Goal: Task Accomplishment & Management: Manage account settings

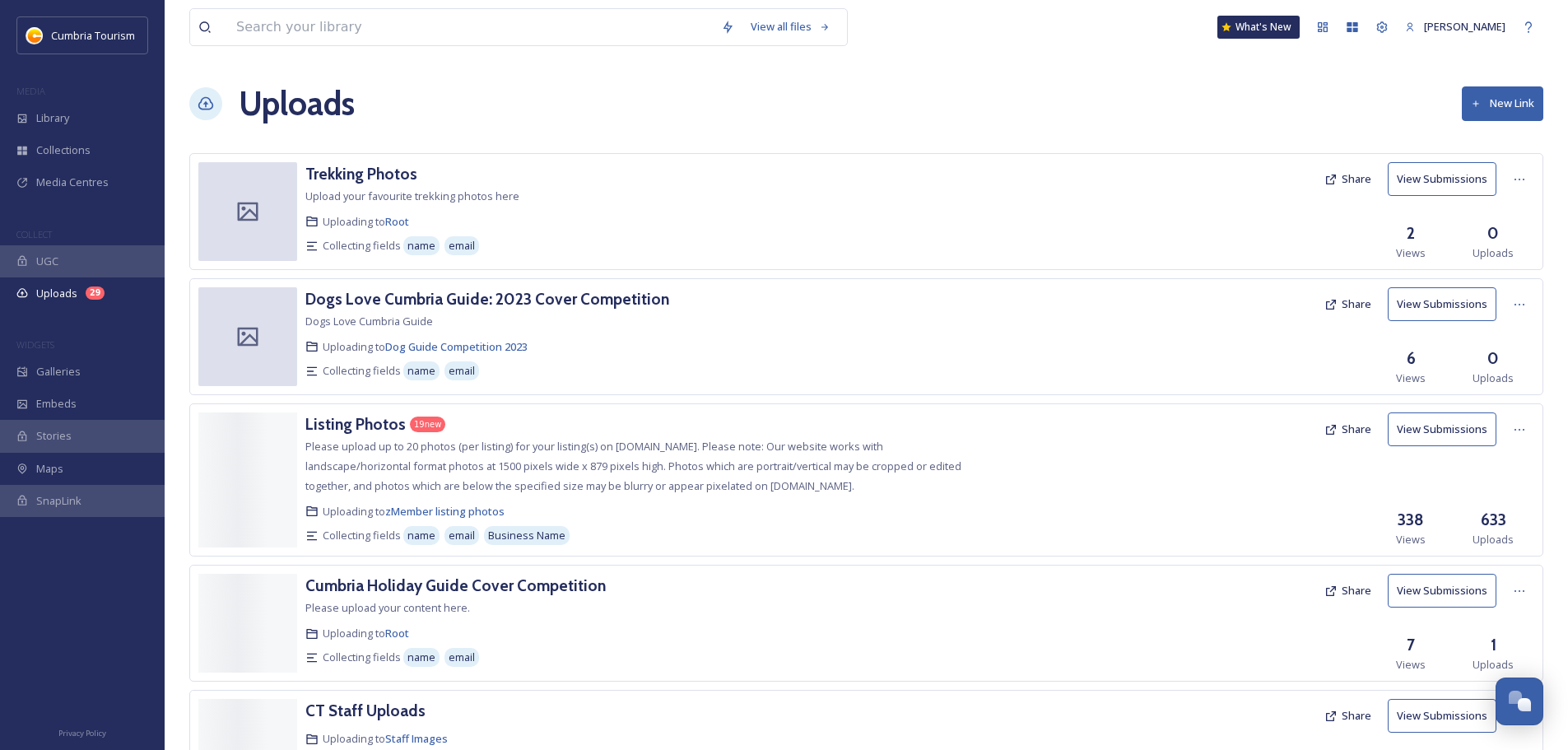
scroll to position [7923, 0]
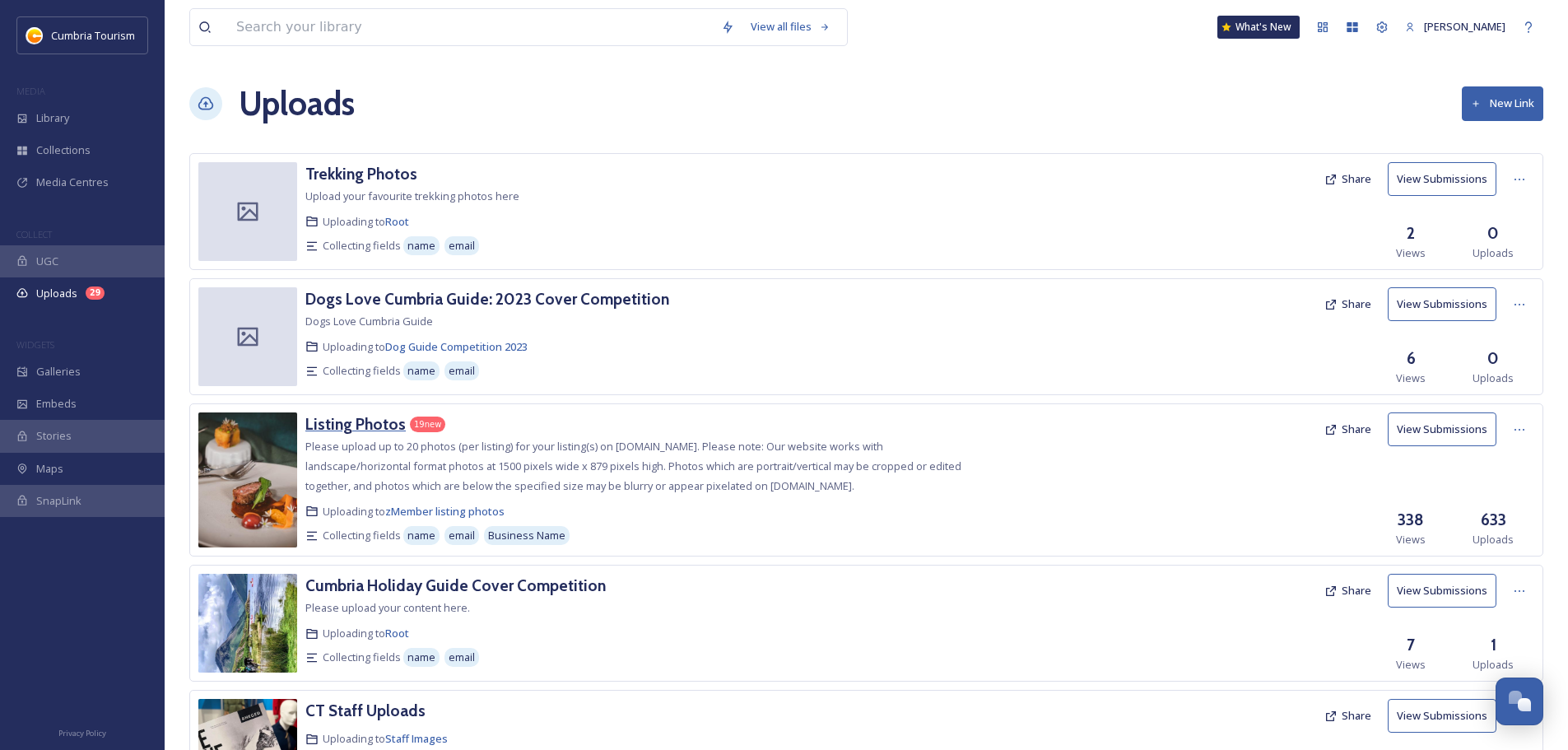
click at [368, 425] on h3 "Listing Photos" at bounding box center [355, 423] width 100 height 20
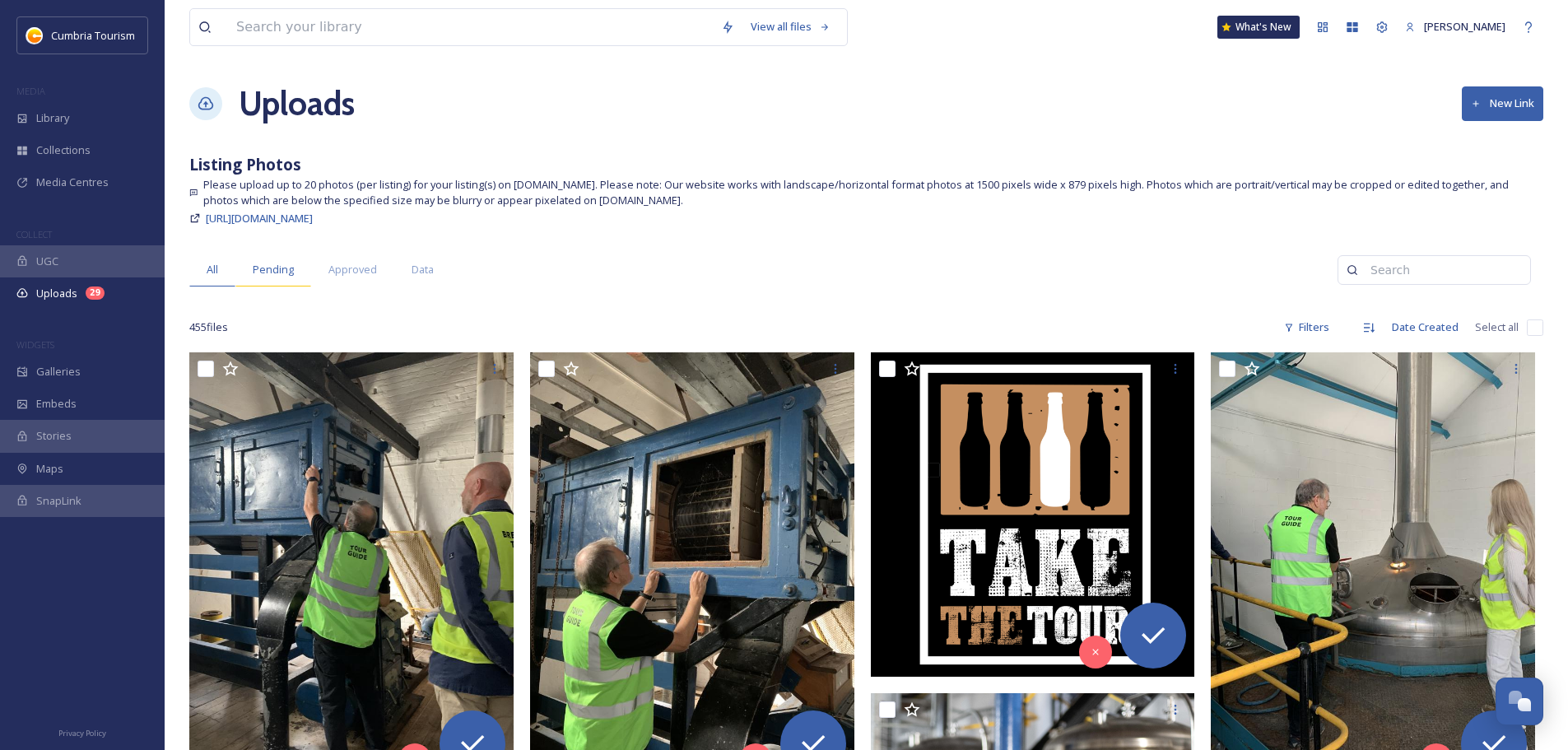
click at [278, 271] on span "Pending" at bounding box center [273, 269] width 41 height 16
click at [415, 268] on span "Data" at bounding box center [422, 269] width 22 height 16
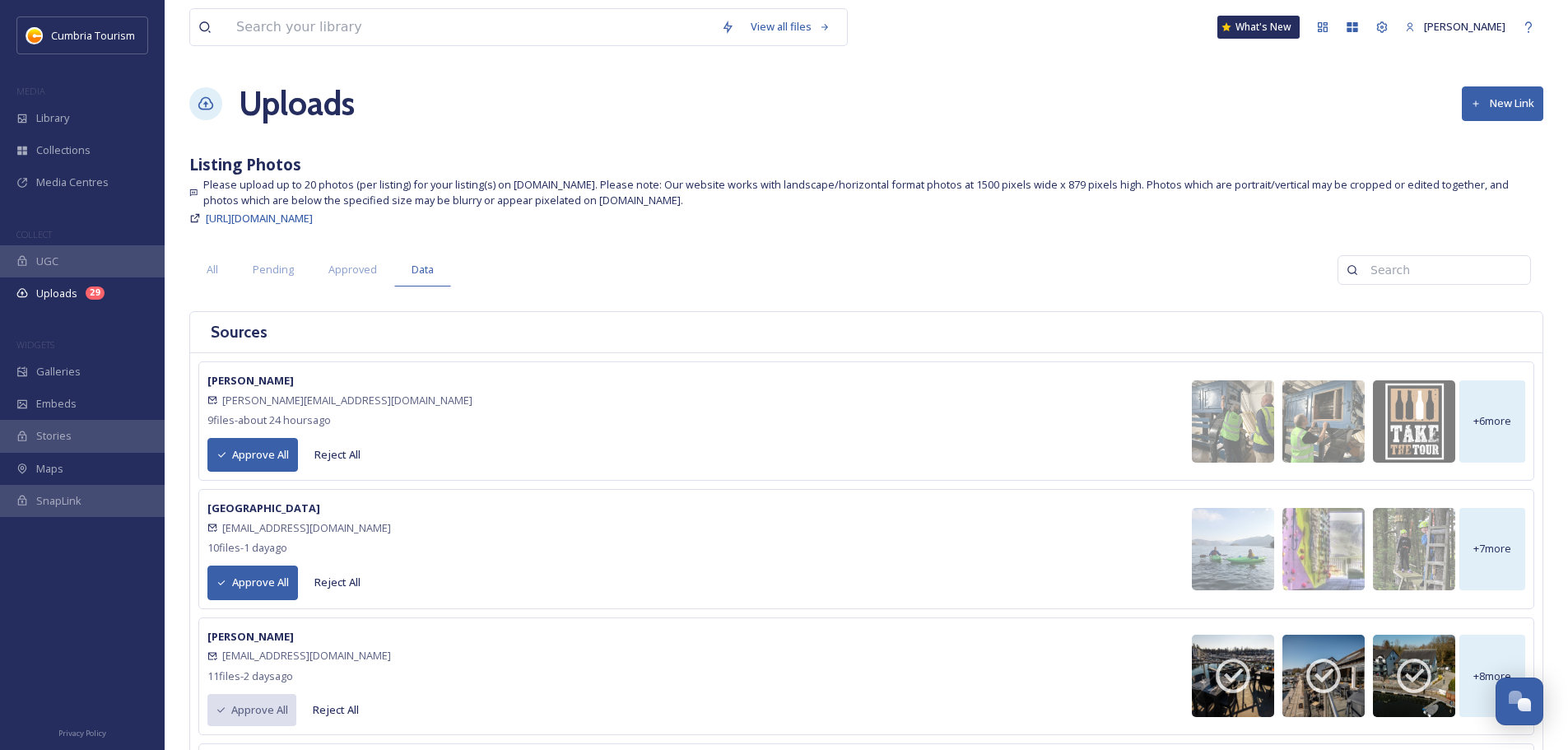
click at [249, 583] on button "Approve All" at bounding box center [252, 583] width 90 height 33
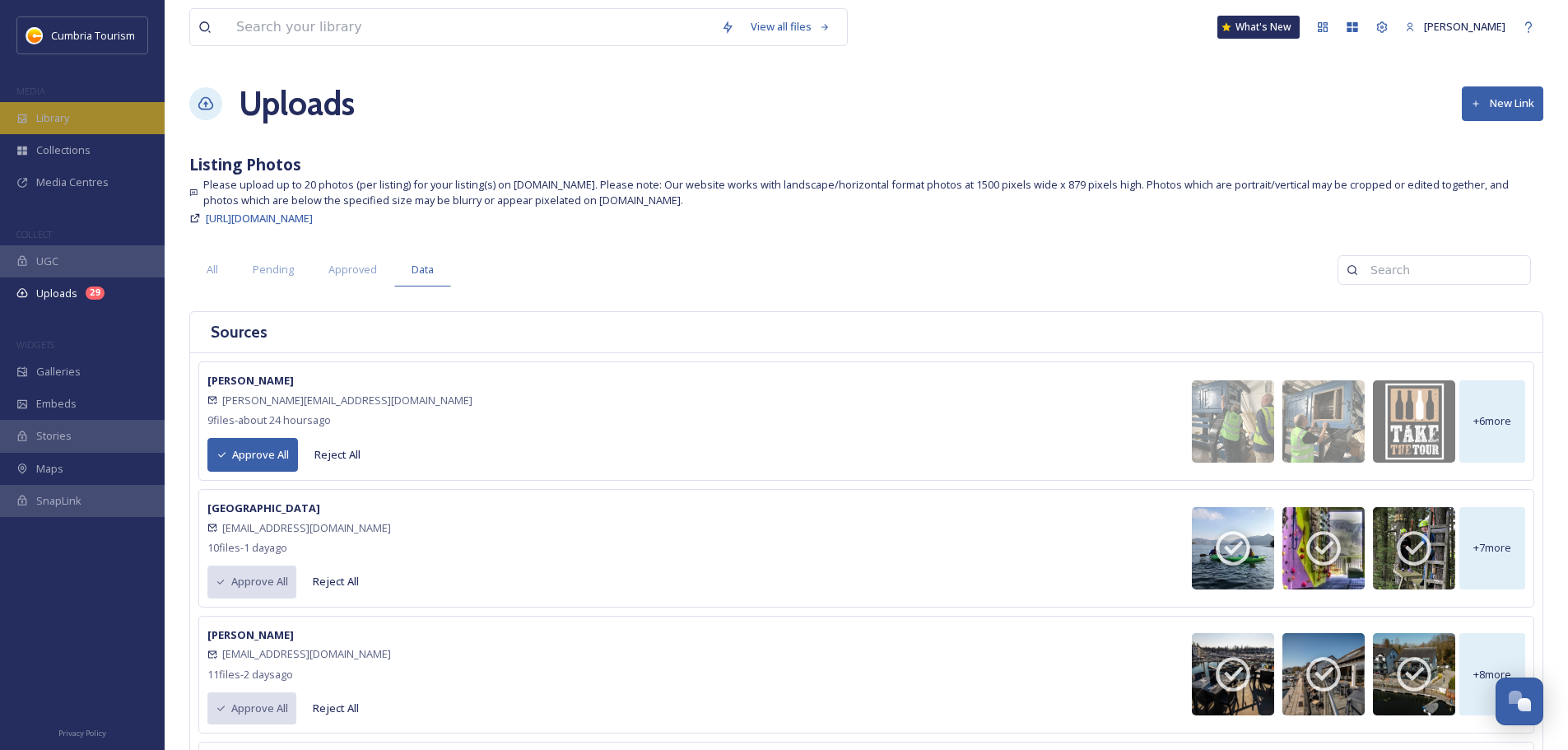
click at [61, 115] on span "Library" at bounding box center [52, 118] width 33 height 16
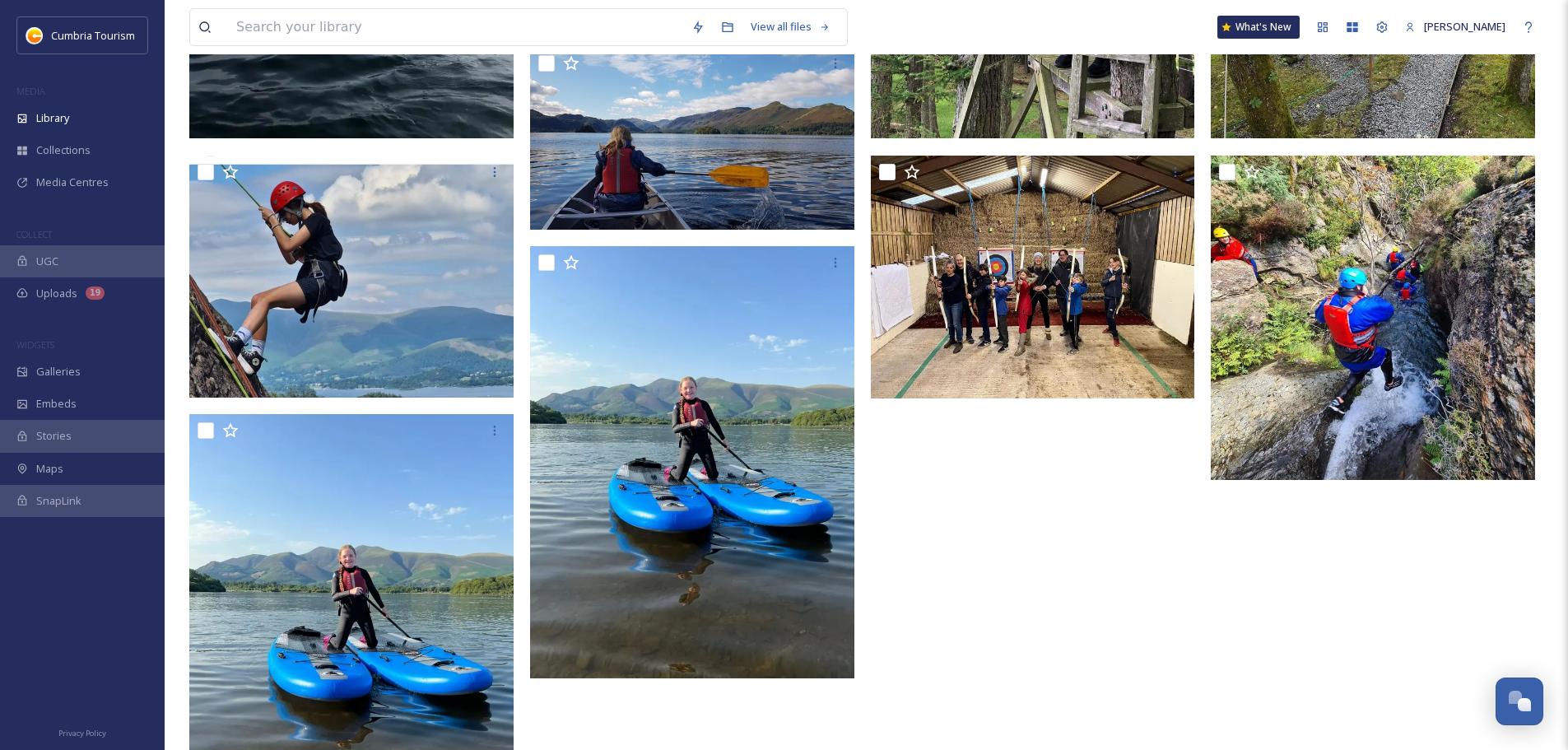
scroll to position [824, 0]
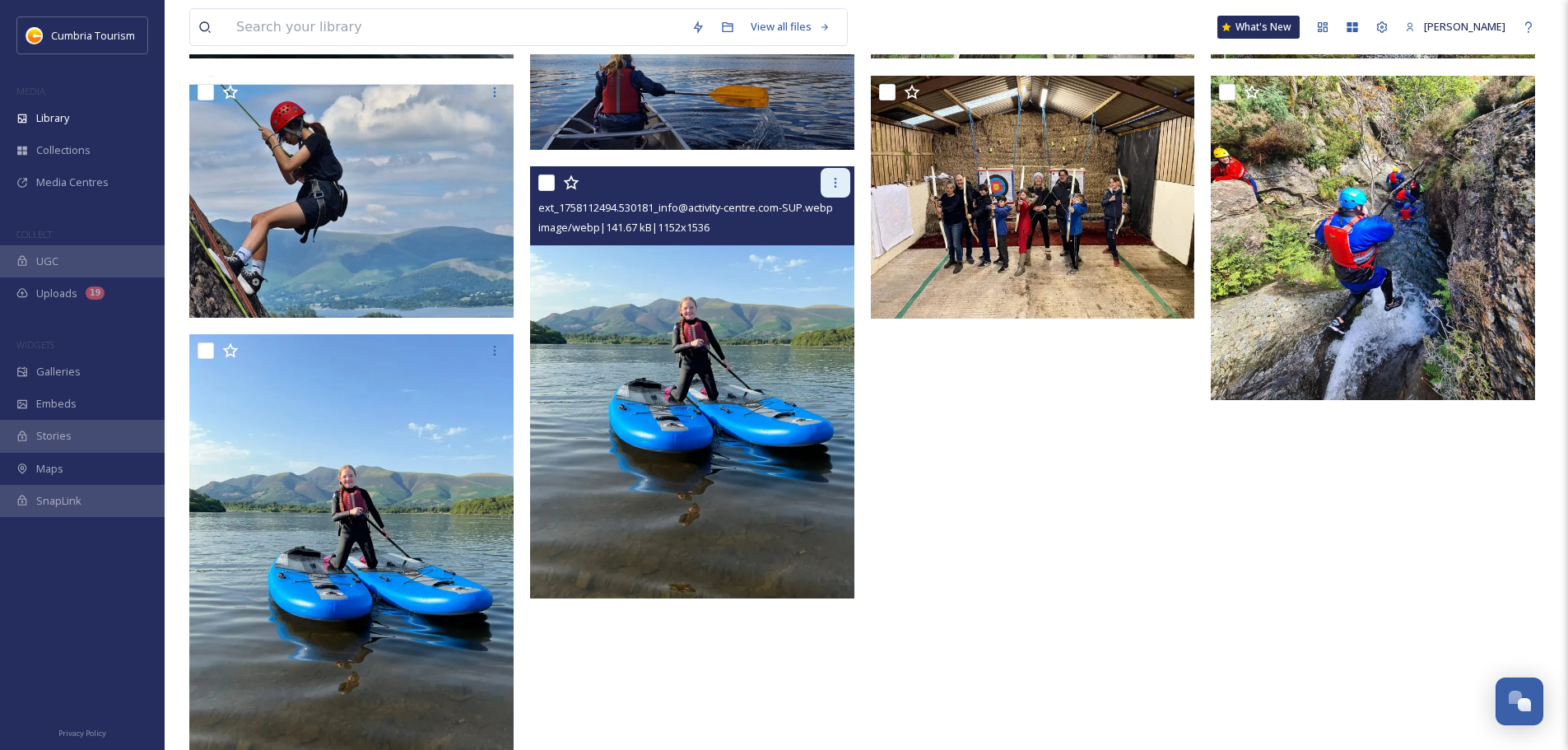
click at [840, 190] on icon at bounding box center [835, 182] width 13 height 13
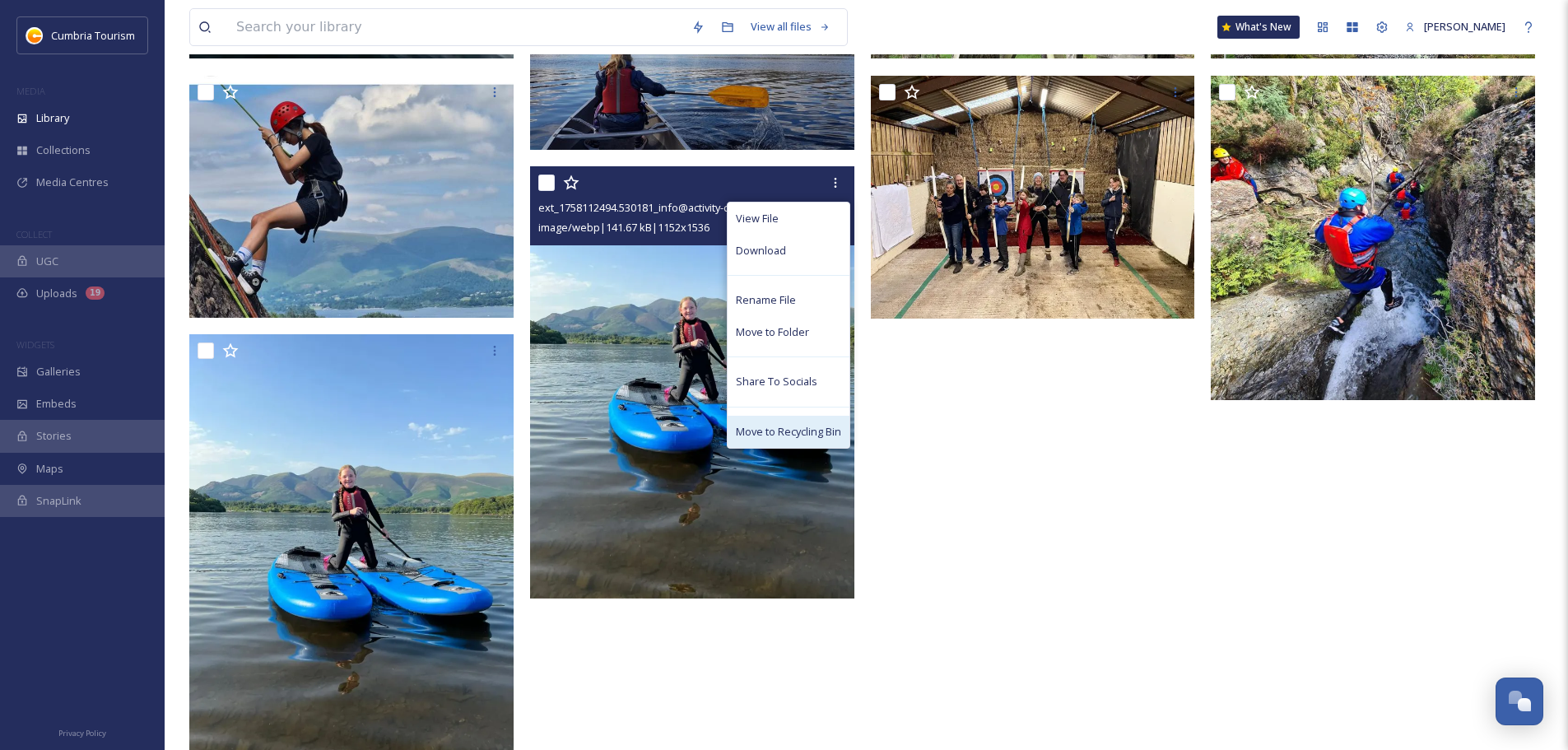
click at [775, 448] on div "Move to Recycling Bin" at bounding box center [788, 432] width 122 height 33
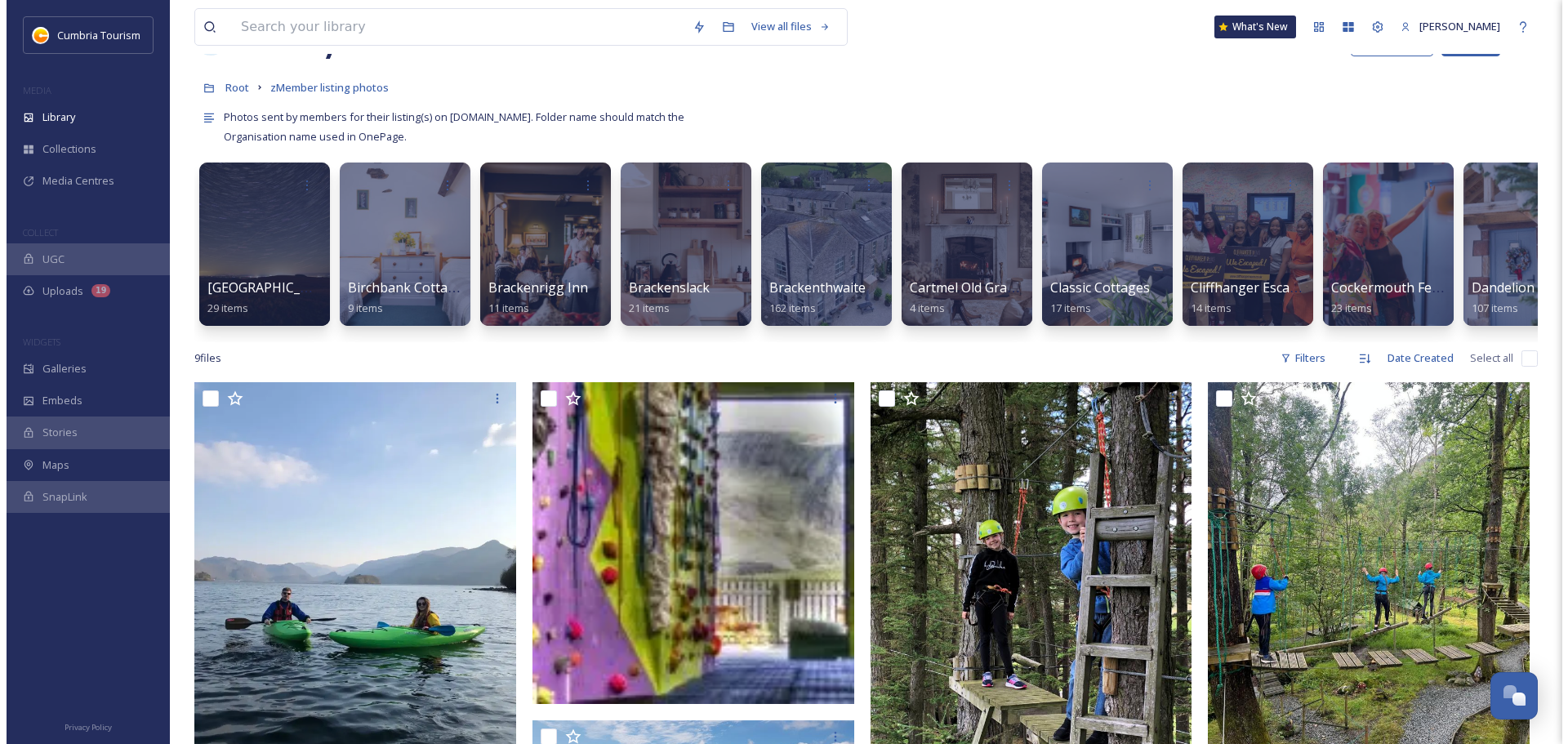
scroll to position [0, 0]
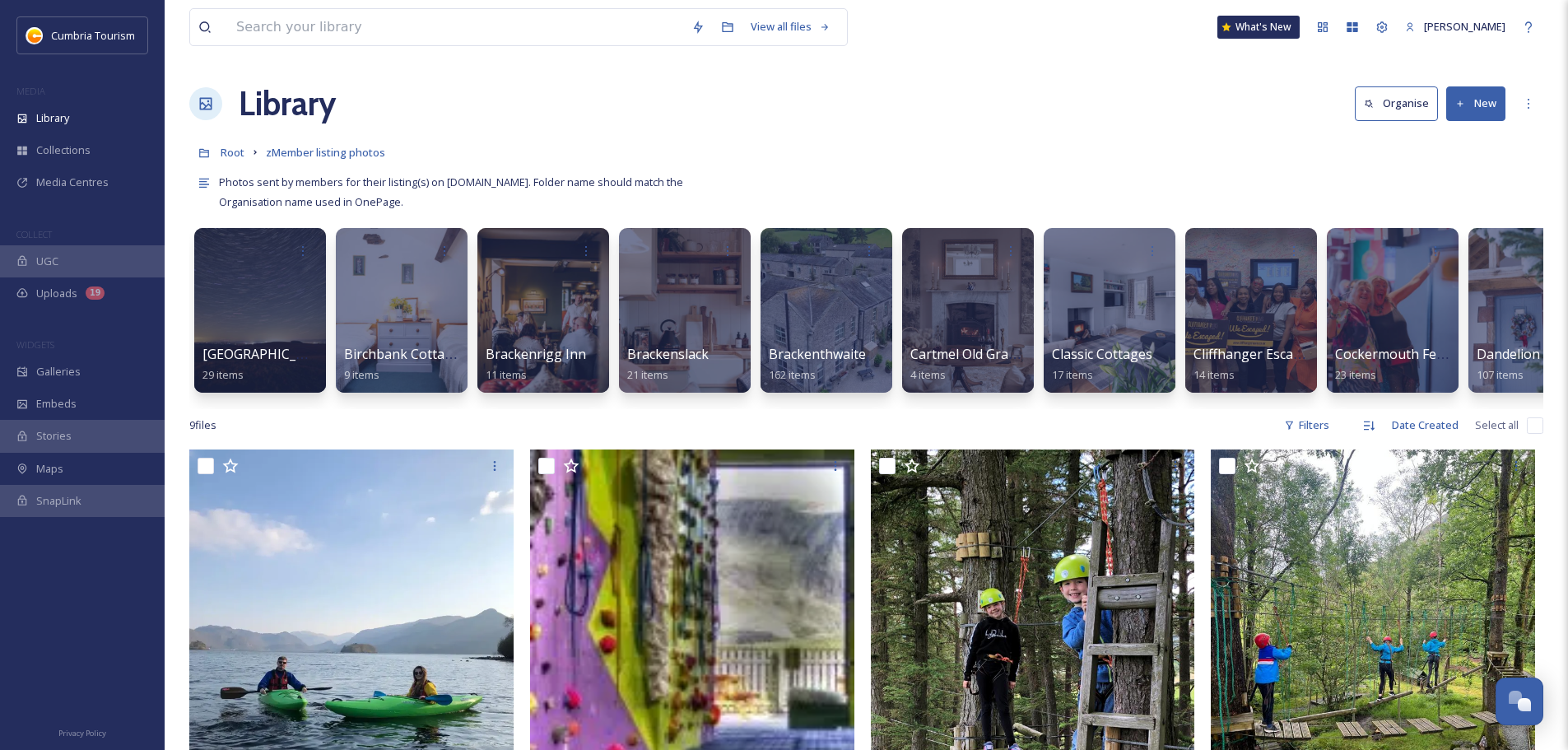
click at [1469, 103] on button "New" at bounding box center [1476, 103] width 60 height 33
click at [1454, 209] on span "Folder" at bounding box center [1456, 206] width 32 height 16
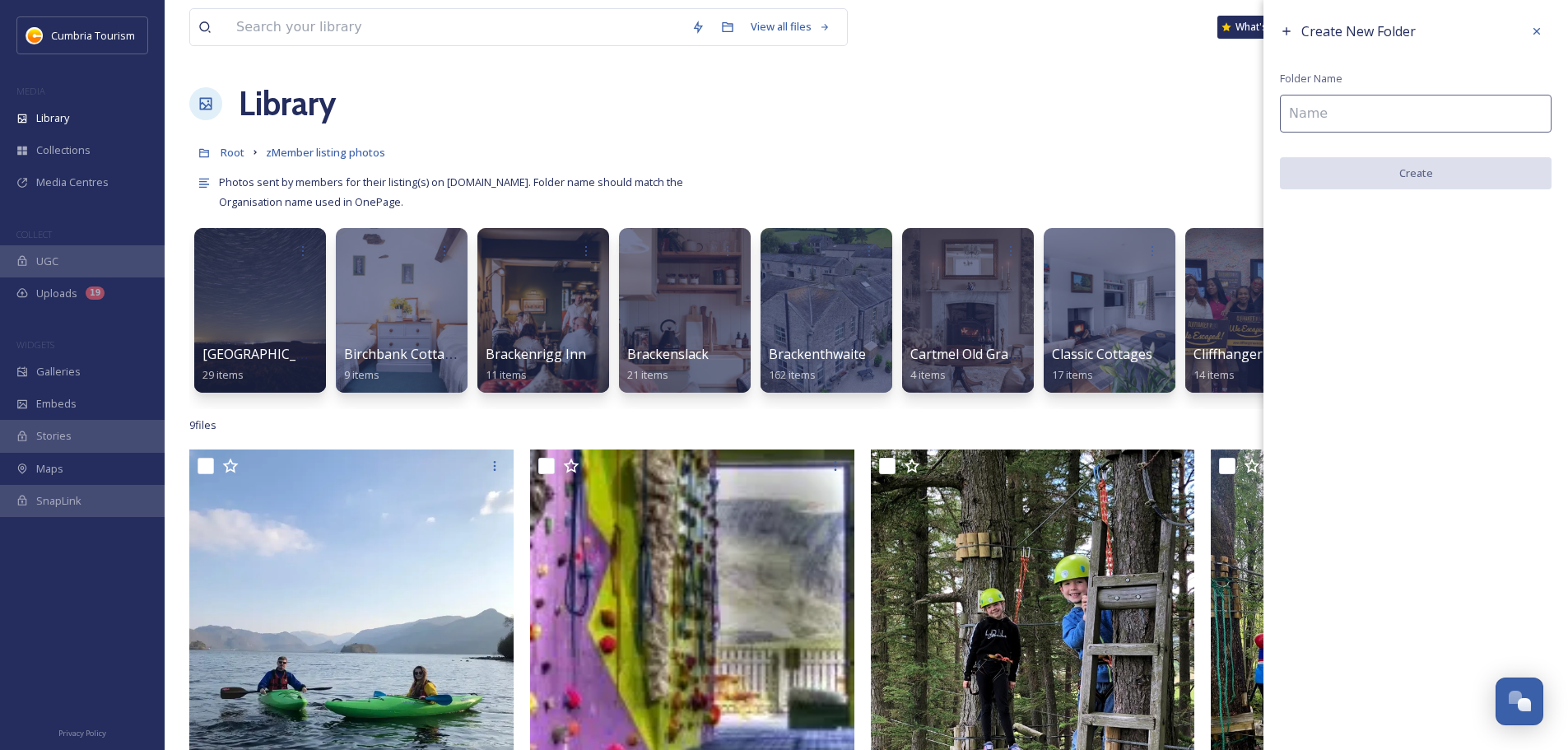
drag, startPoint x: 1372, startPoint y: 83, endPoint x: 1367, endPoint y: 98, distance: 15.8
click at [1367, 98] on div "Create New Folder Folder Name Create" at bounding box center [1415, 102] width 304 height 206
click at [1365, 102] on input at bounding box center [1415, 114] width 272 height 38
paste input "[GEOGRAPHIC_DATA]"
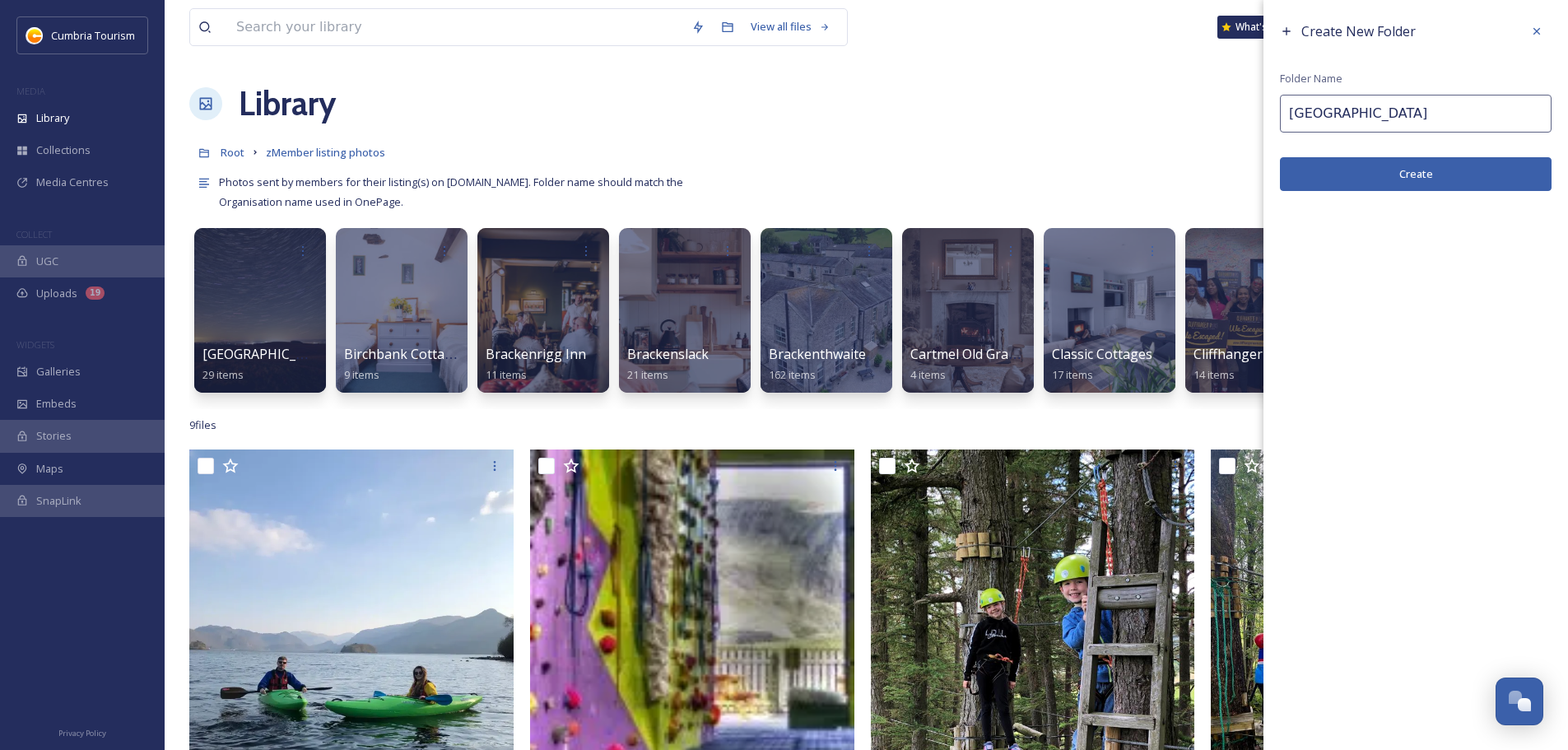
type input "[GEOGRAPHIC_DATA]"
click at [1359, 181] on button "Create" at bounding box center [1415, 174] width 272 height 33
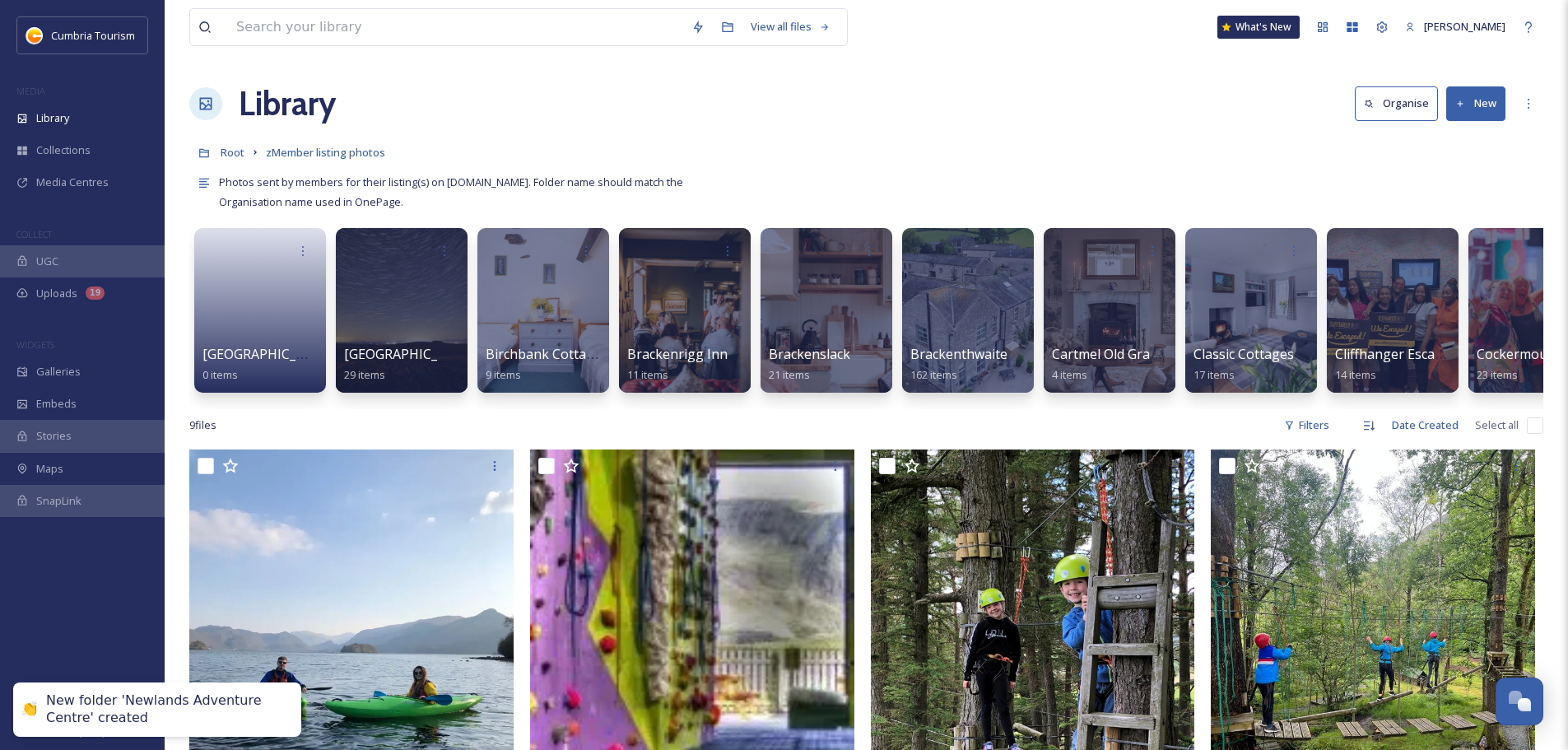
click at [1538, 433] on input "checkbox" at bounding box center [1535, 426] width 17 height 17
checkbox input "true"
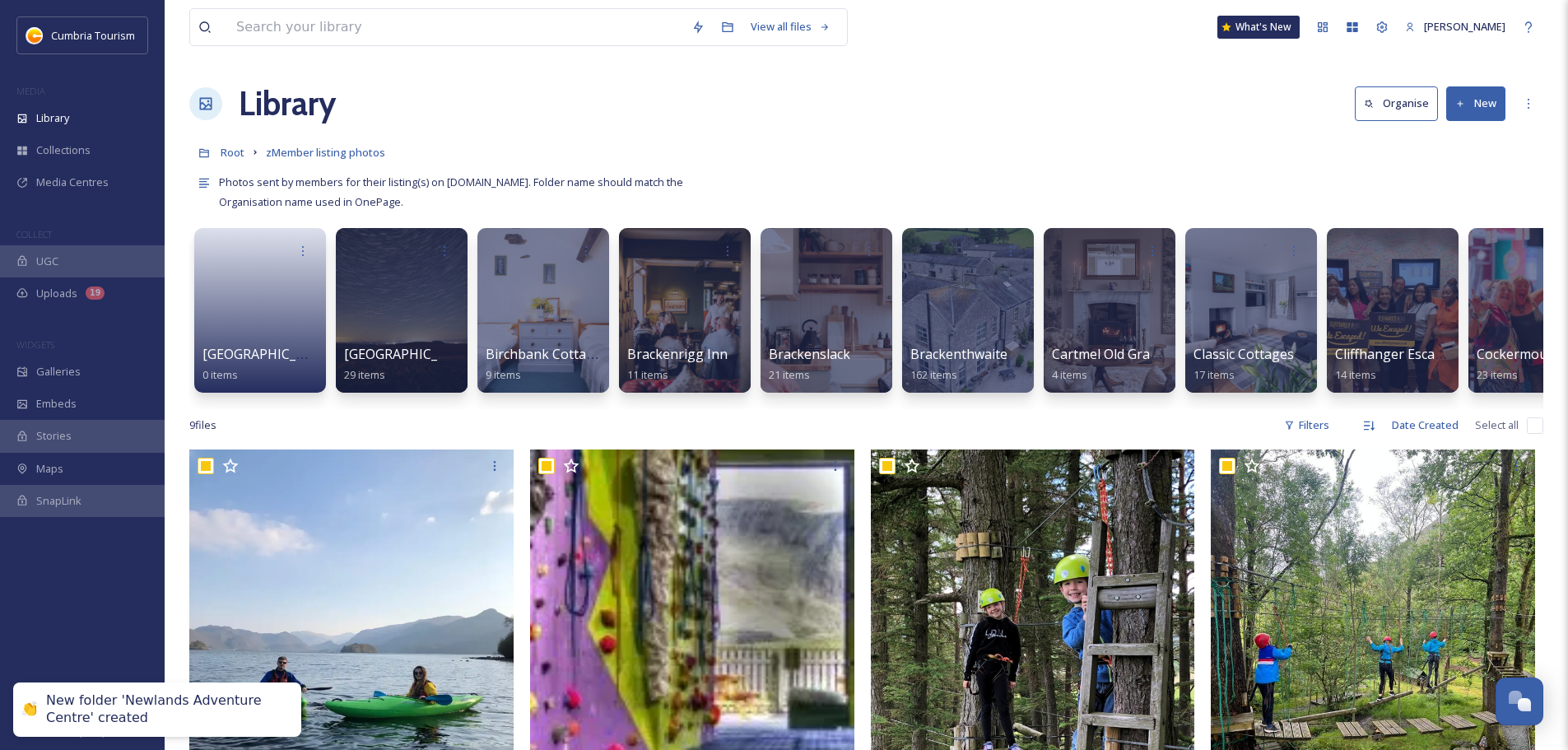
checkbox input "true"
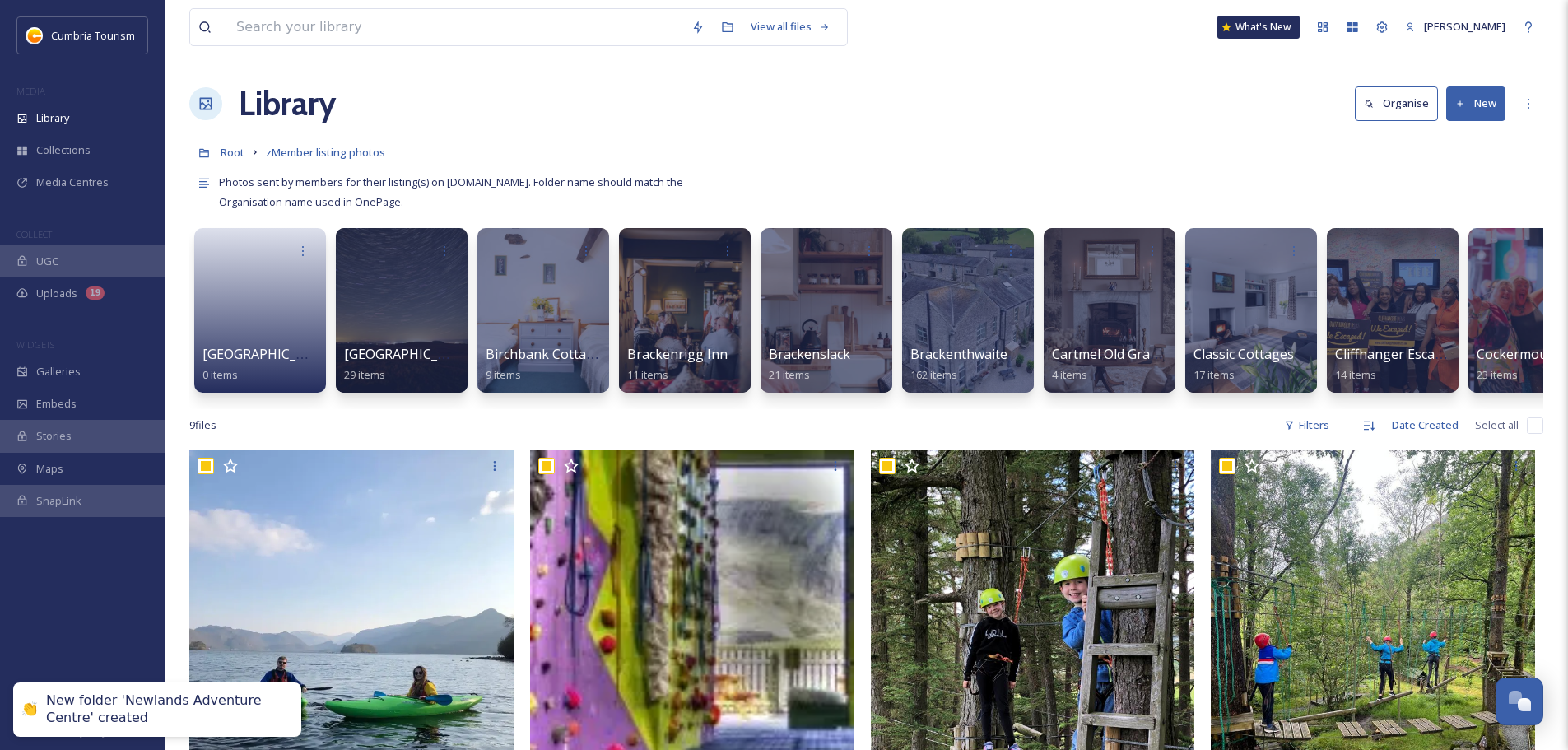
checkbox input "true"
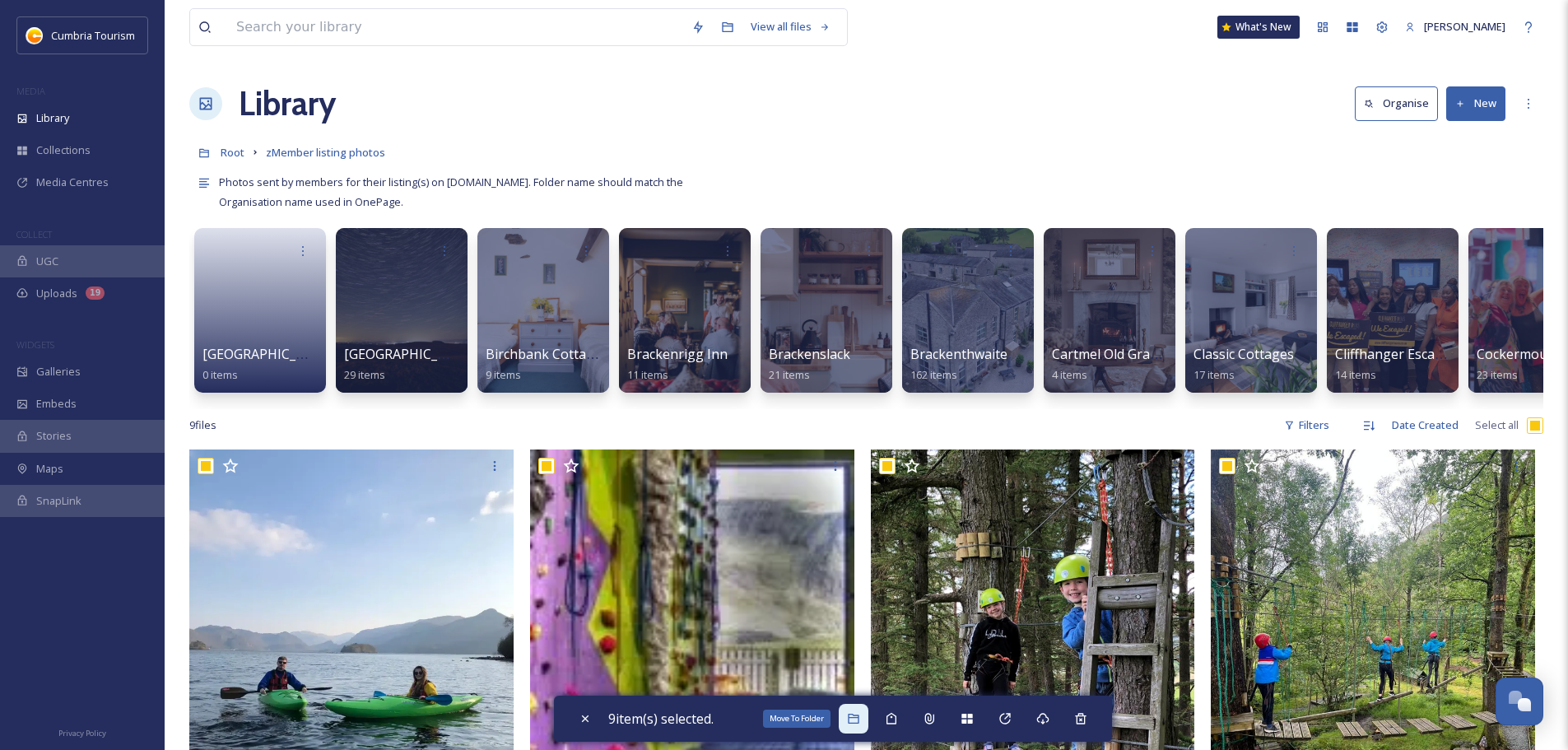
click at [855, 726] on div "Move To Folder" at bounding box center [854, 719] width 30 height 30
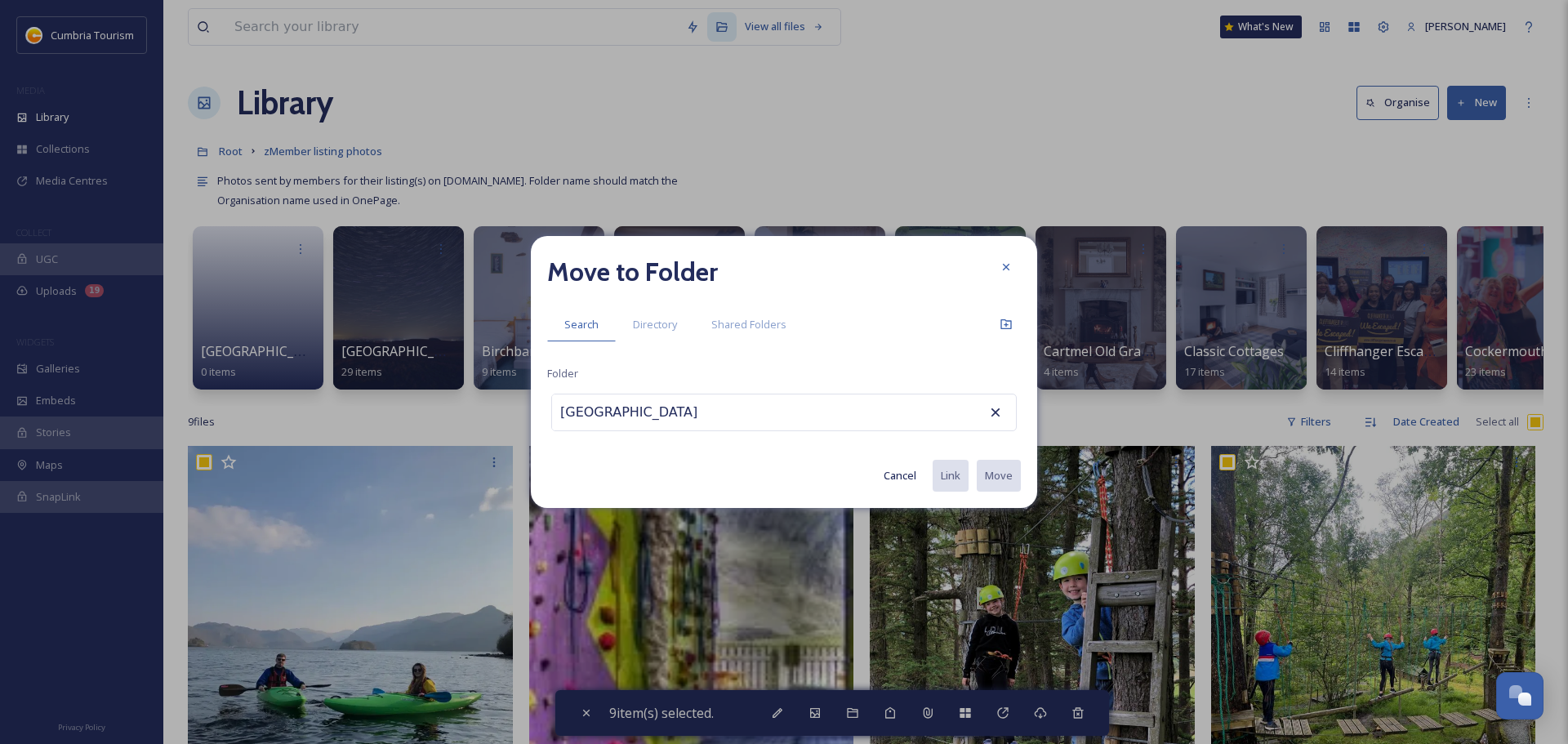
scroll to position [0, 13]
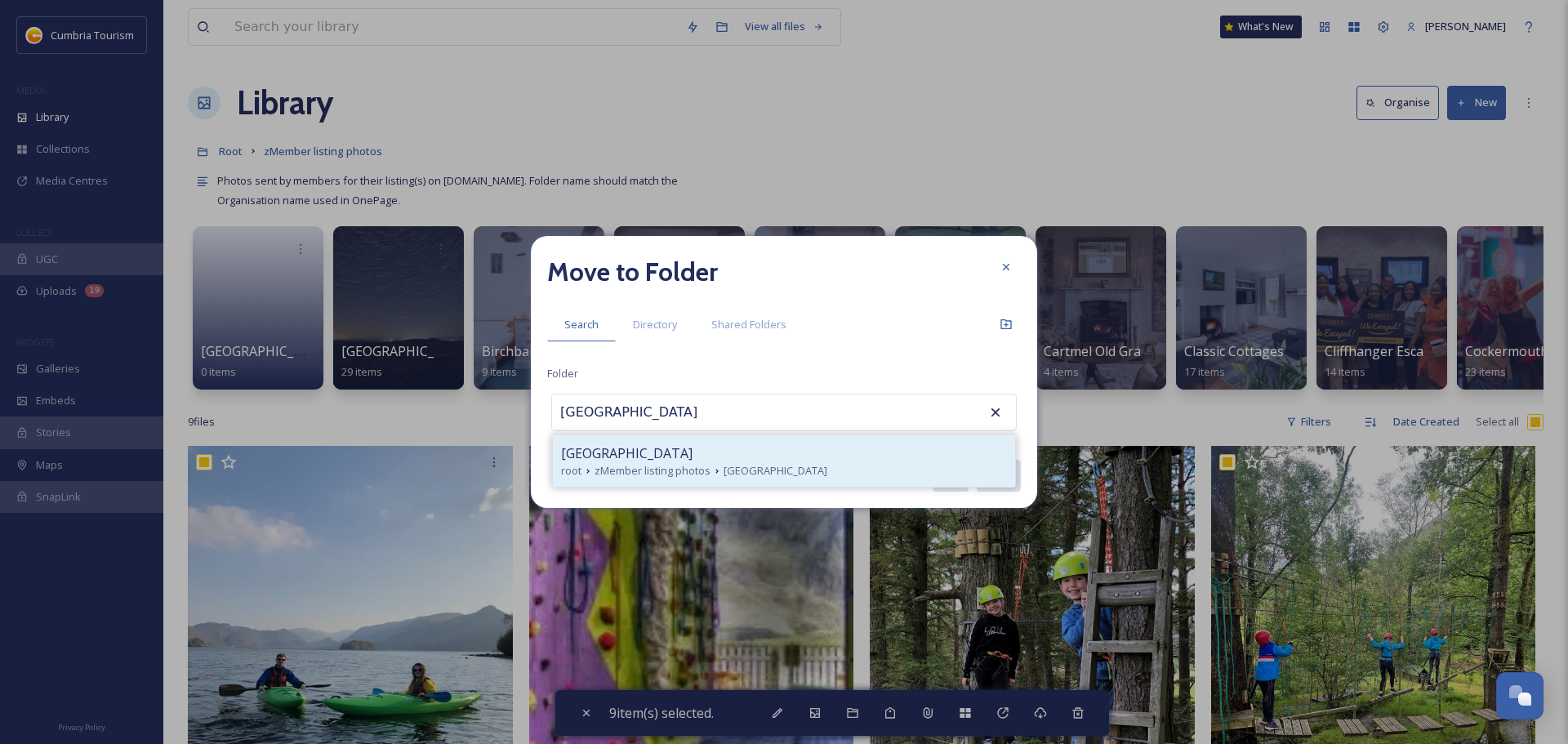
type input "[GEOGRAPHIC_DATA]"
click at [692, 448] on span "[GEOGRAPHIC_DATA]" at bounding box center [627, 453] width 131 height 19
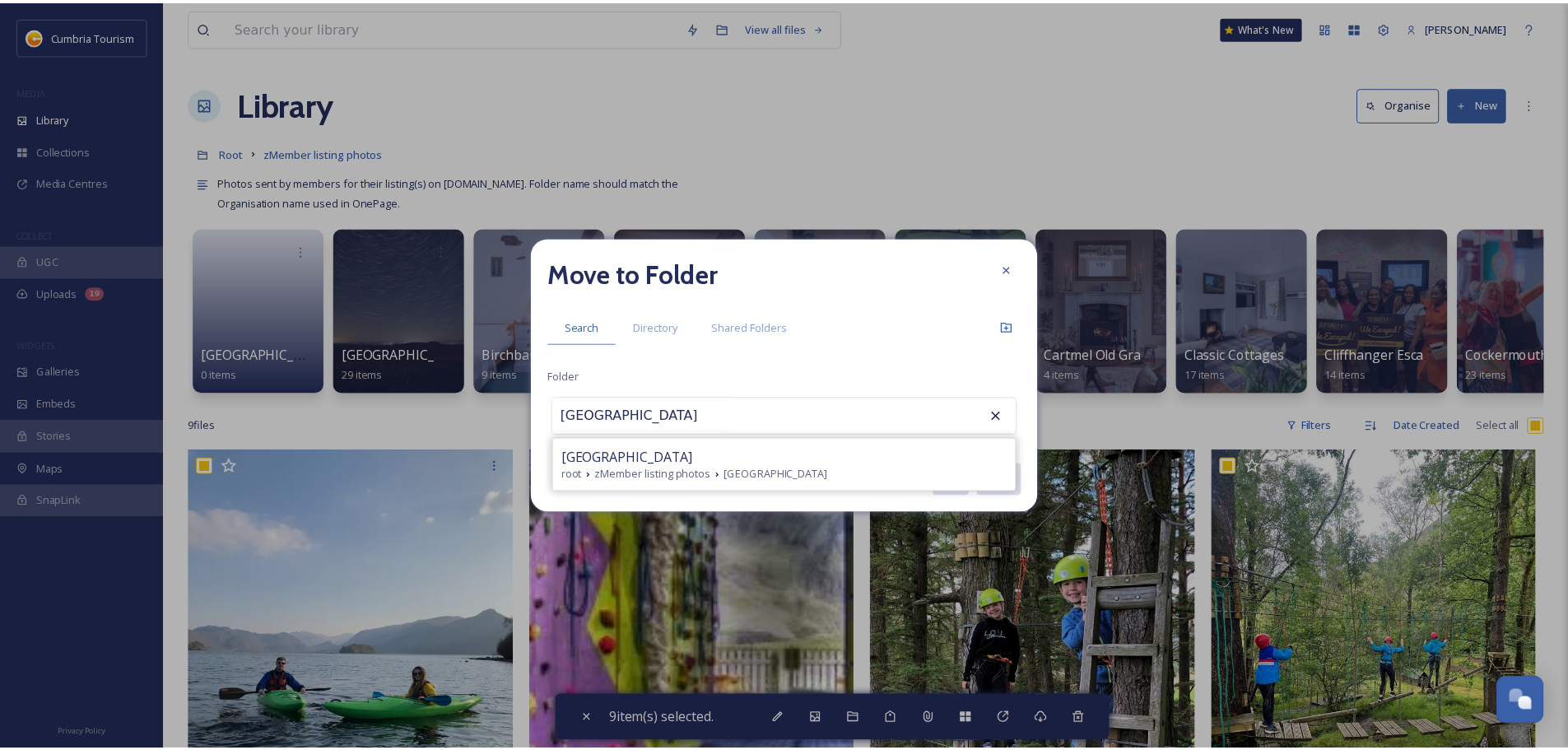
scroll to position [0, 0]
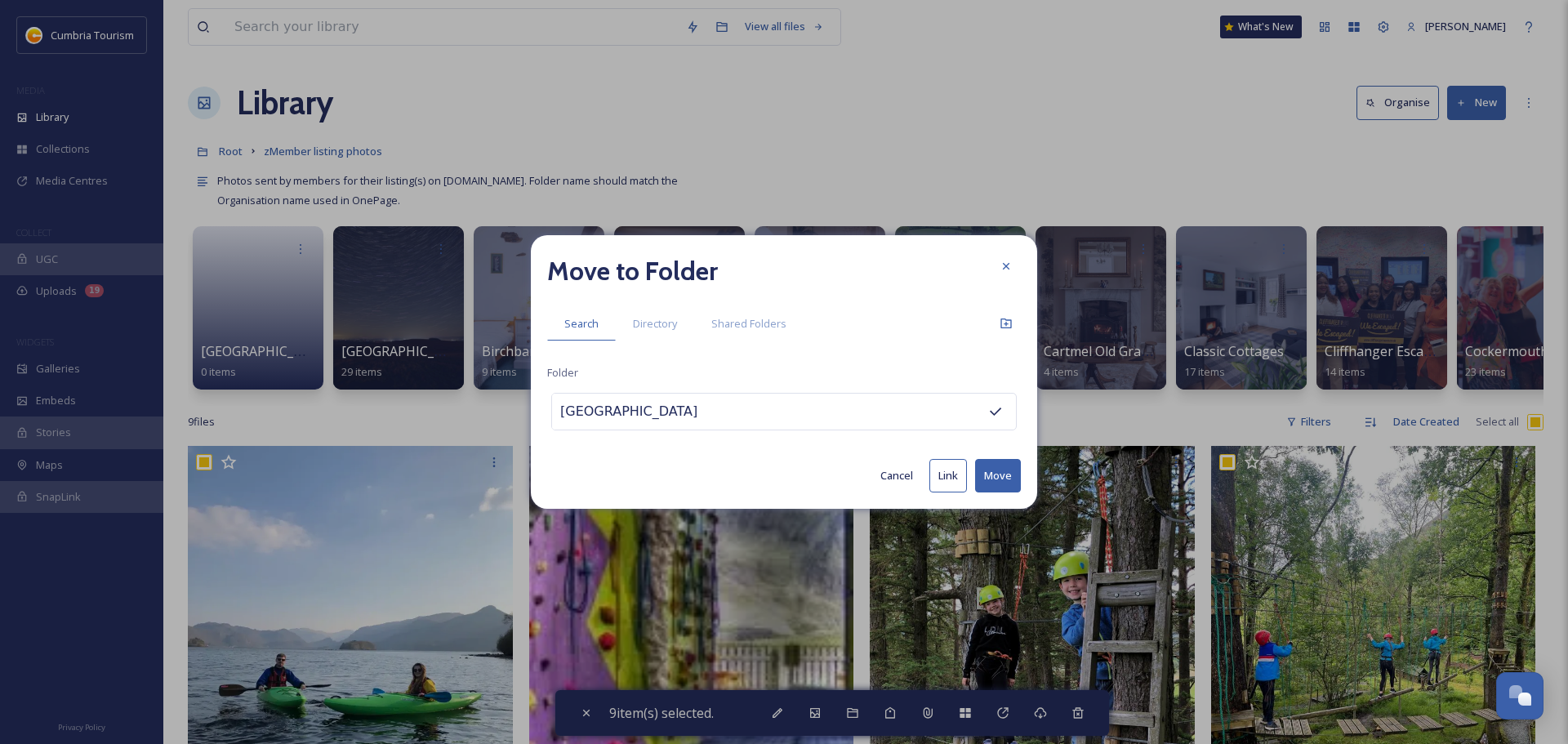
click at [997, 474] on button "Move" at bounding box center [999, 475] width 46 height 33
checkbox input "false"
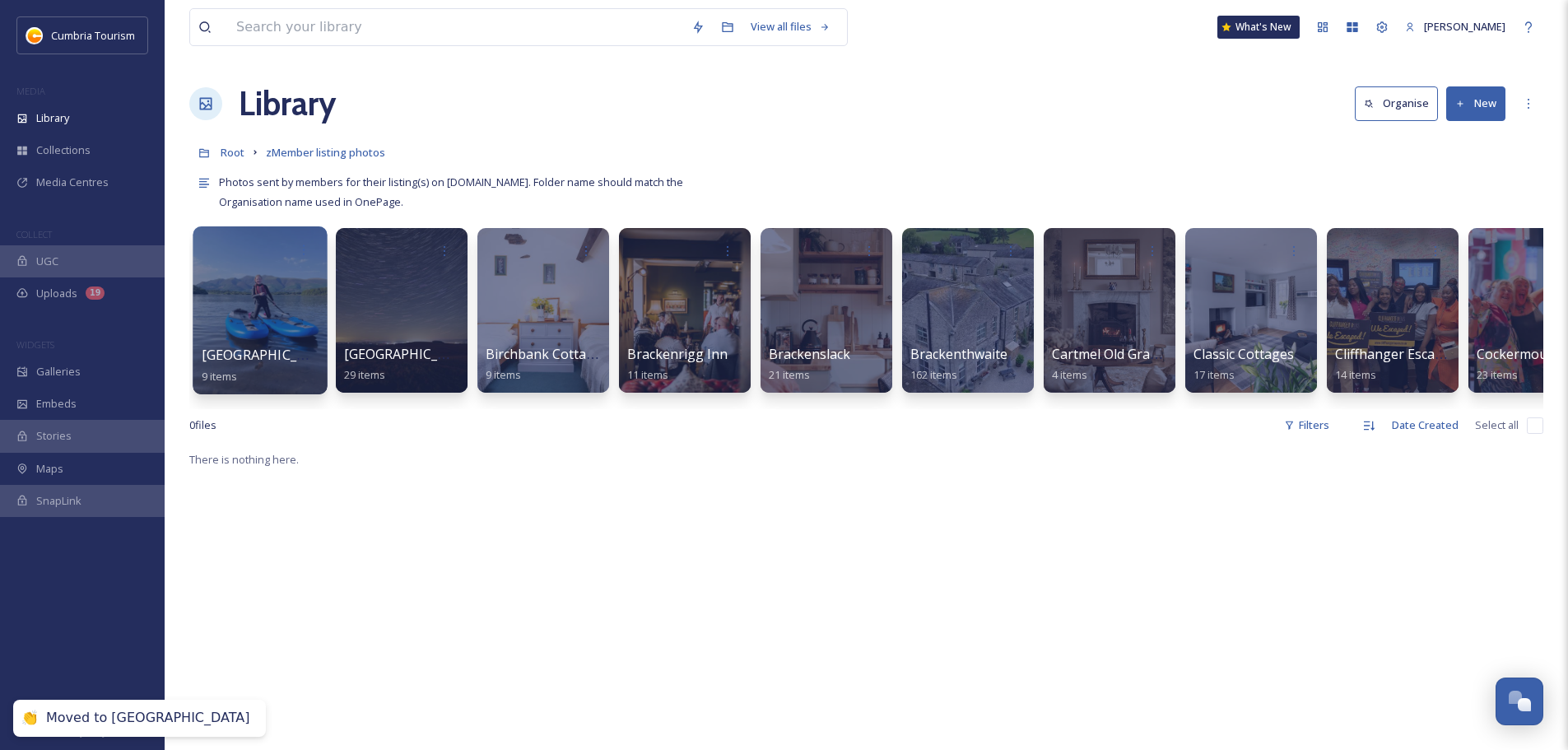
click at [241, 328] on div at bounding box center [259, 310] width 134 height 168
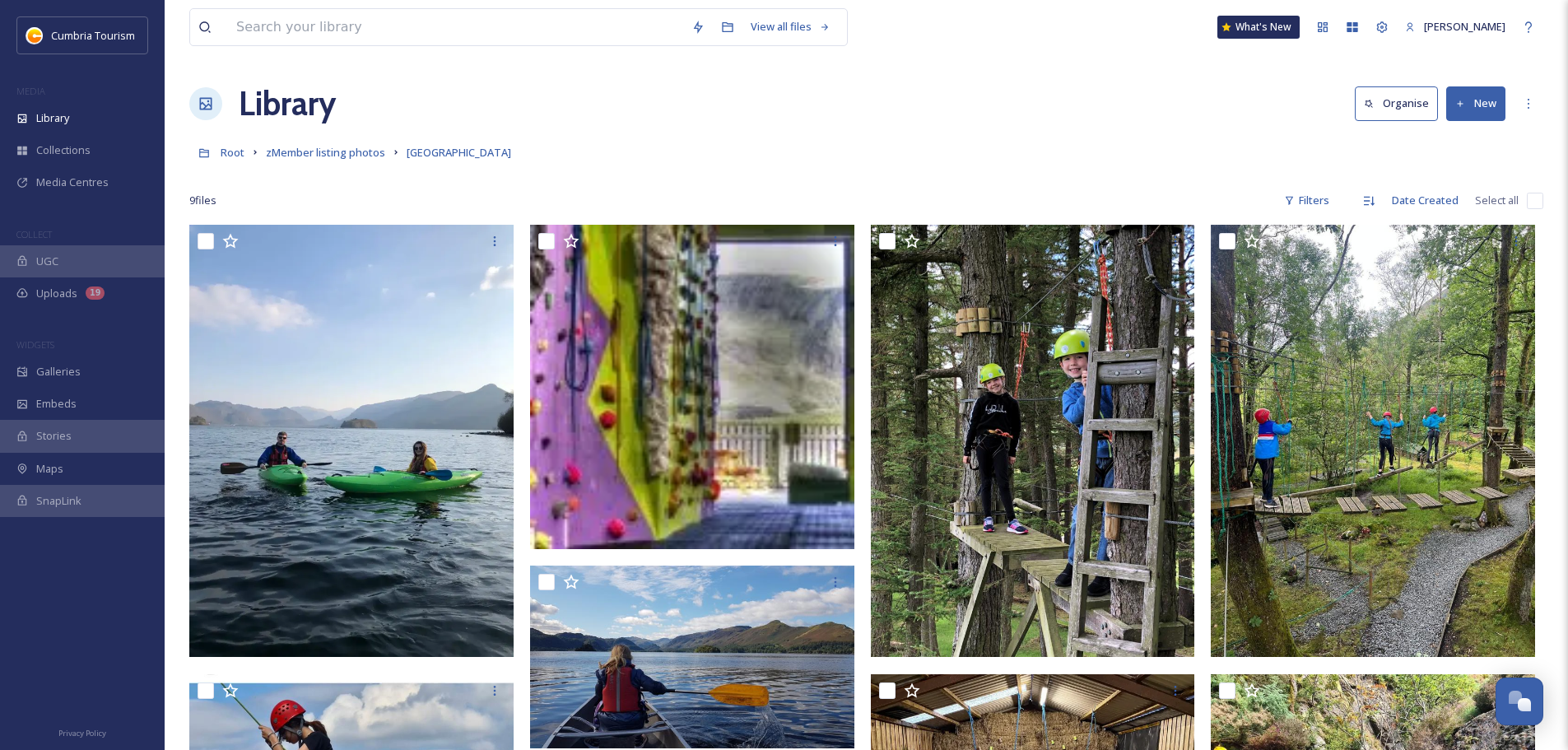
click at [1529, 195] on div "9 file s Filters Date Created Select all" at bounding box center [867, 200] width 1354 height 33
click at [1529, 195] on input "checkbox" at bounding box center [1535, 201] width 17 height 17
checkbox input "true"
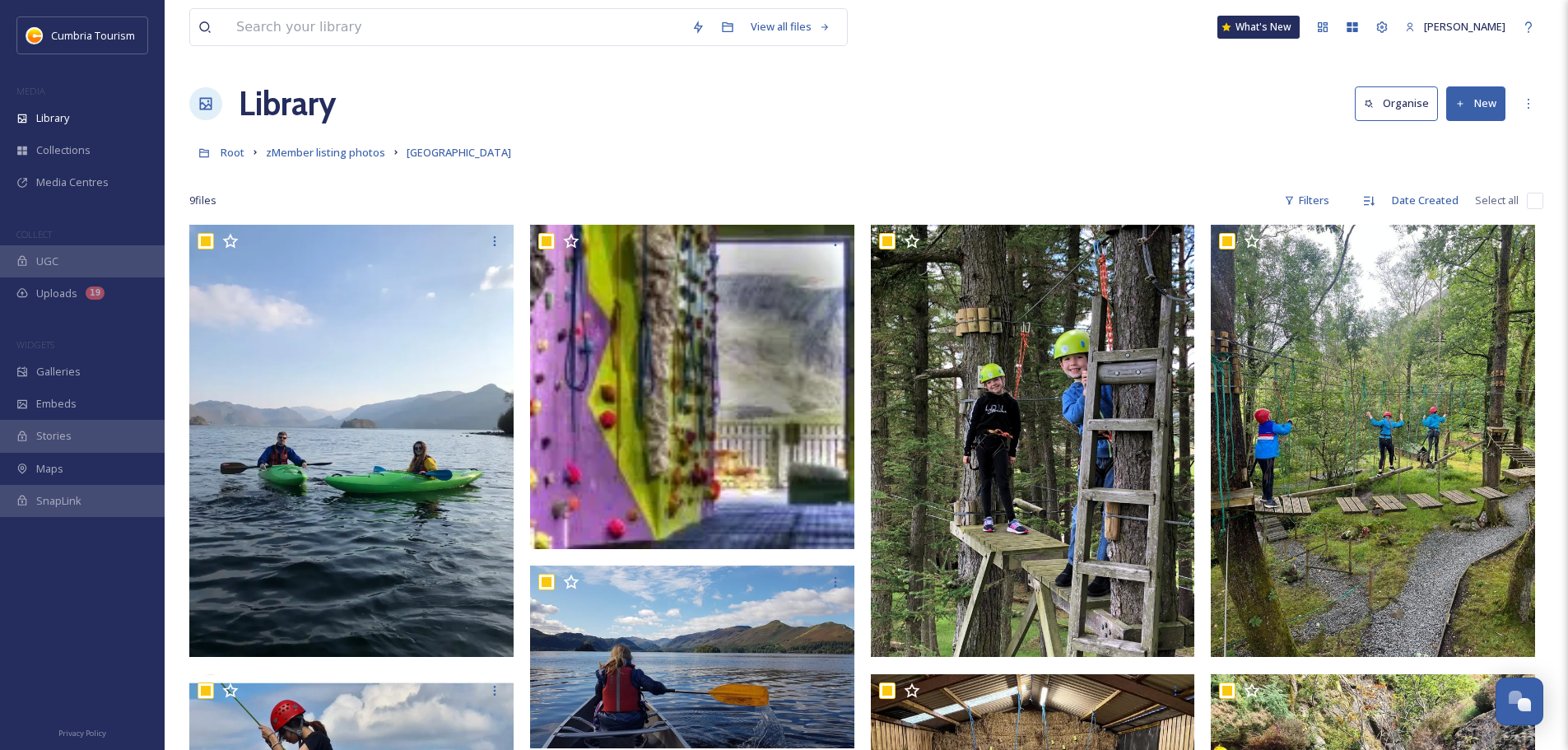
checkbox input "true"
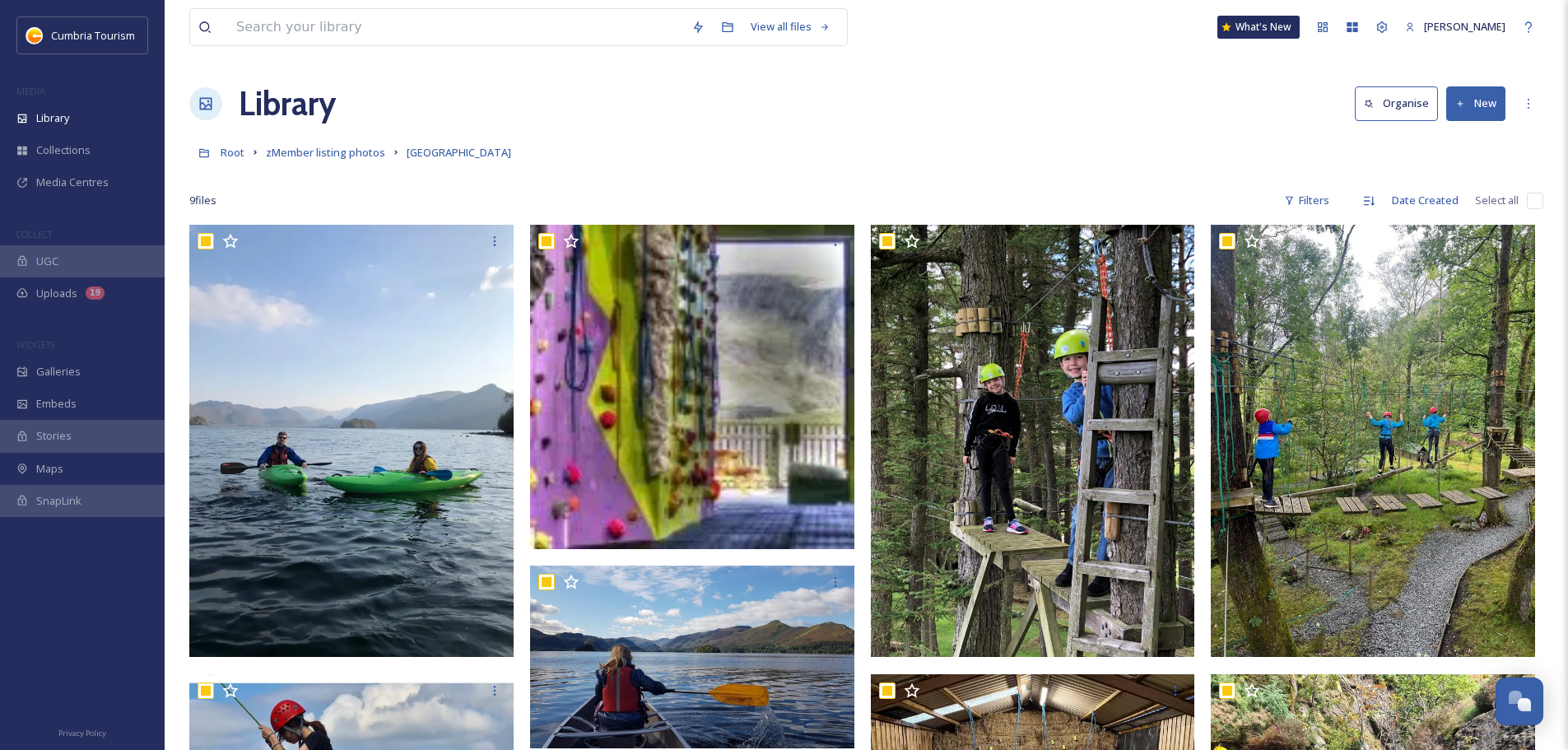
checkbox input "true"
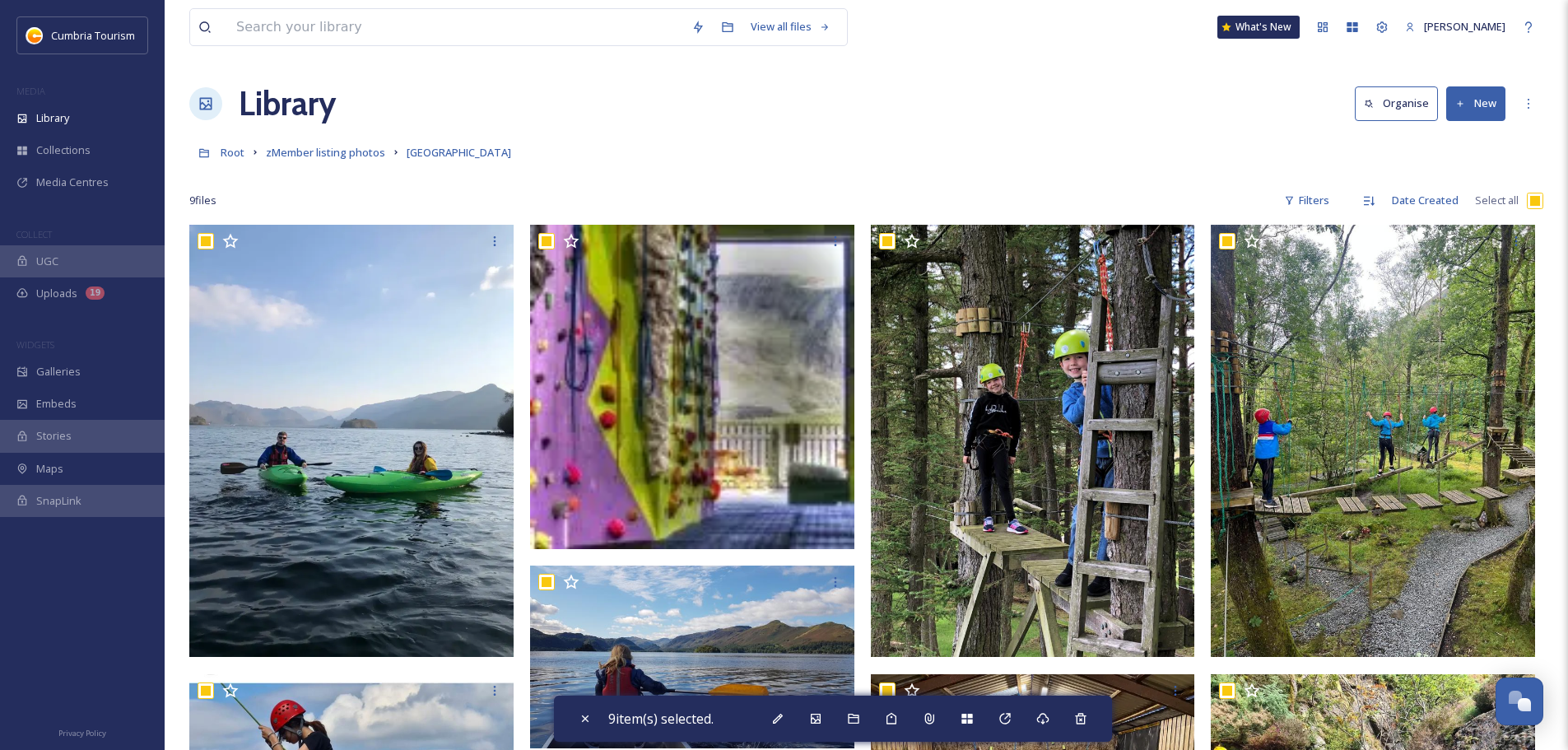
click at [1538, 204] on input "checkbox" at bounding box center [1535, 201] width 17 height 17
checkbox input "false"
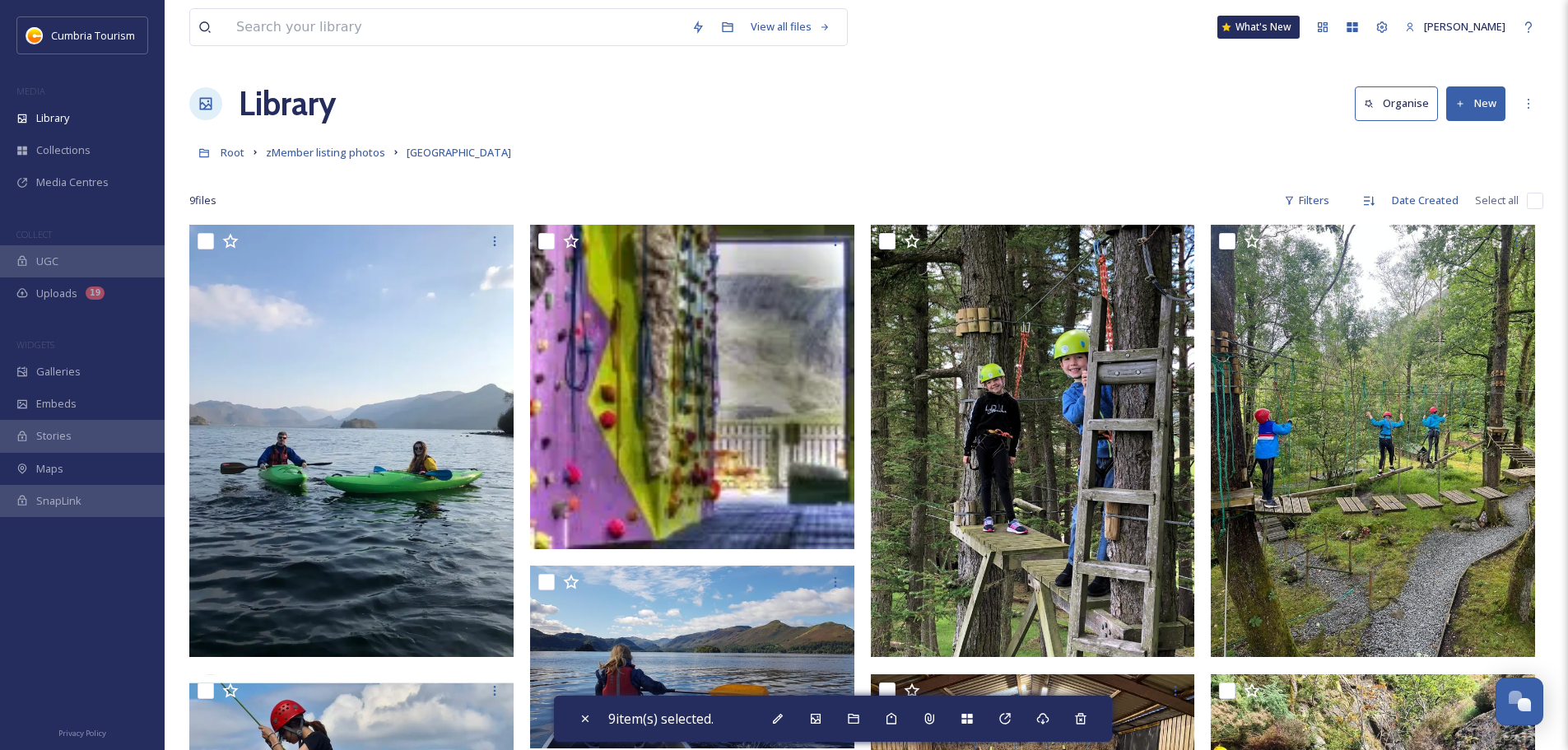
checkbox input "false"
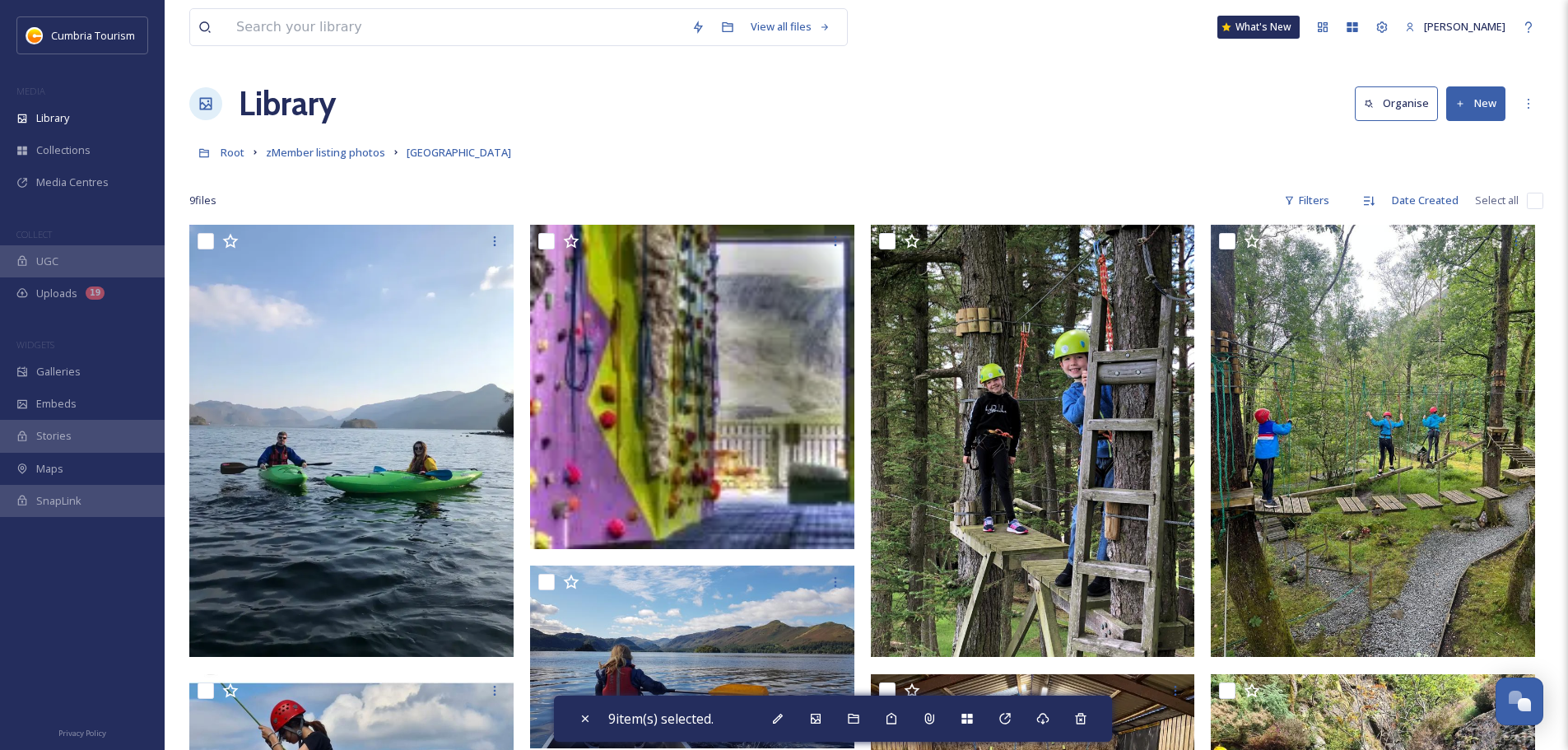
checkbox input "false"
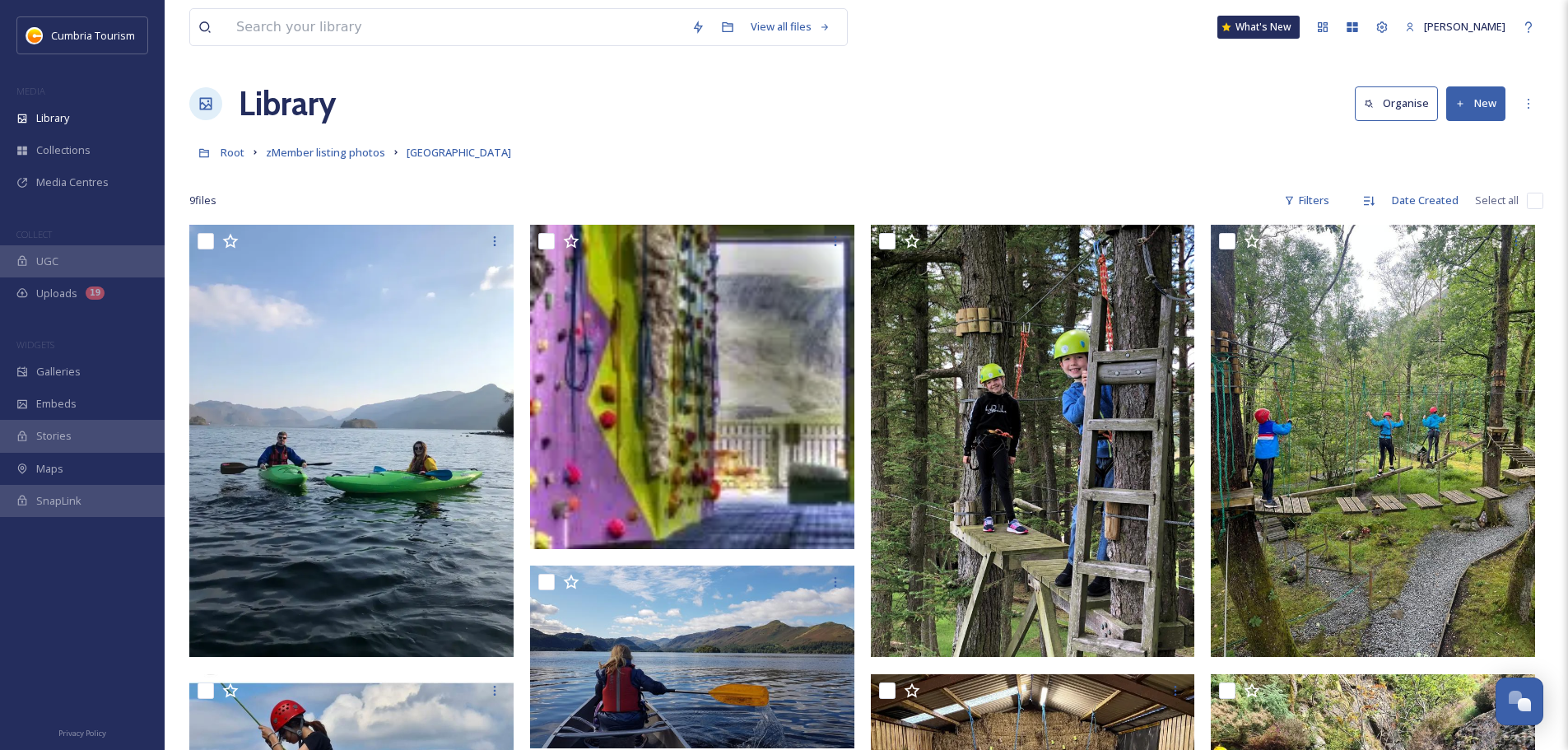
click at [1538, 204] on input "checkbox" at bounding box center [1535, 201] width 17 height 17
checkbox input "true"
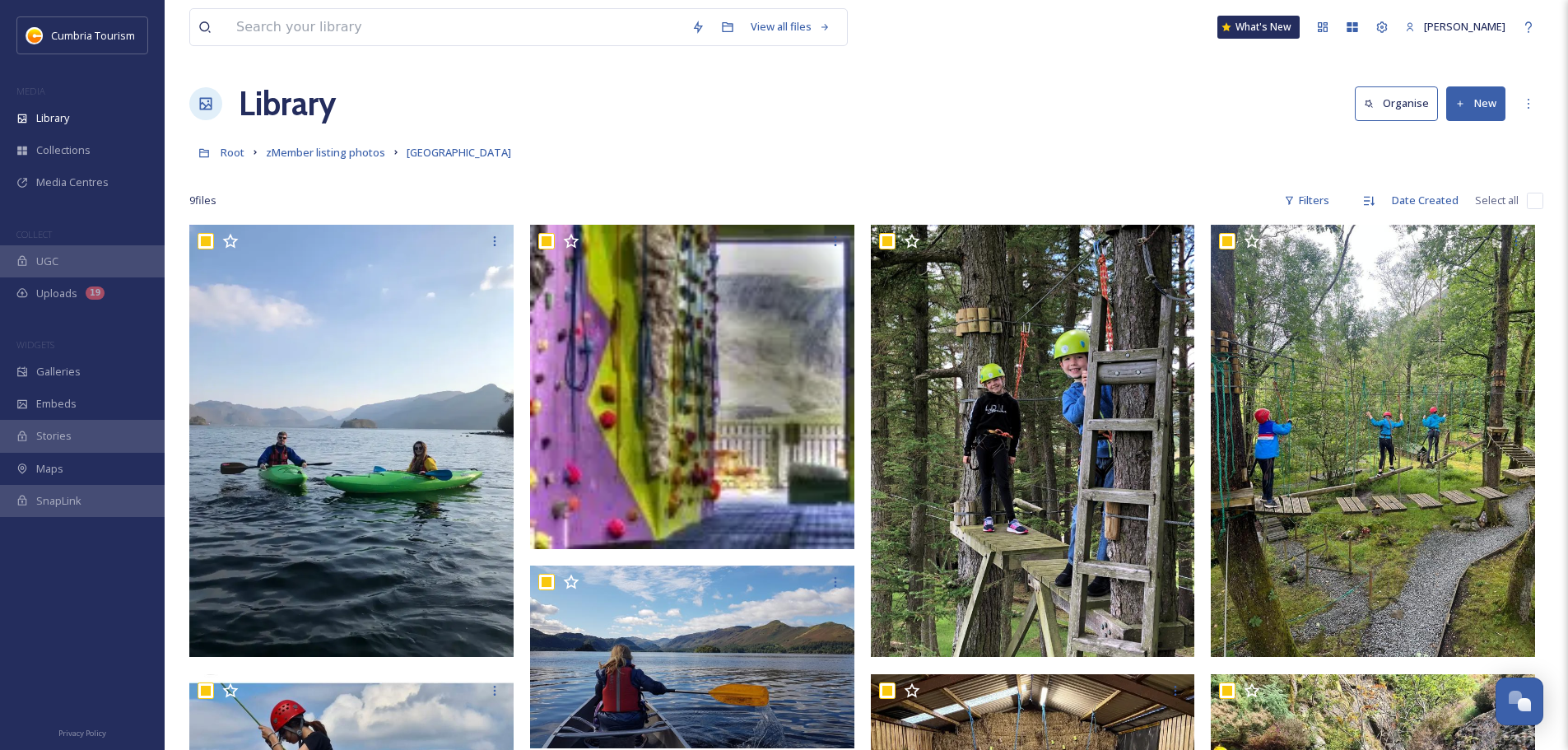
checkbox input "true"
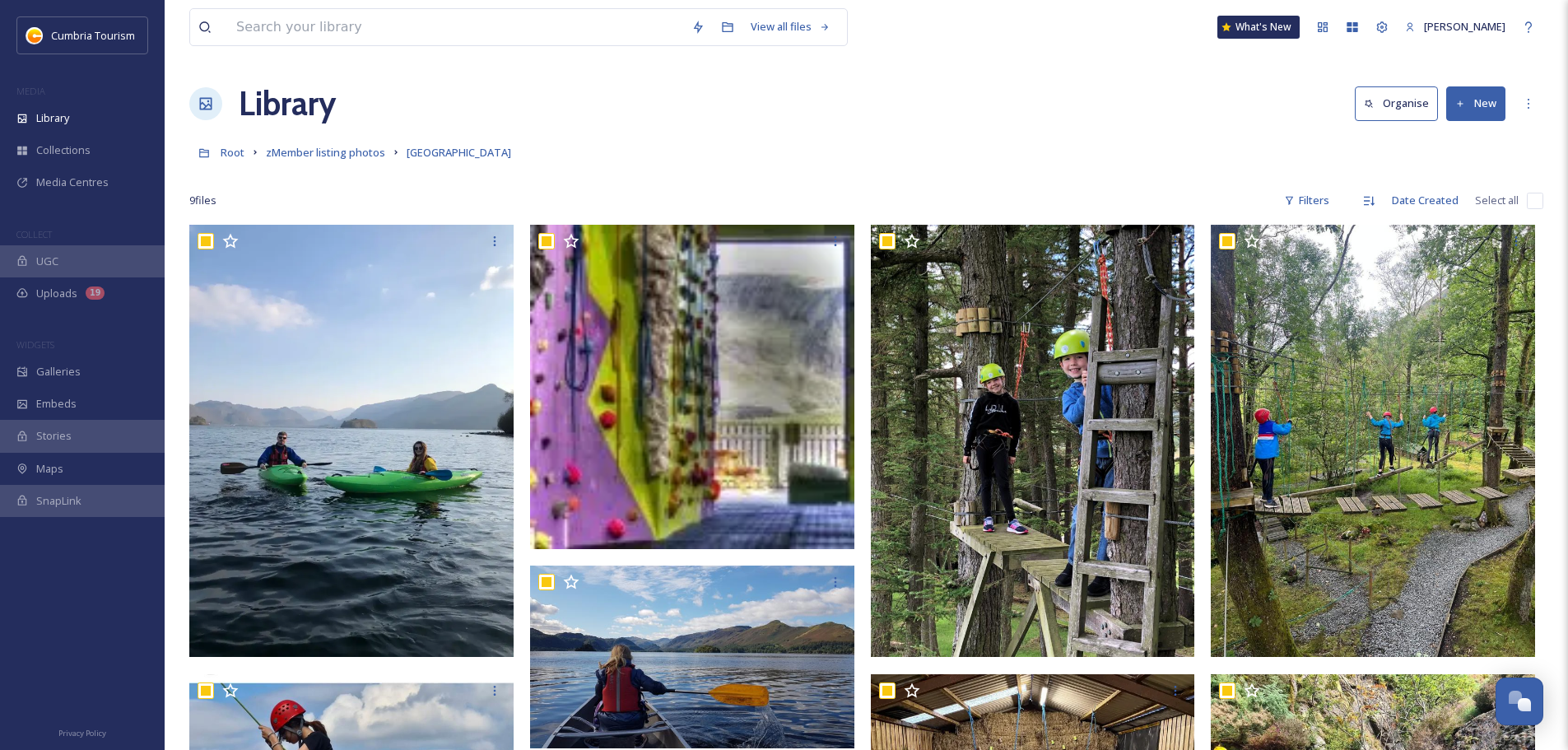
checkbox input "true"
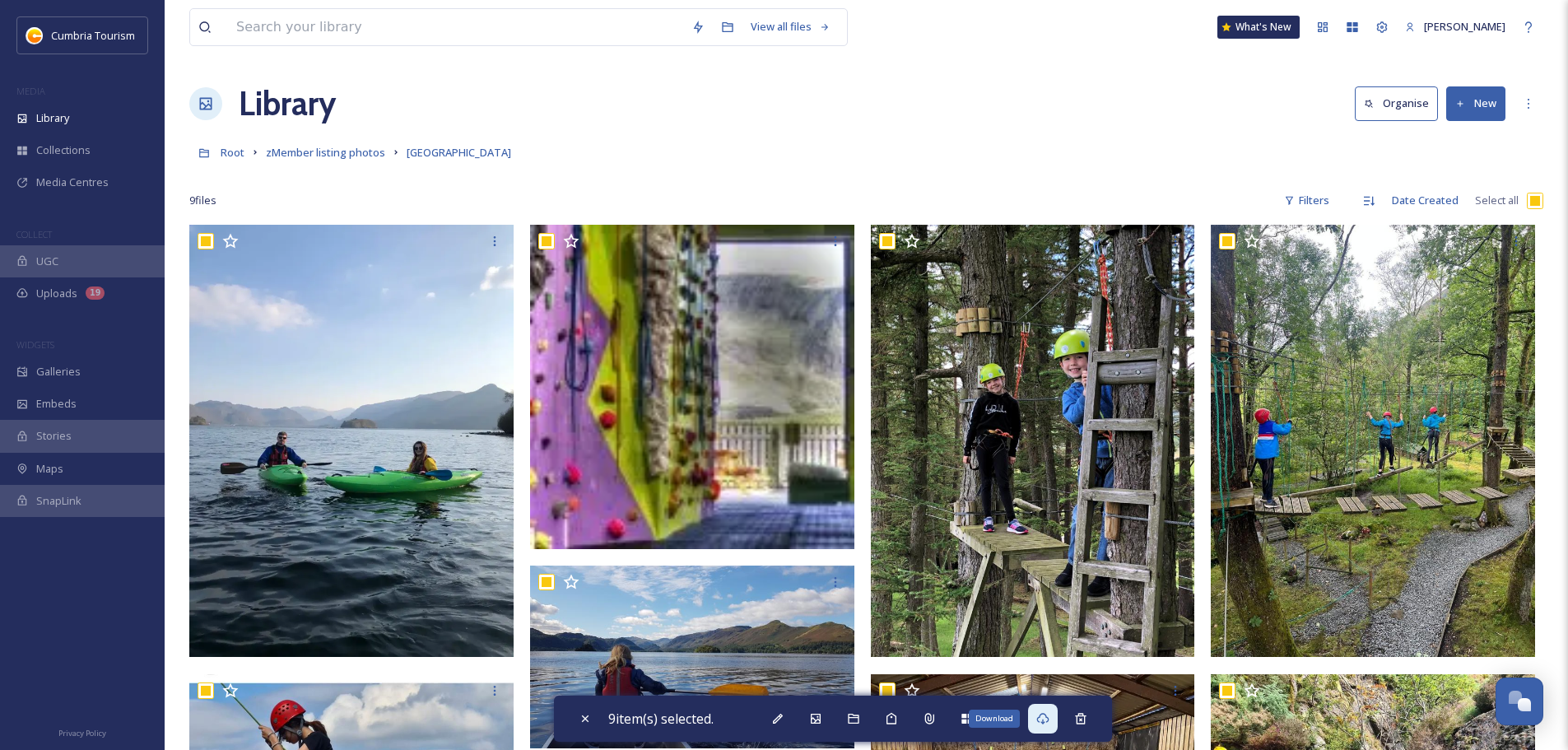
click at [1049, 713] on icon at bounding box center [1043, 718] width 13 height 13
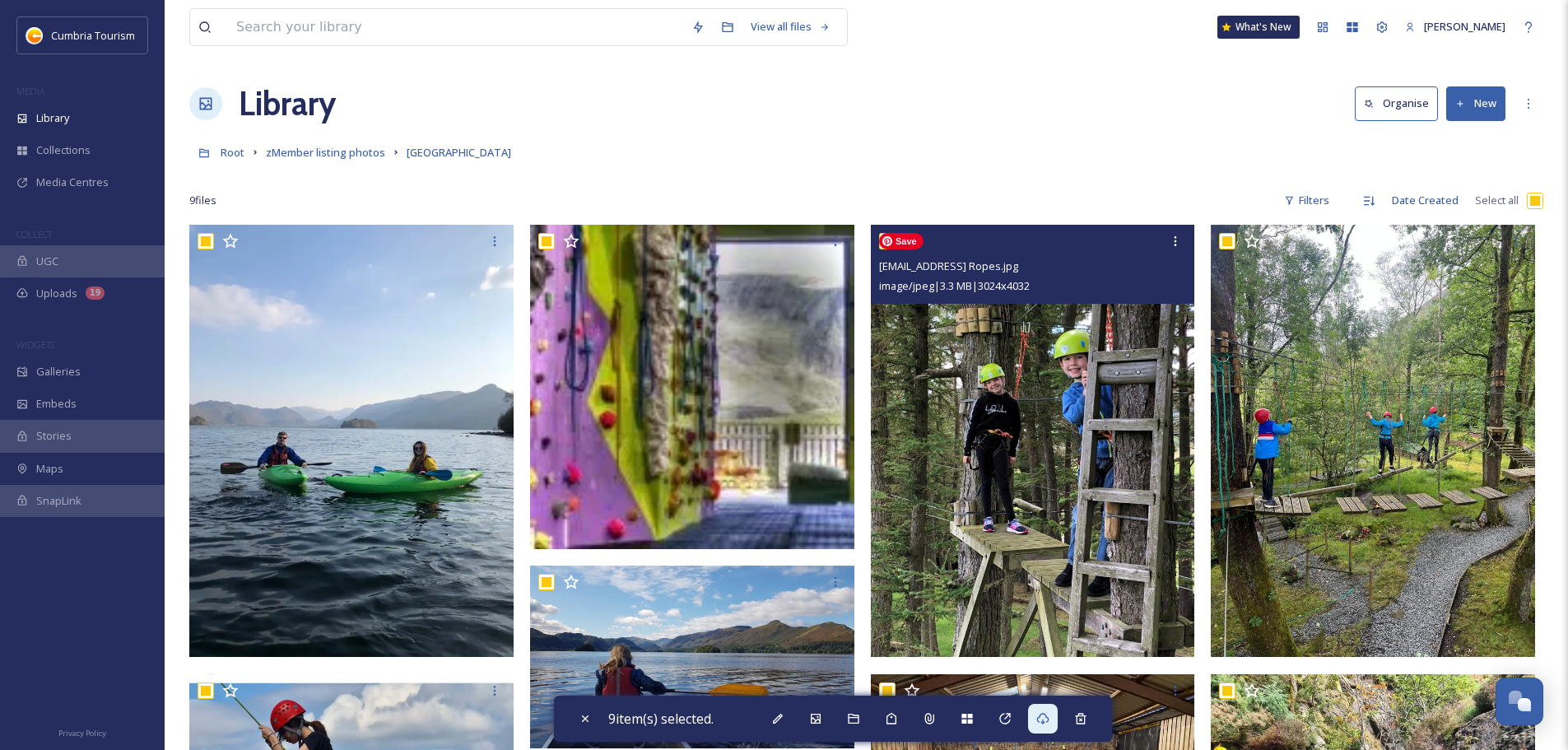
click at [1069, 382] on img at bounding box center [1032, 441] width 325 height 433
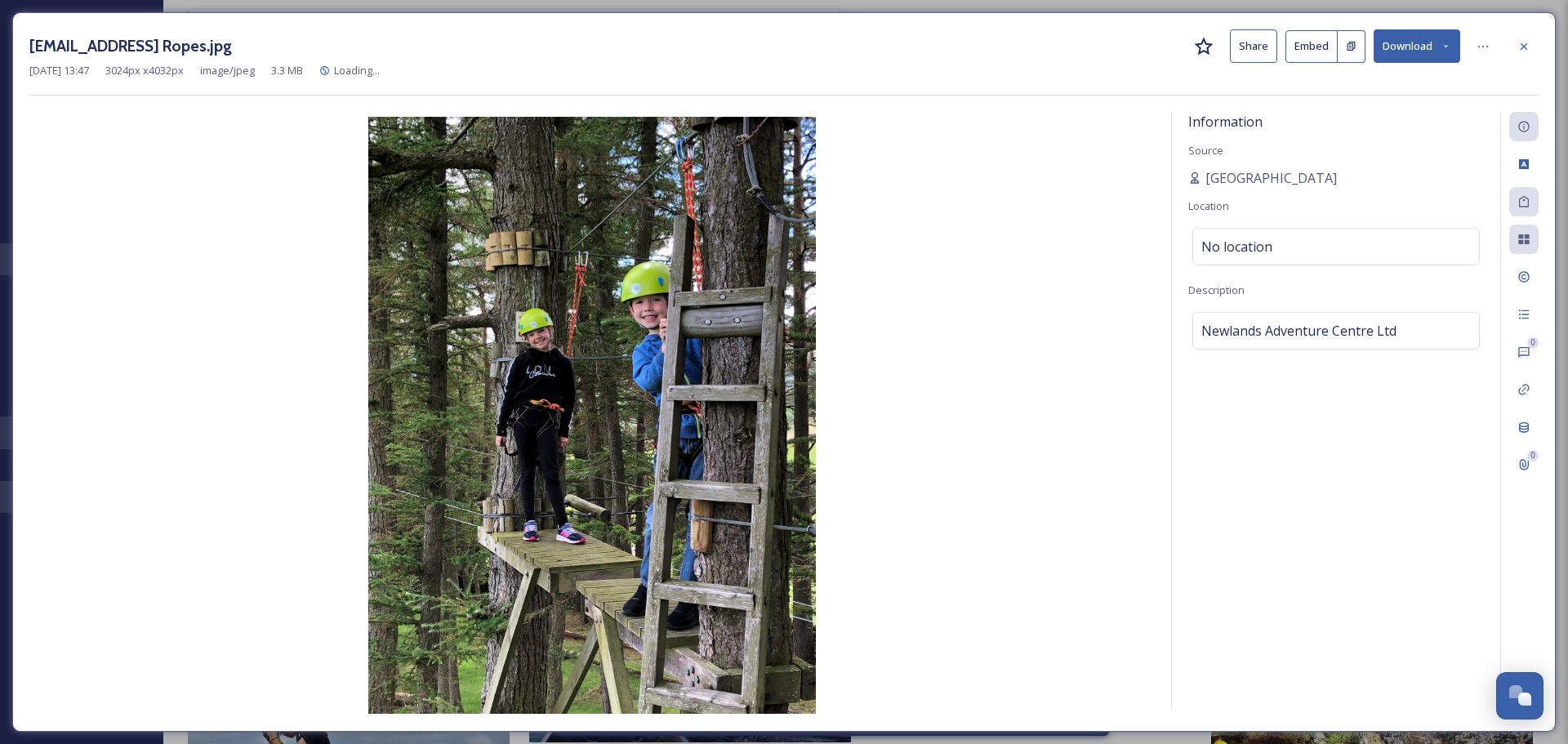
click at [1437, 53] on button "Download" at bounding box center [1417, 46] width 87 height 33
click at [1487, 44] on icon at bounding box center [1483, 46] width 13 height 13
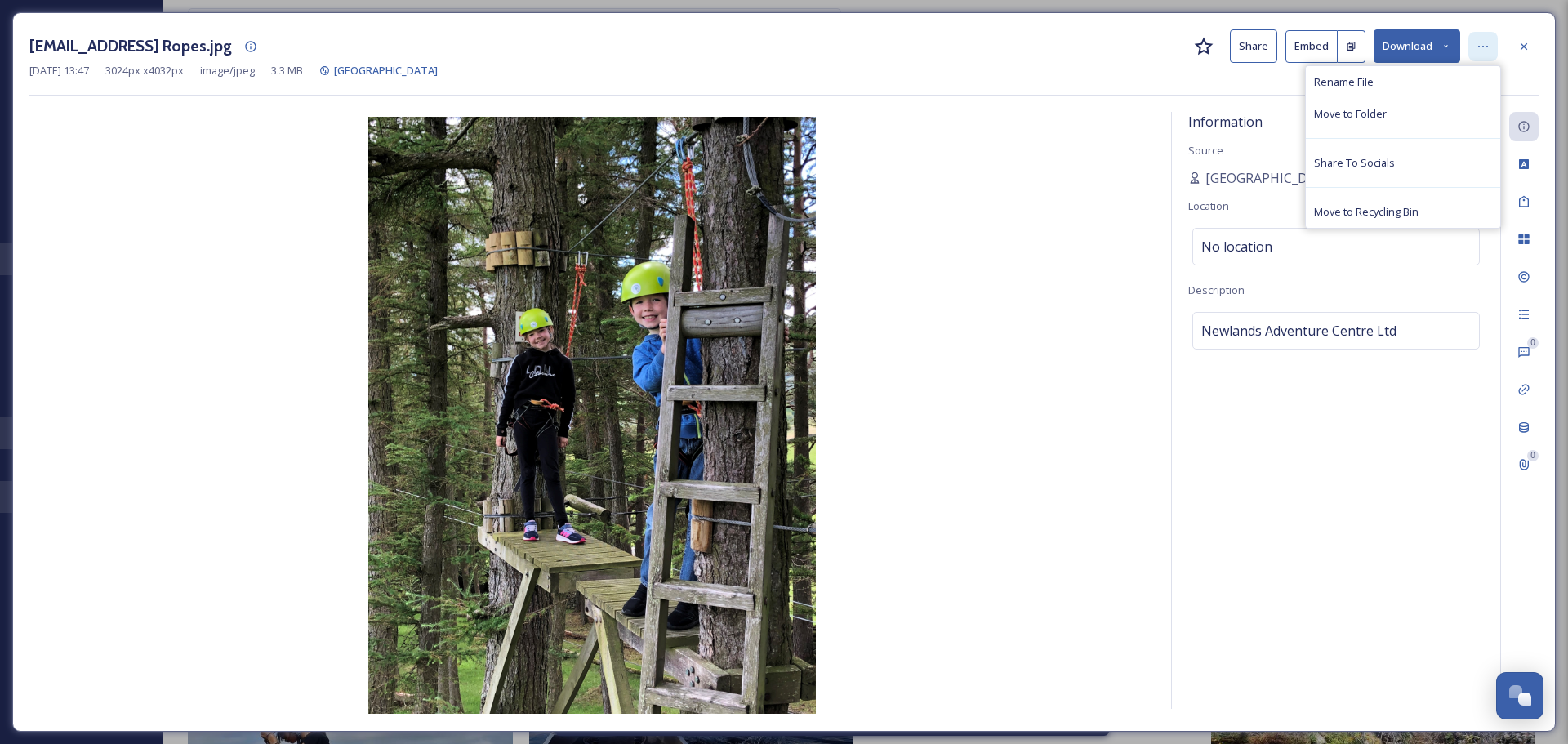
click at [1487, 44] on icon at bounding box center [1483, 46] width 13 height 13
click at [1536, 53] on div at bounding box center [1524, 47] width 30 height 30
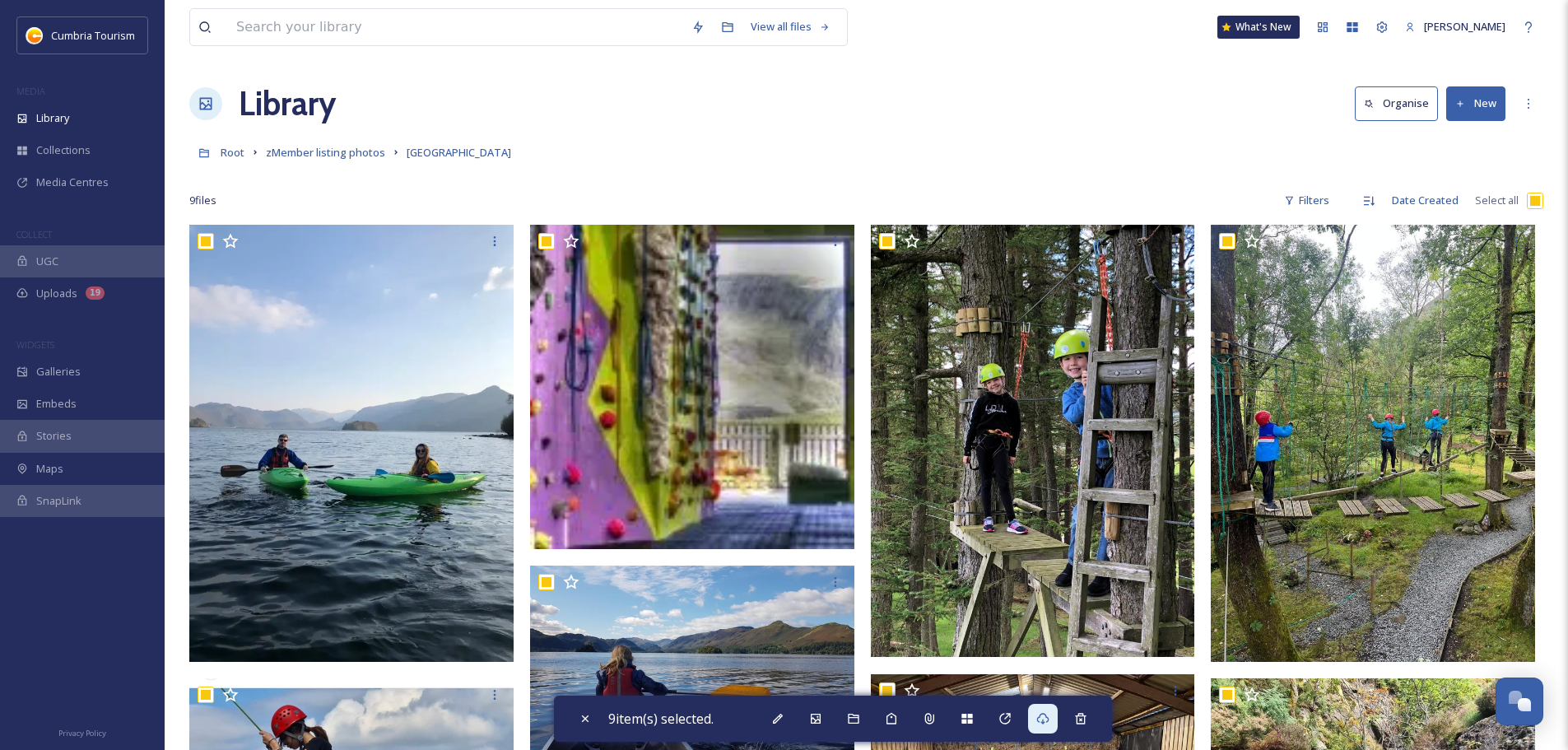
click at [1531, 196] on input "checkbox" at bounding box center [1535, 201] width 17 height 17
checkbox input "false"
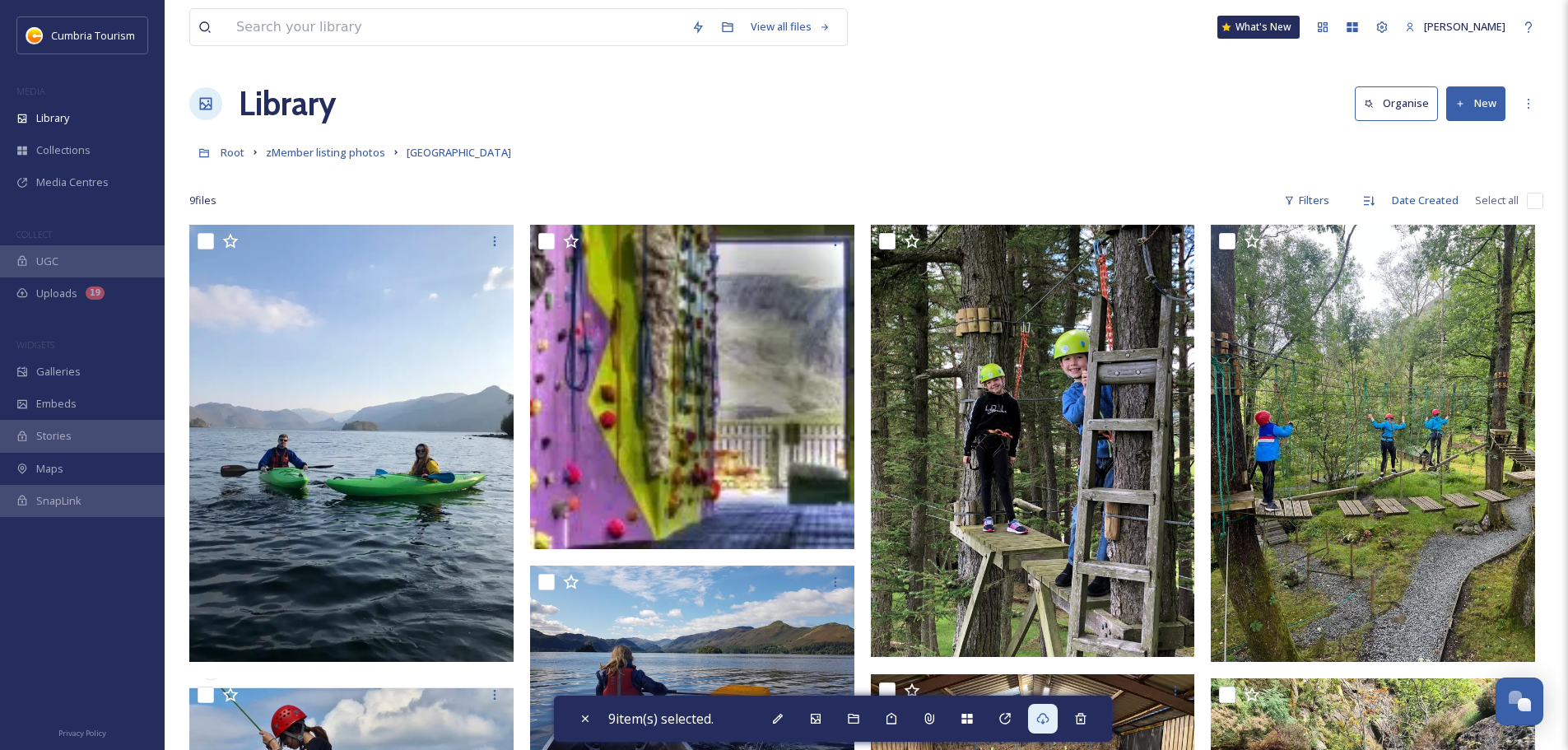
checkbox input "false"
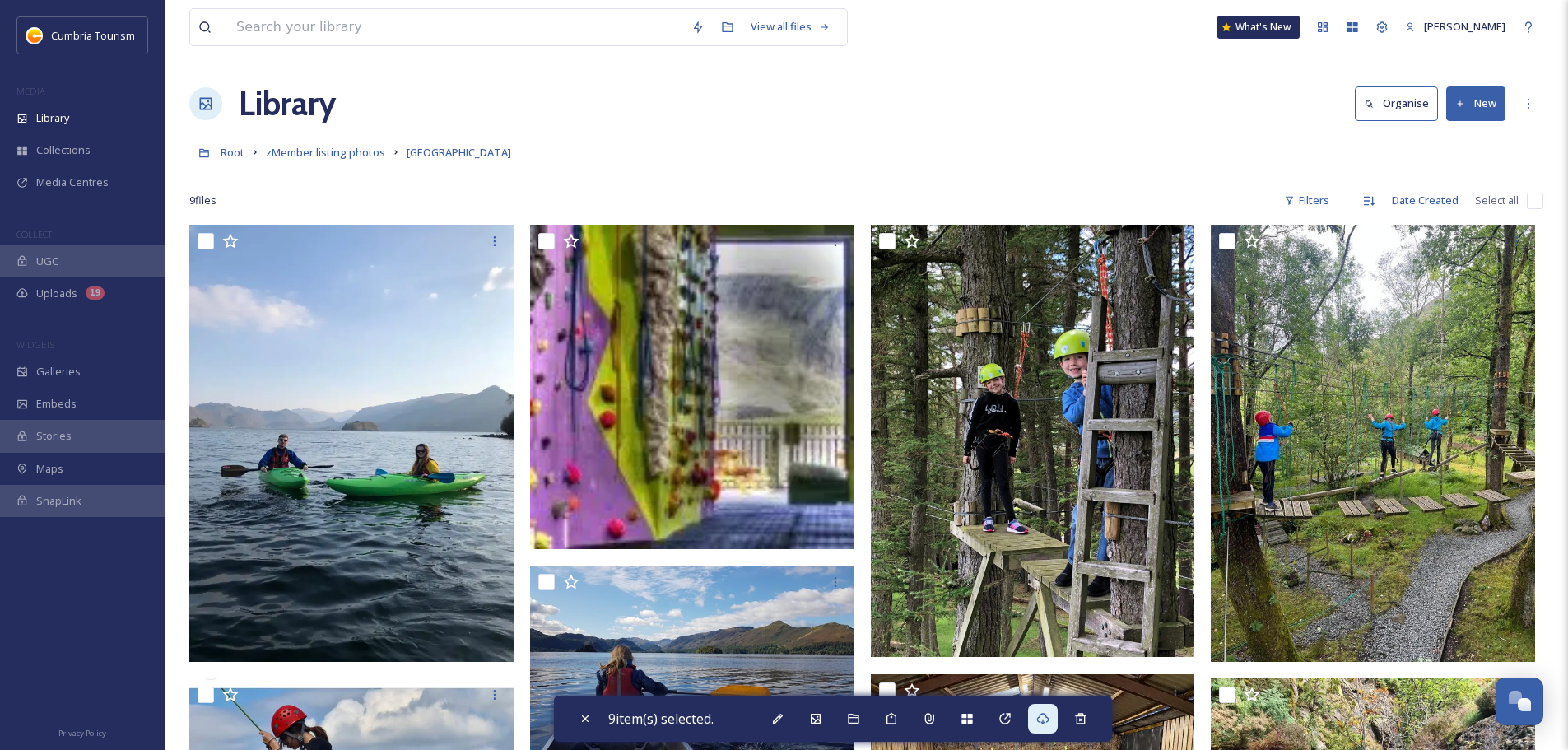
checkbox input "false"
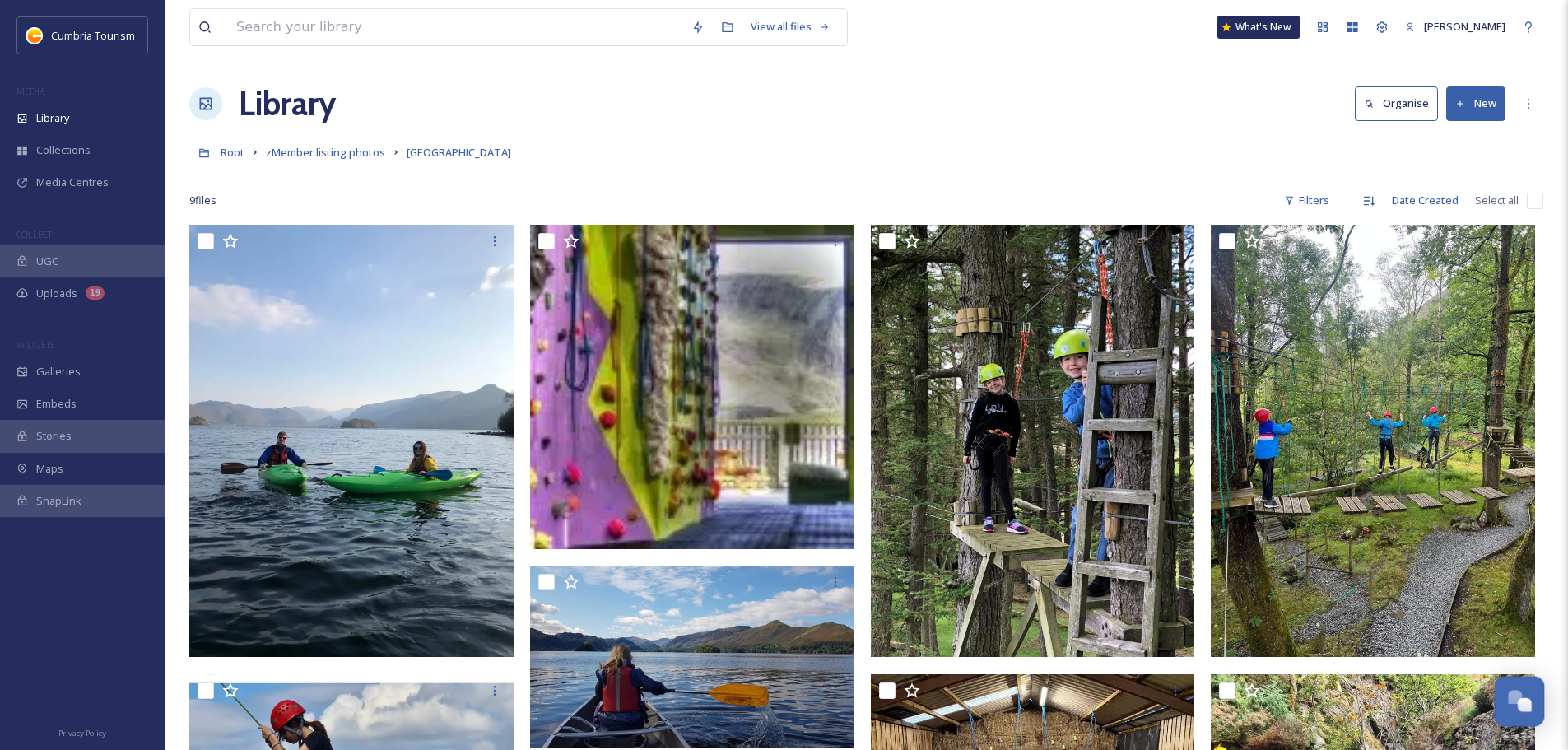
click at [1520, 710] on div "Open Chat" at bounding box center [1524, 704] width 14 height 14
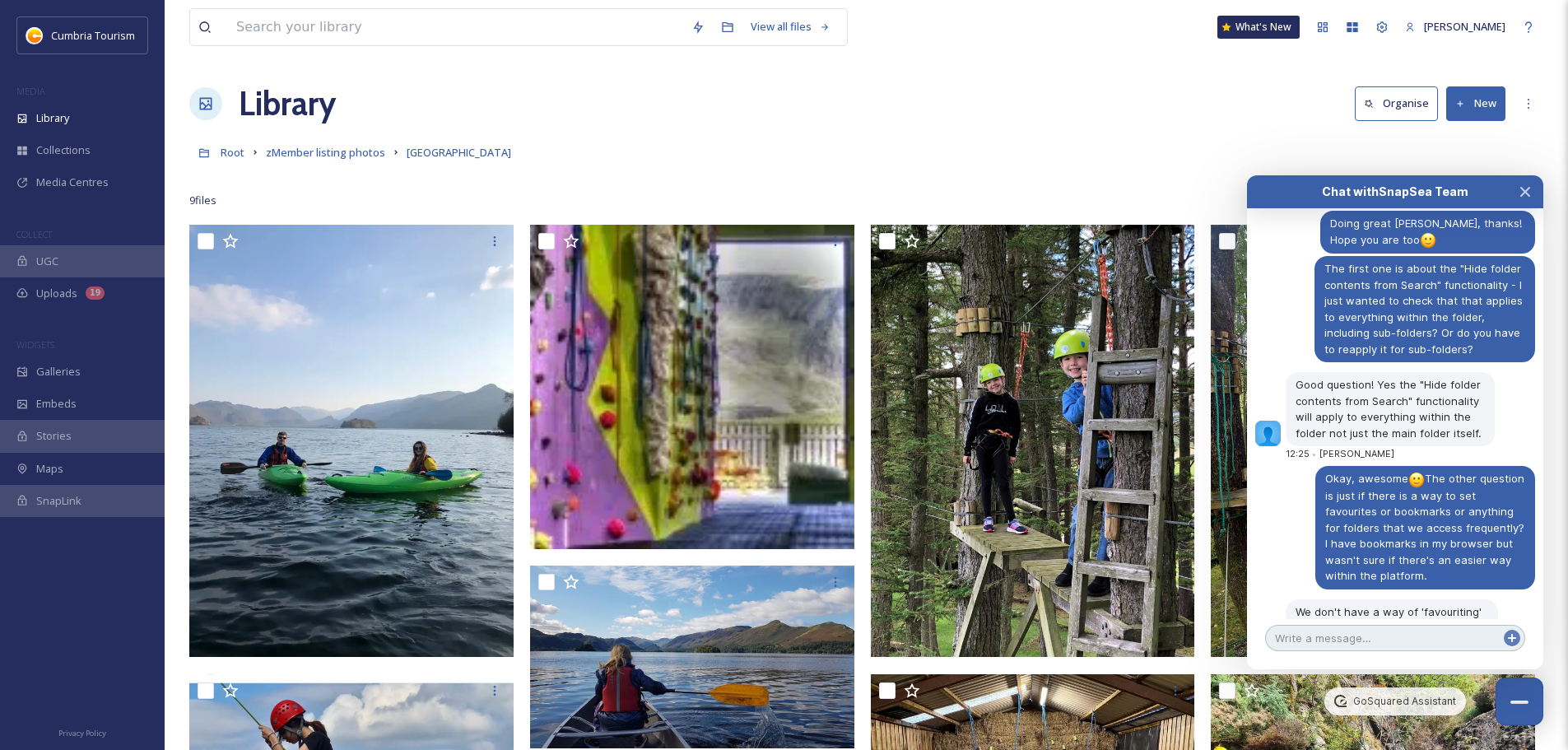
click at [1376, 646] on textarea at bounding box center [1395, 638] width 260 height 26
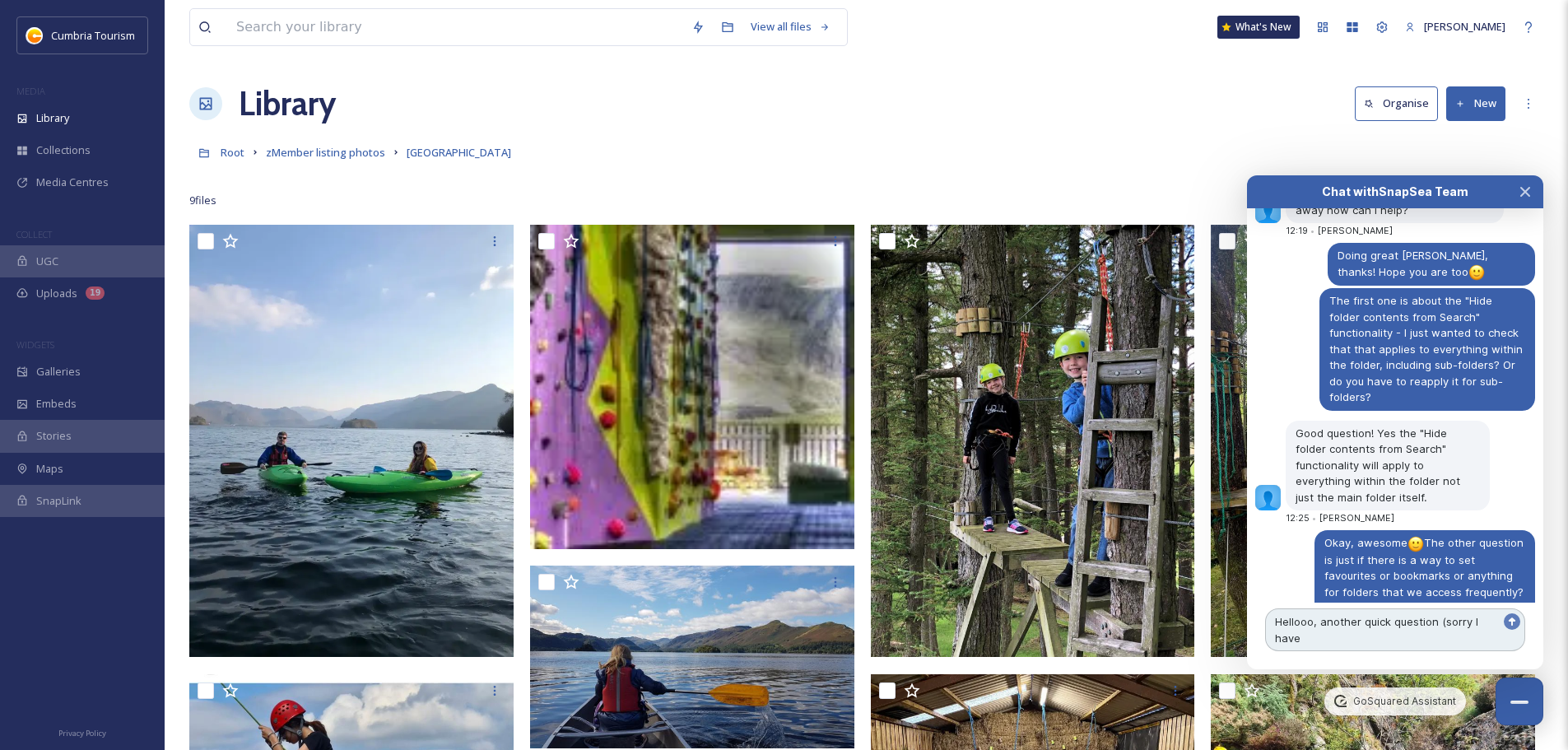
scroll to position [7940, 0]
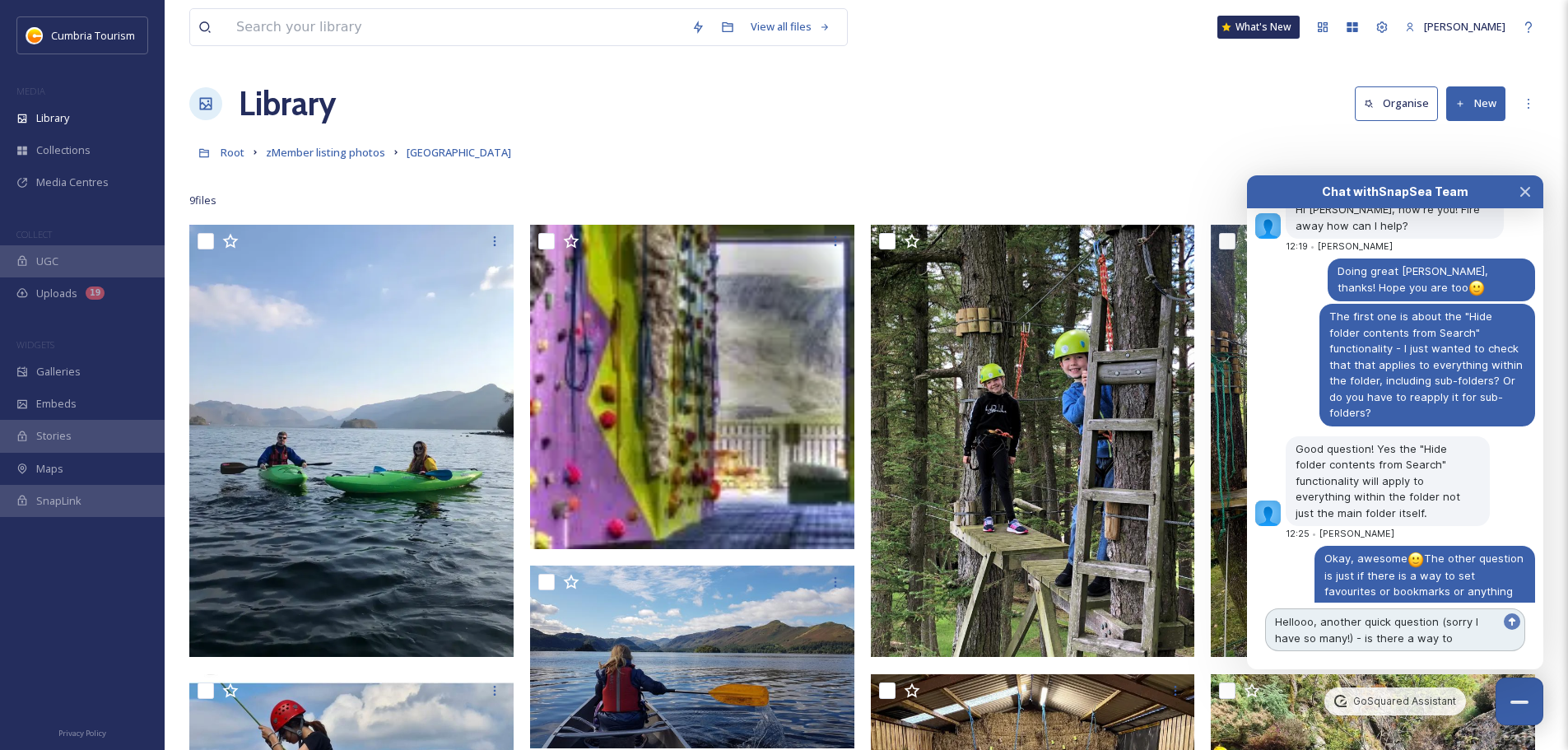
click at [1360, 640] on textarea "Hellooo, another quick question (sorry I have so many!) - is there a way to dow…" at bounding box center [1395, 630] width 260 height 43
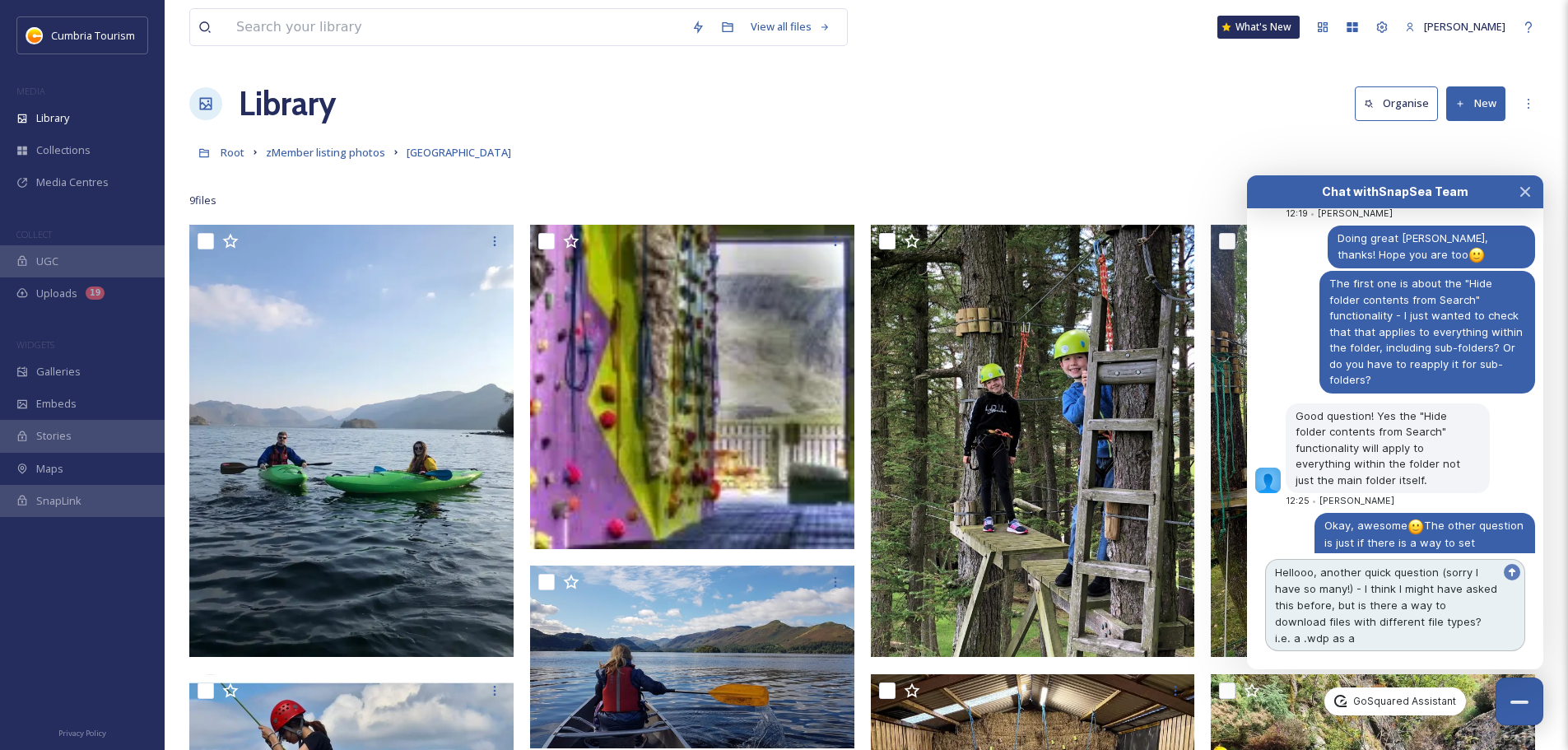
scroll to position [7989, 0]
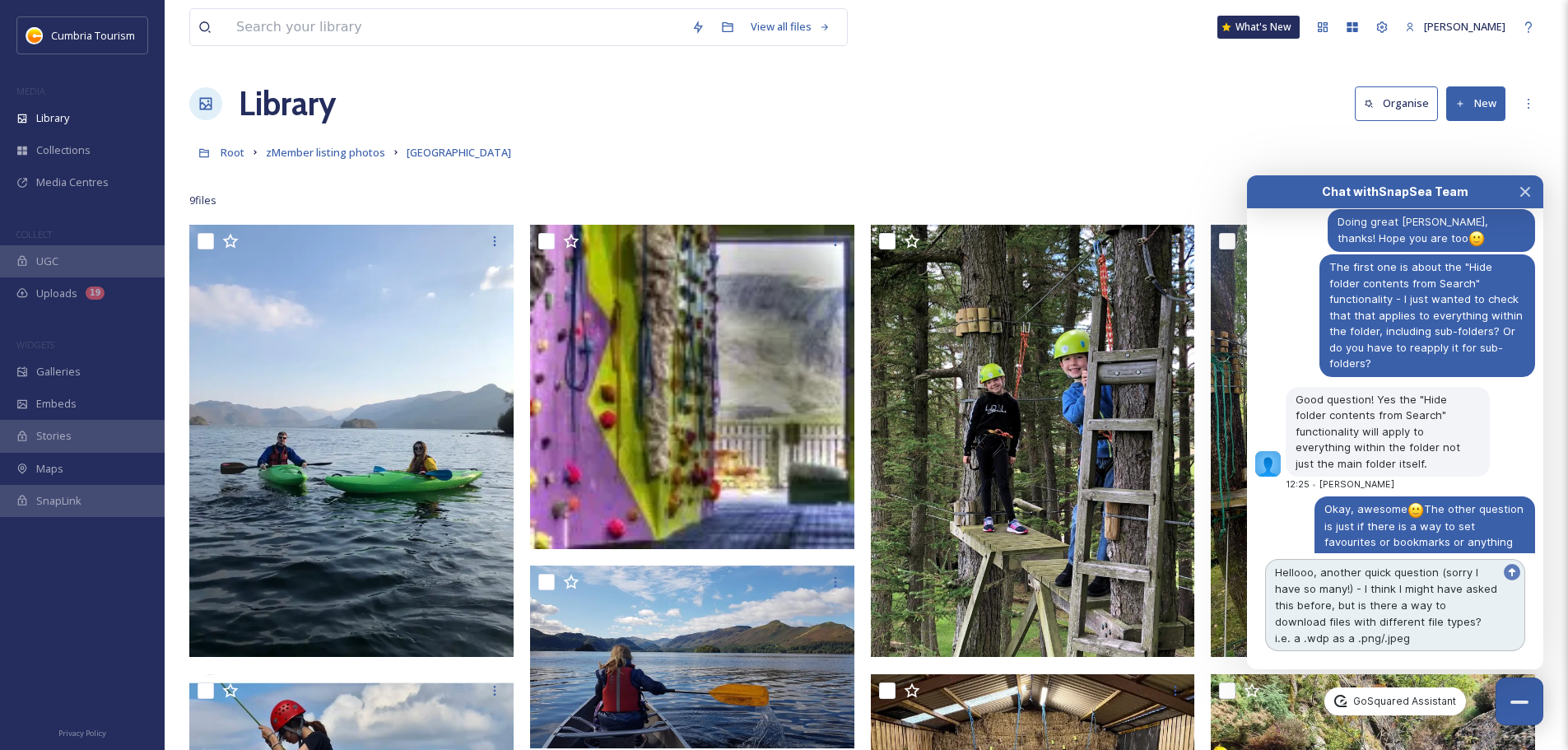
type textarea "Hellooo, another quick question (sorry I have so many!) - I think I might have …"
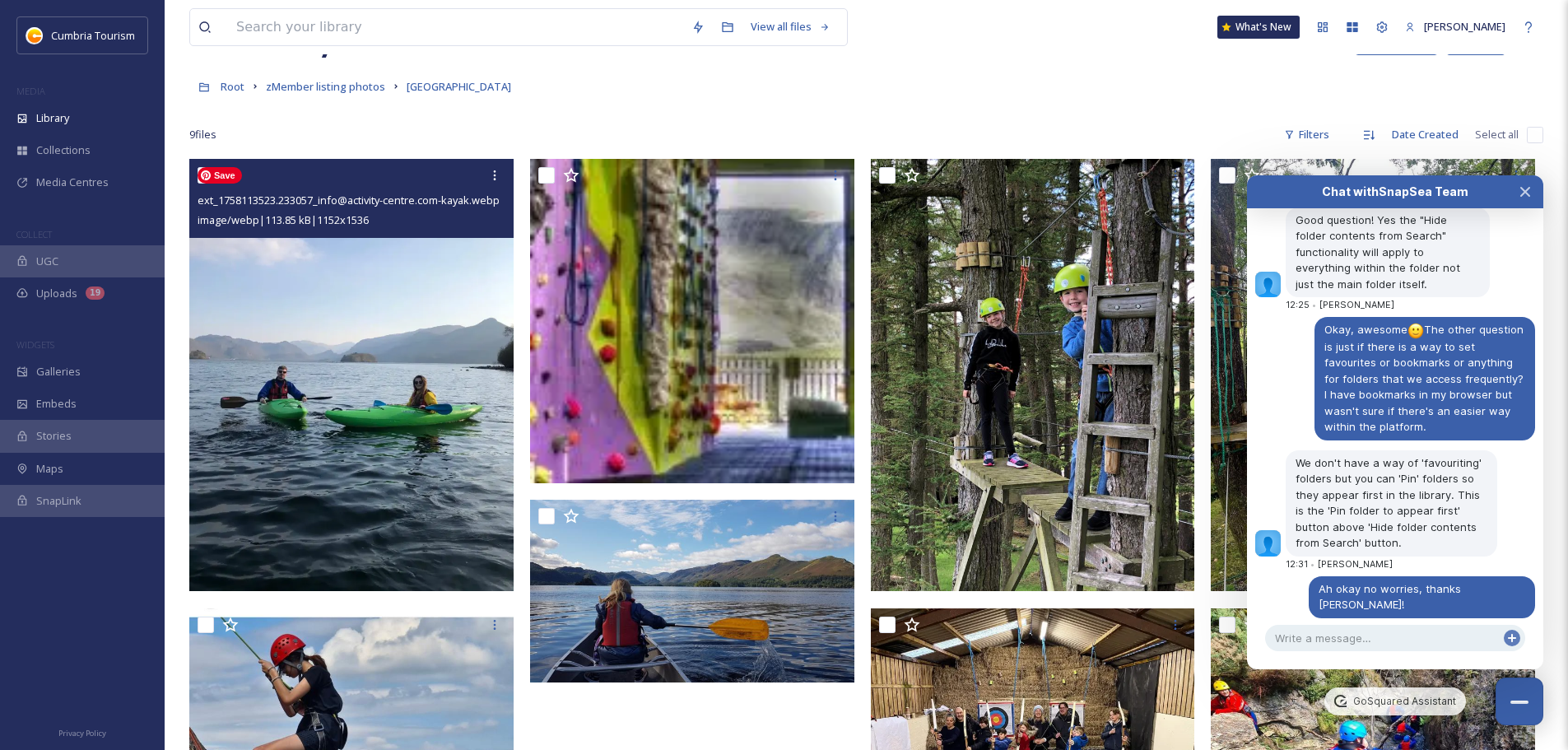
scroll to position [0, 0]
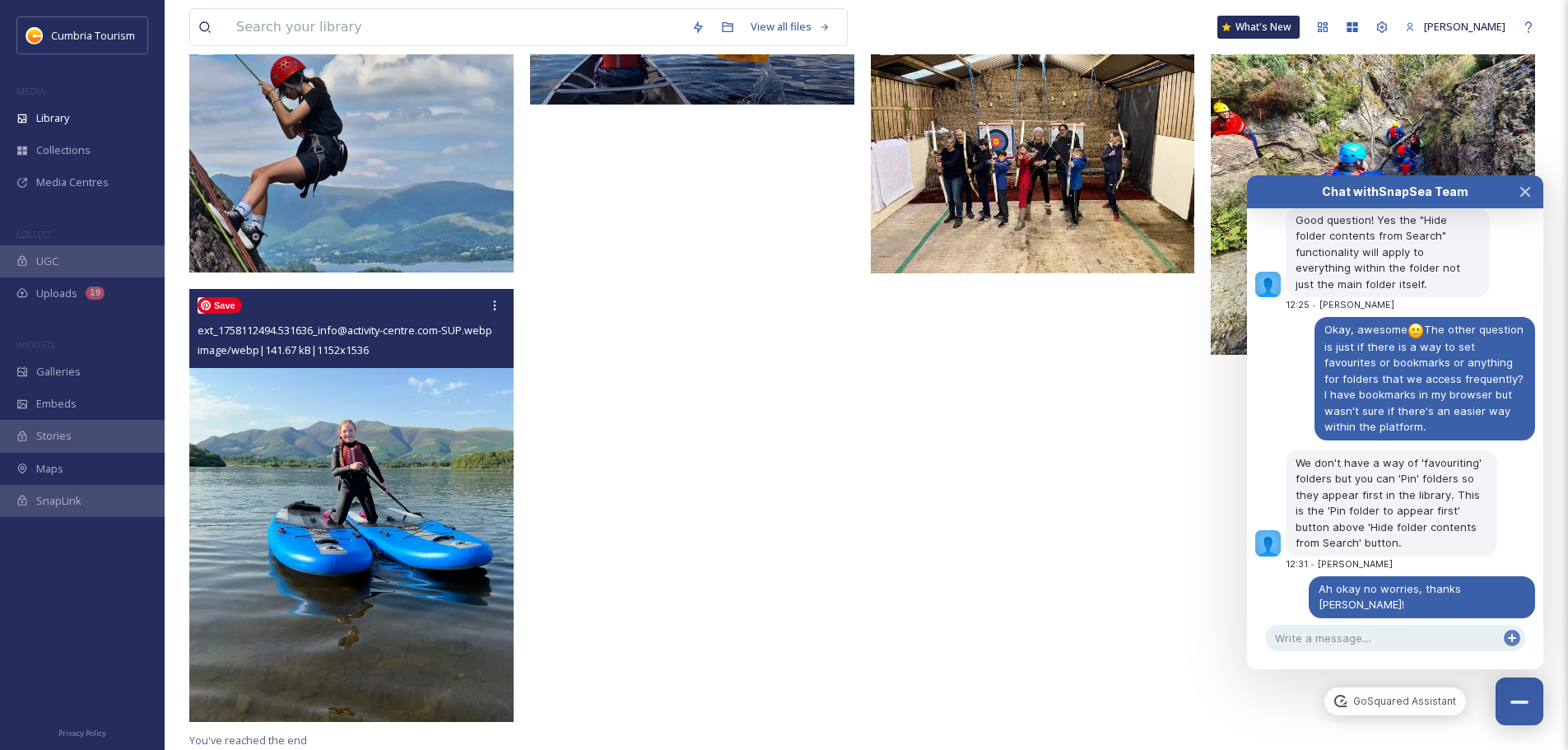
click at [373, 512] on img at bounding box center [352, 505] width 325 height 433
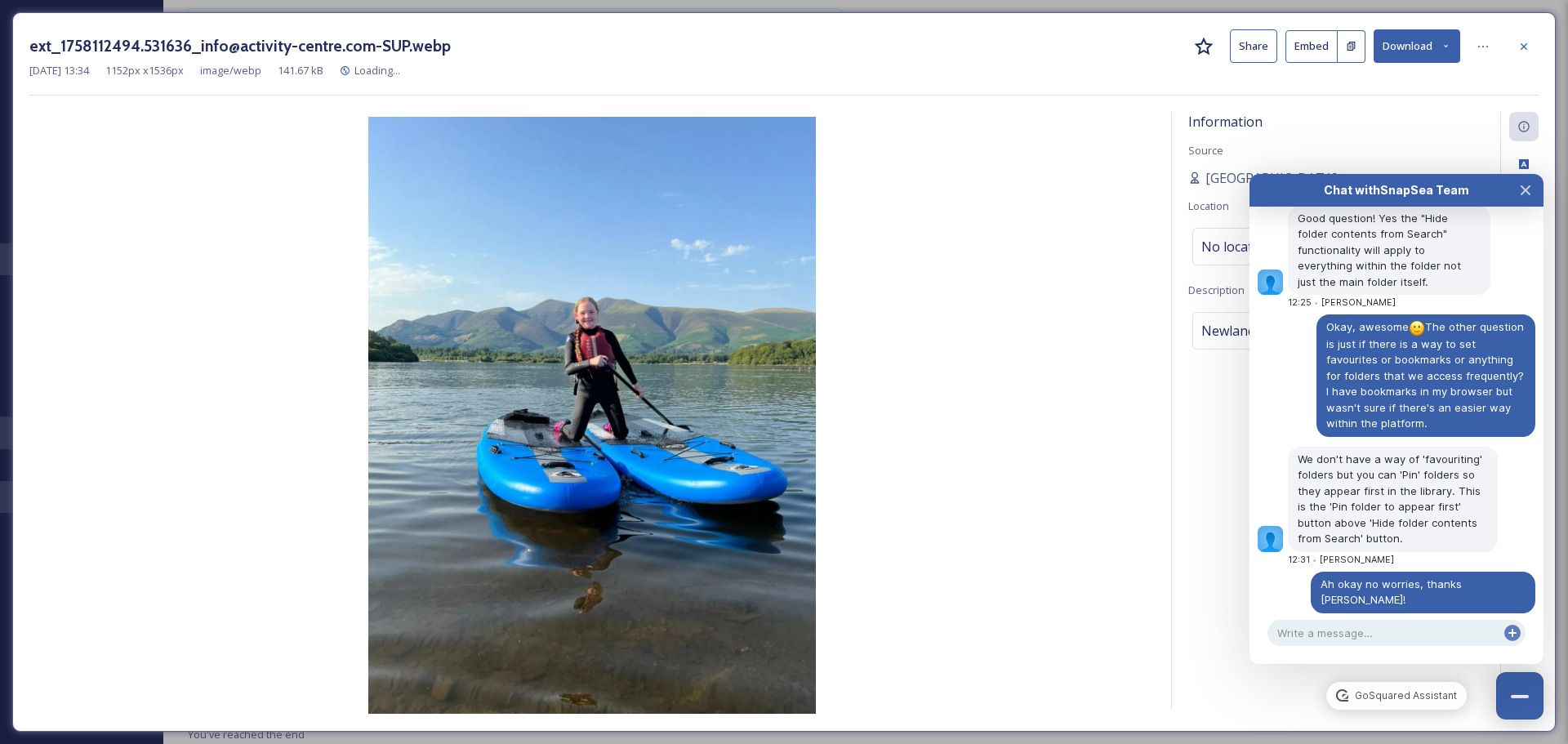
click at [1244, 40] on button "Share" at bounding box center [1253, 46] width 47 height 33
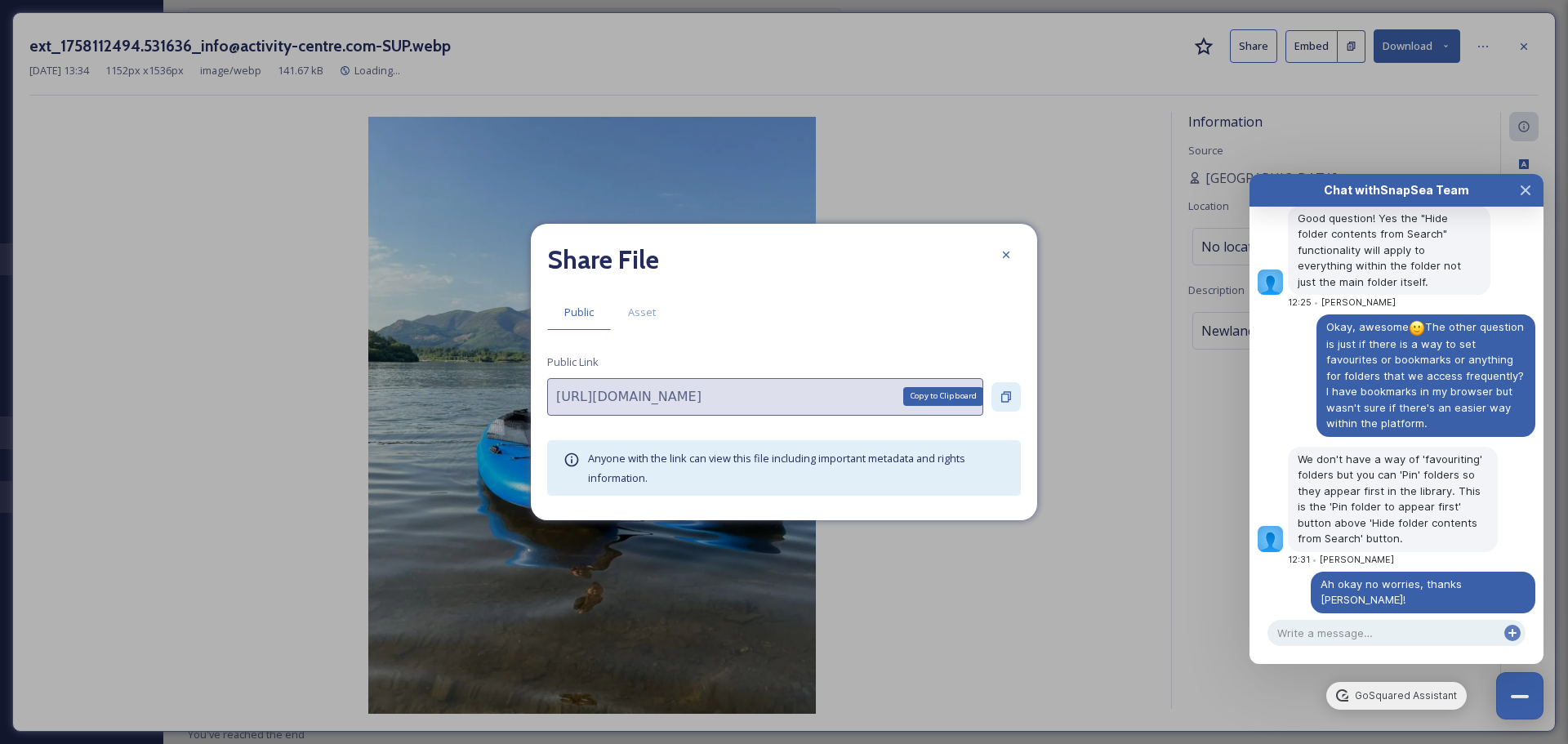
click at [993, 401] on div "Copy to Clipboard" at bounding box center [1006, 397] width 30 height 30
click at [997, 256] on div at bounding box center [1006, 255] width 30 height 30
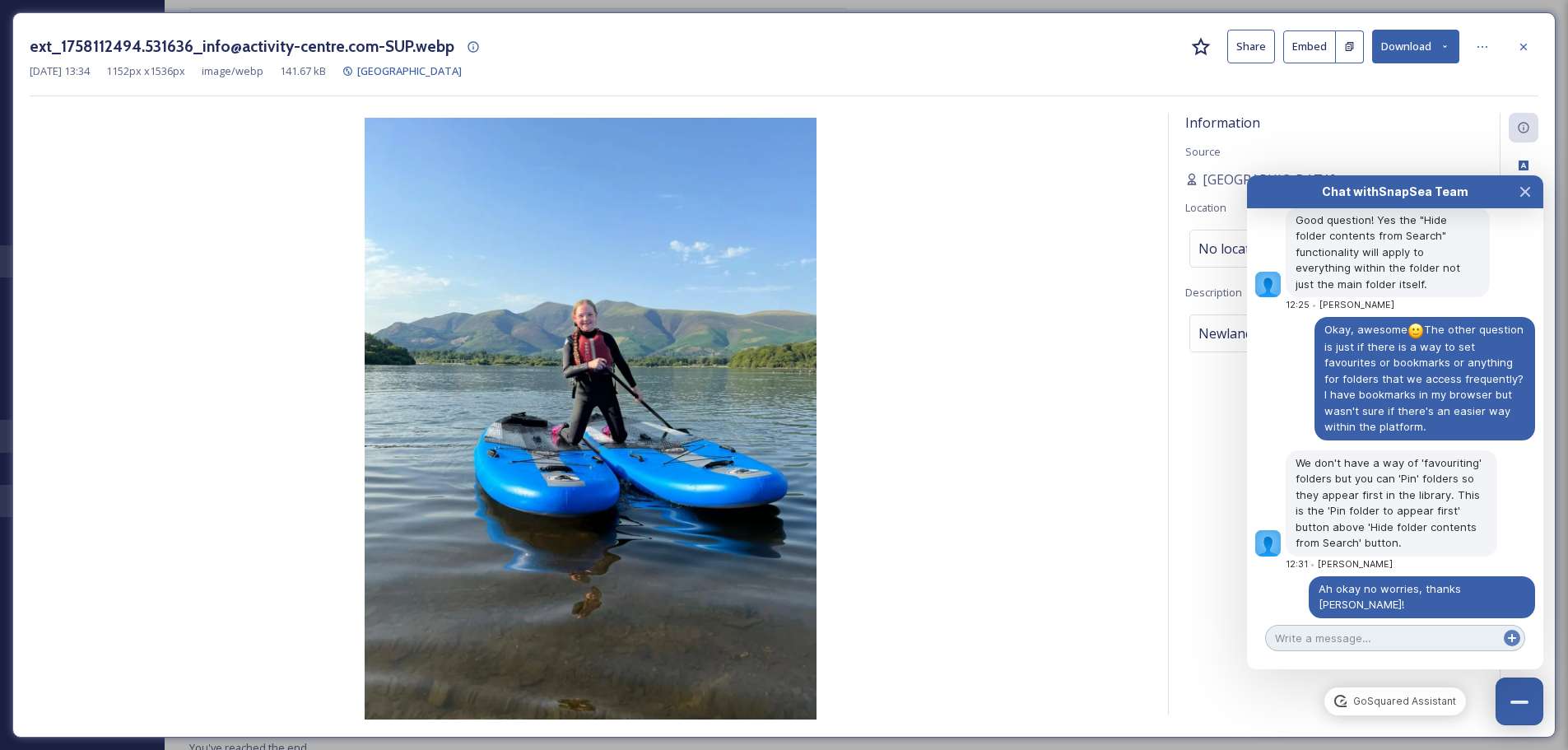
click at [1343, 635] on textarea at bounding box center [1395, 638] width 260 height 26
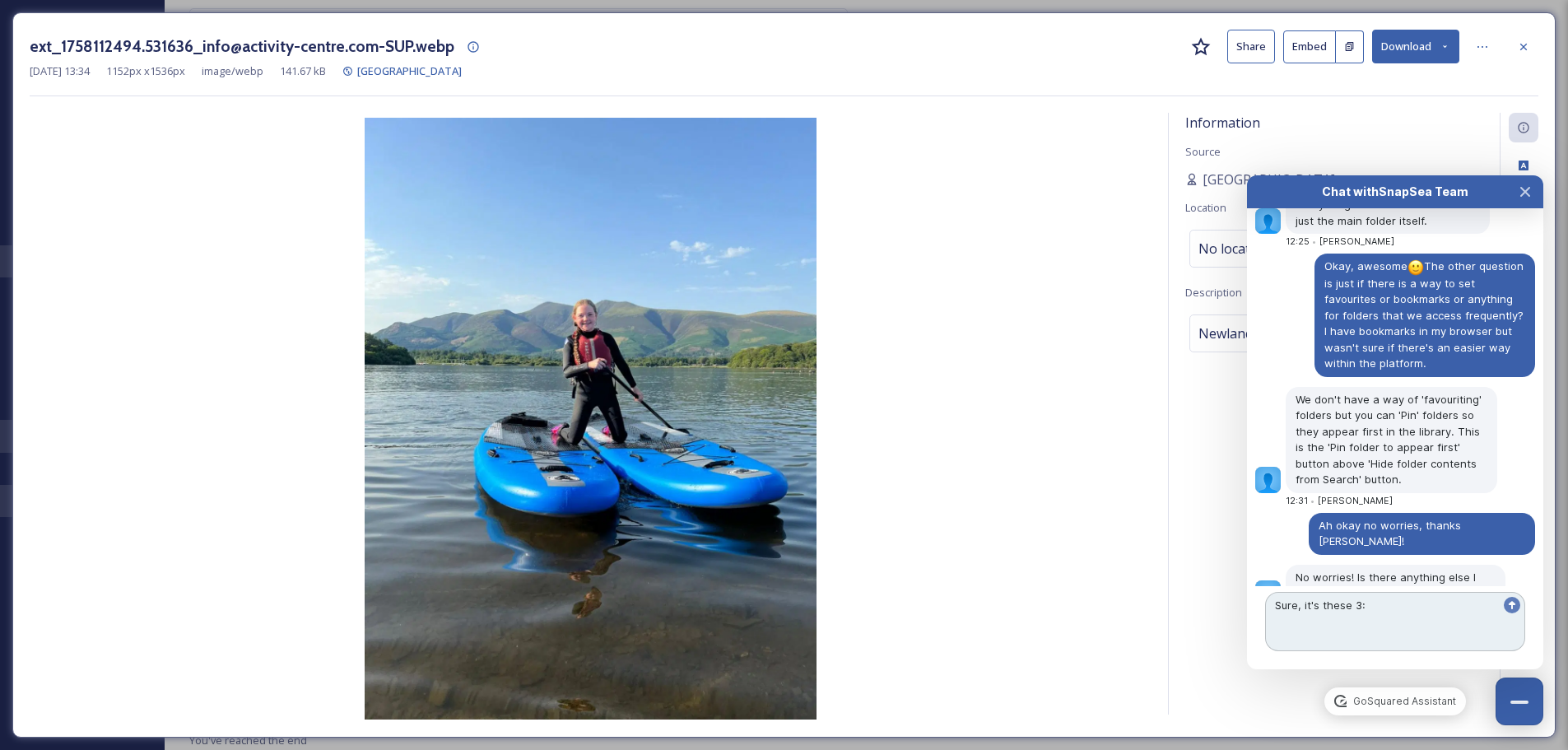
paste textarea "[URL][DOMAIN_NAME]"
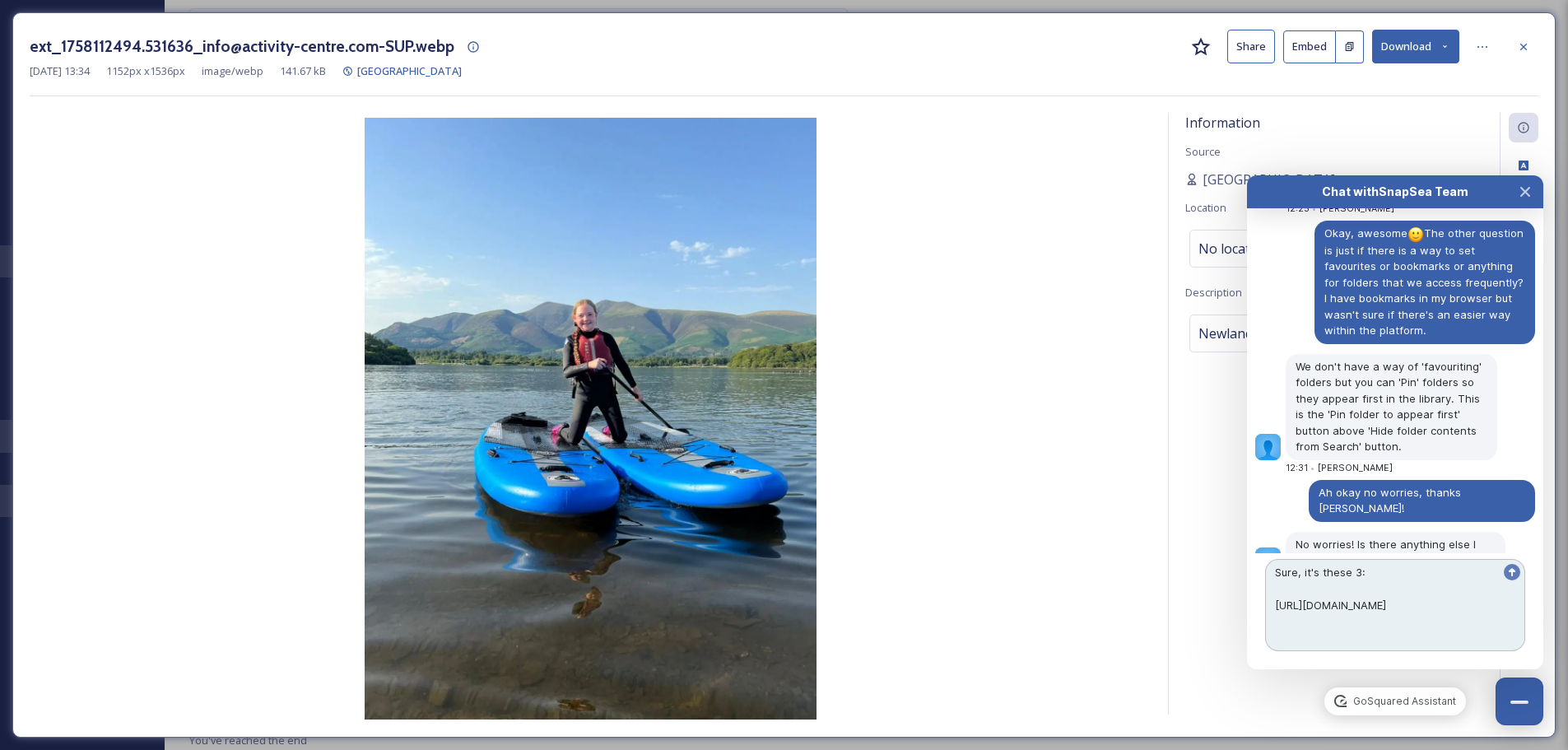
scroll to position [8282, 0]
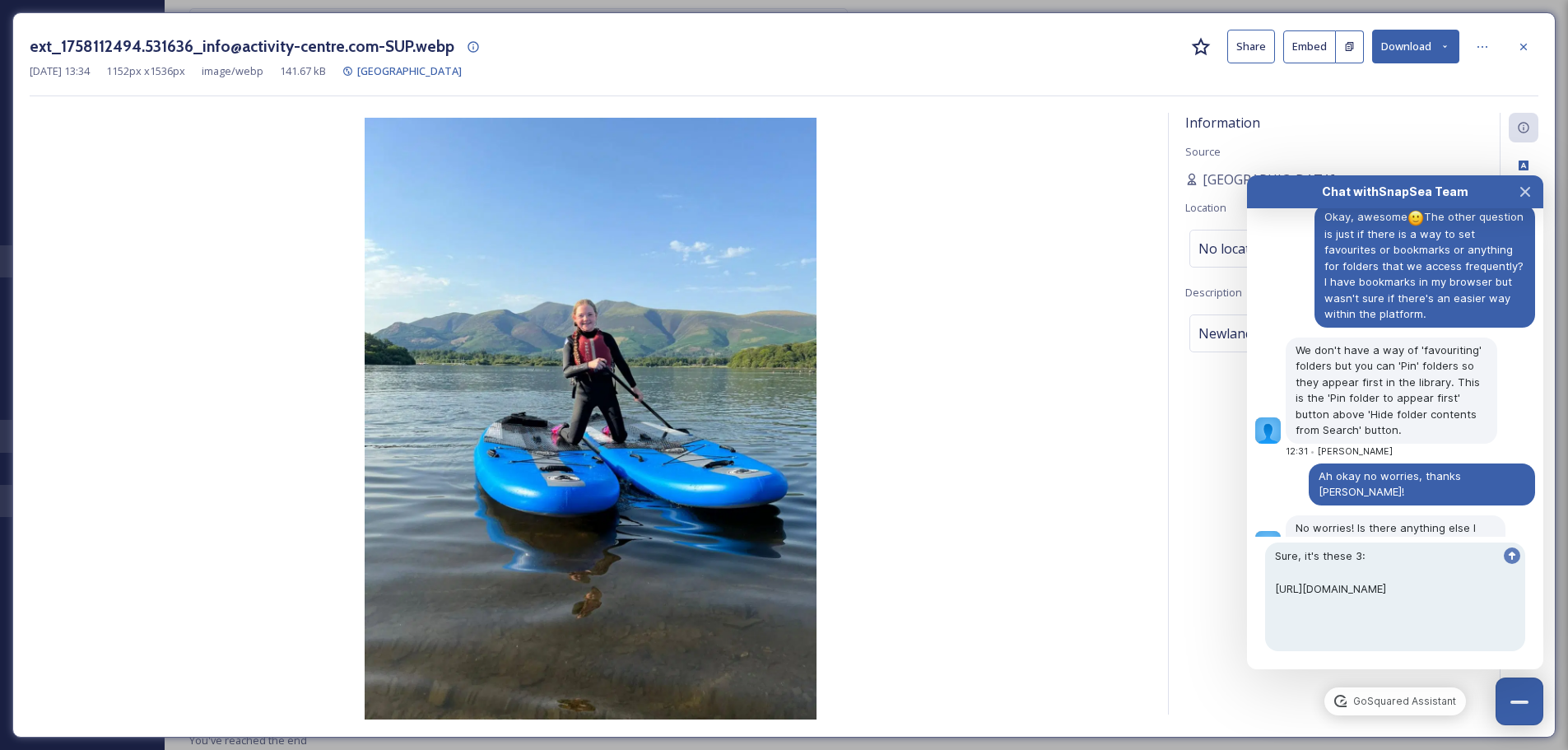
click at [1447, 45] on icon at bounding box center [1445, 47] width 11 height 11
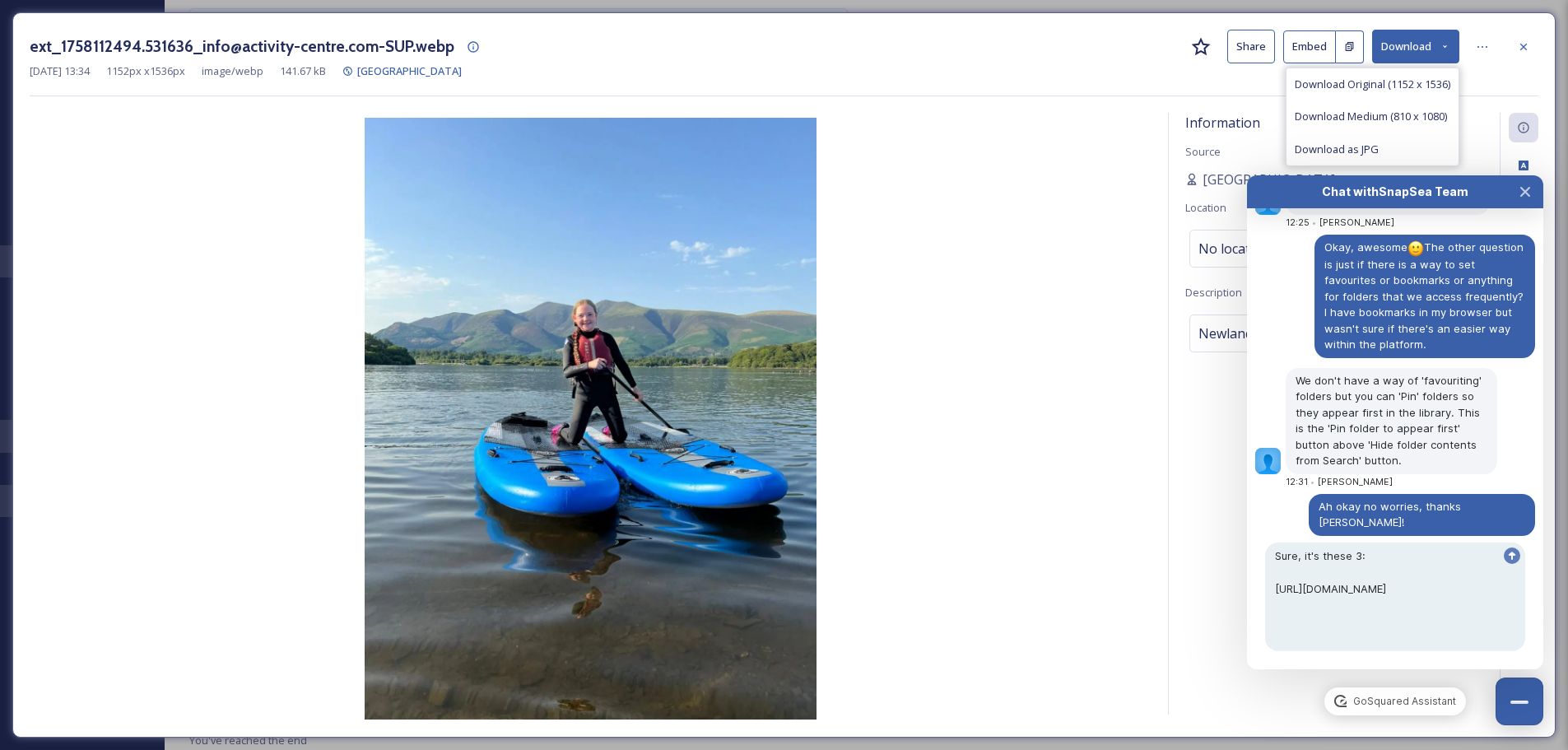
scroll to position [8310, 0]
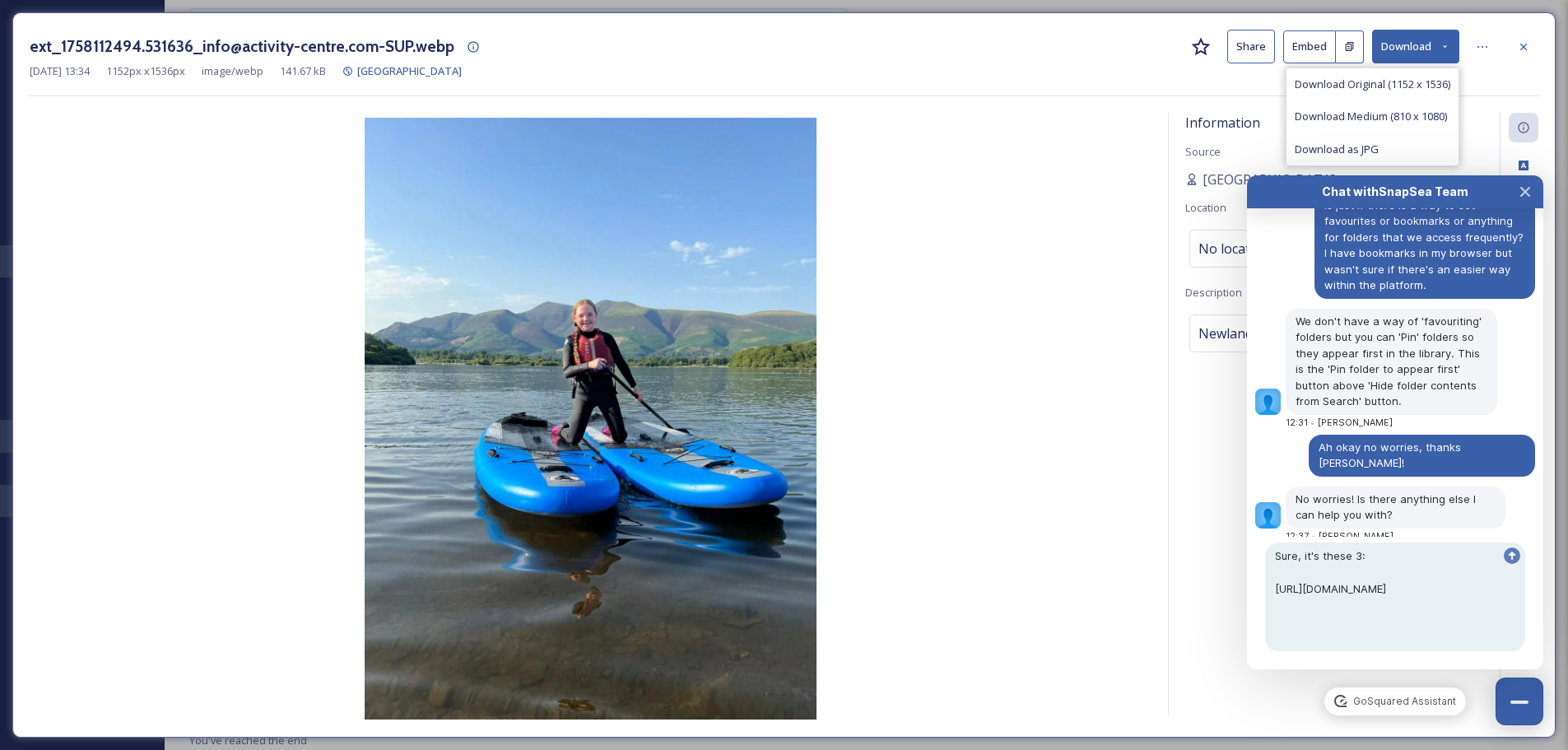
click at [1447, 45] on icon at bounding box center [1445, 47] width 11 height 11
click at [1522, 46] on icon at bounding box center [1522, 46] width 7 height 7
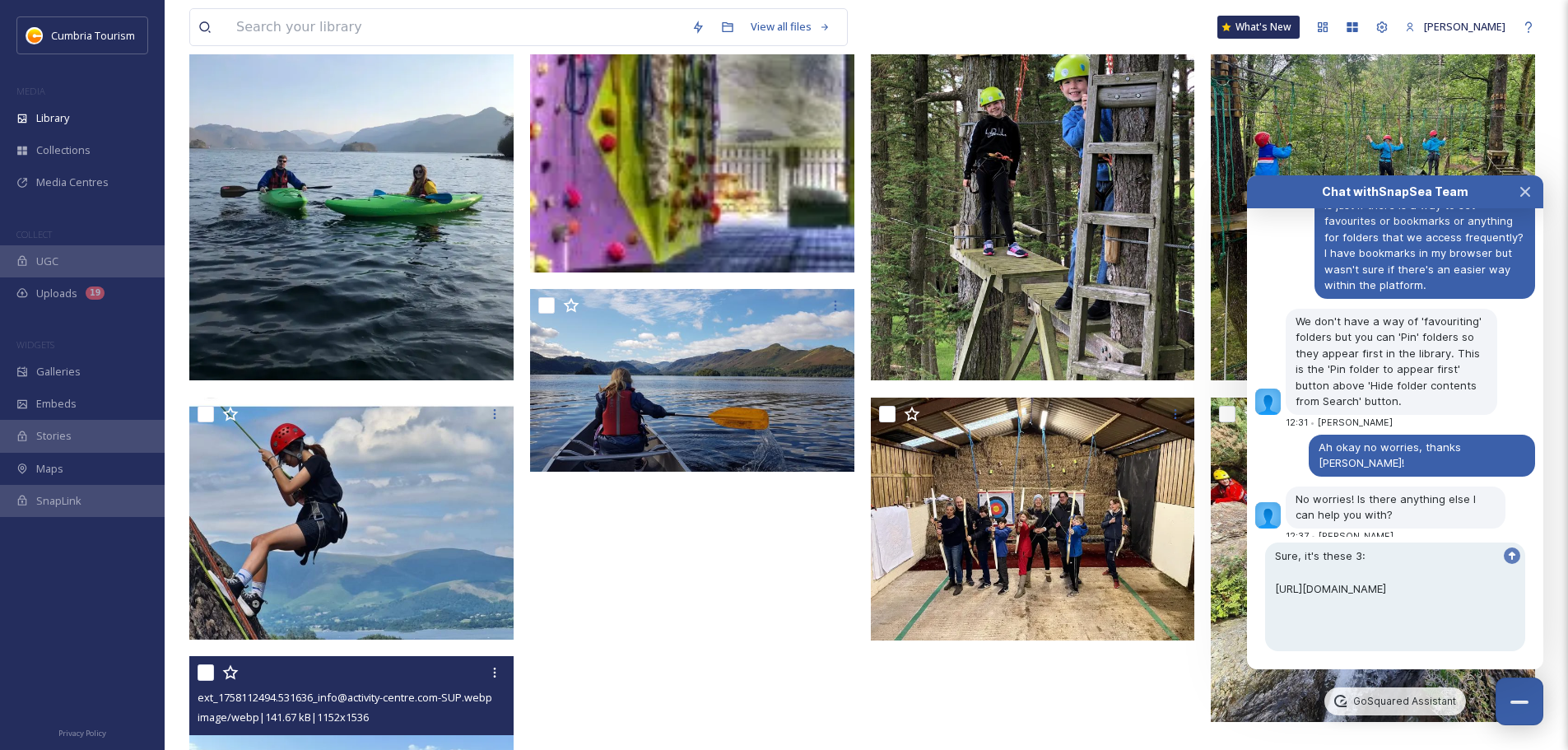
scroll to position [8281, 0]
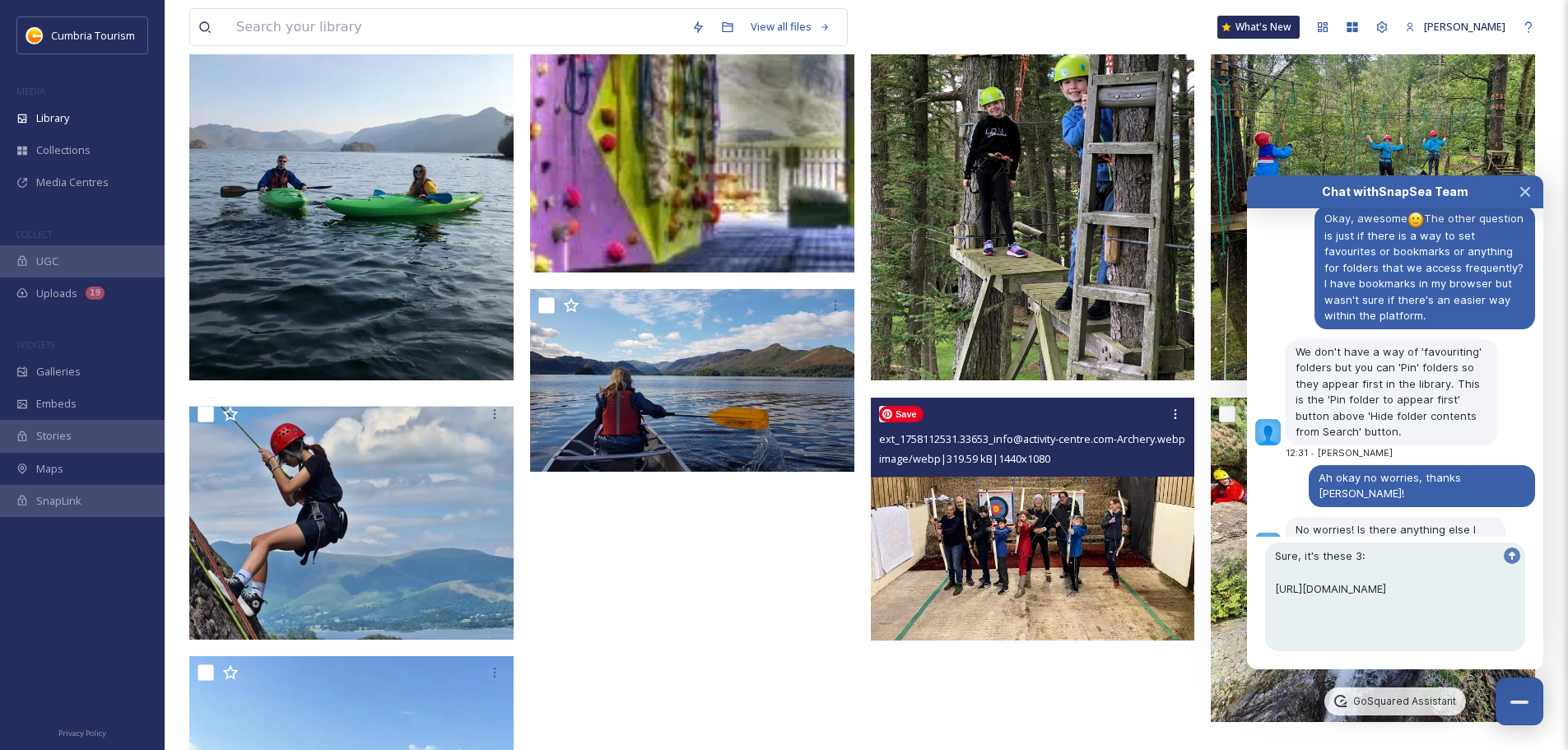
click at [1076, 593] on img at bounding box center [1032, 519] width 325 height 244
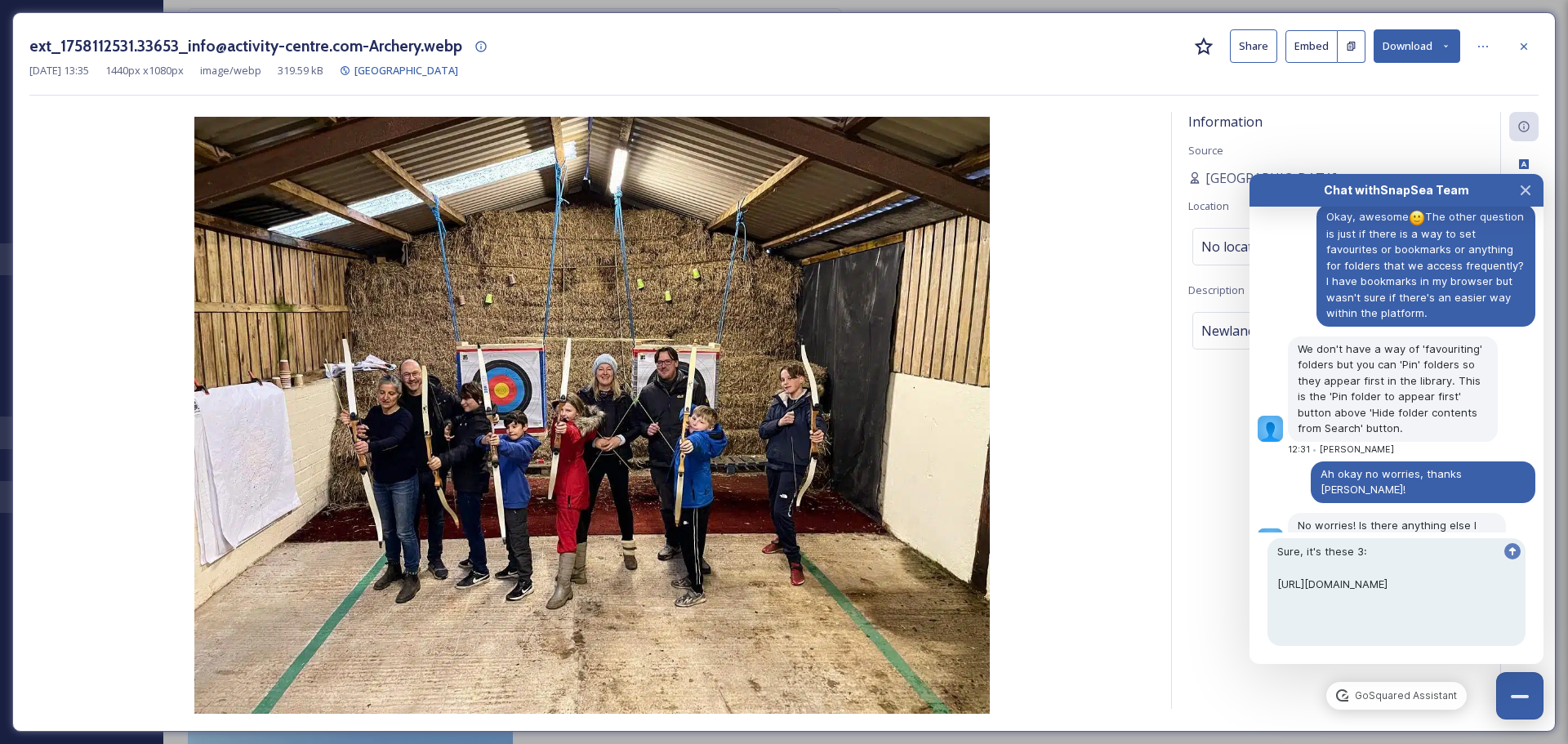
click at [1260, 59] on button "Share" at bounding box center [1253, 46] width 47 height 33
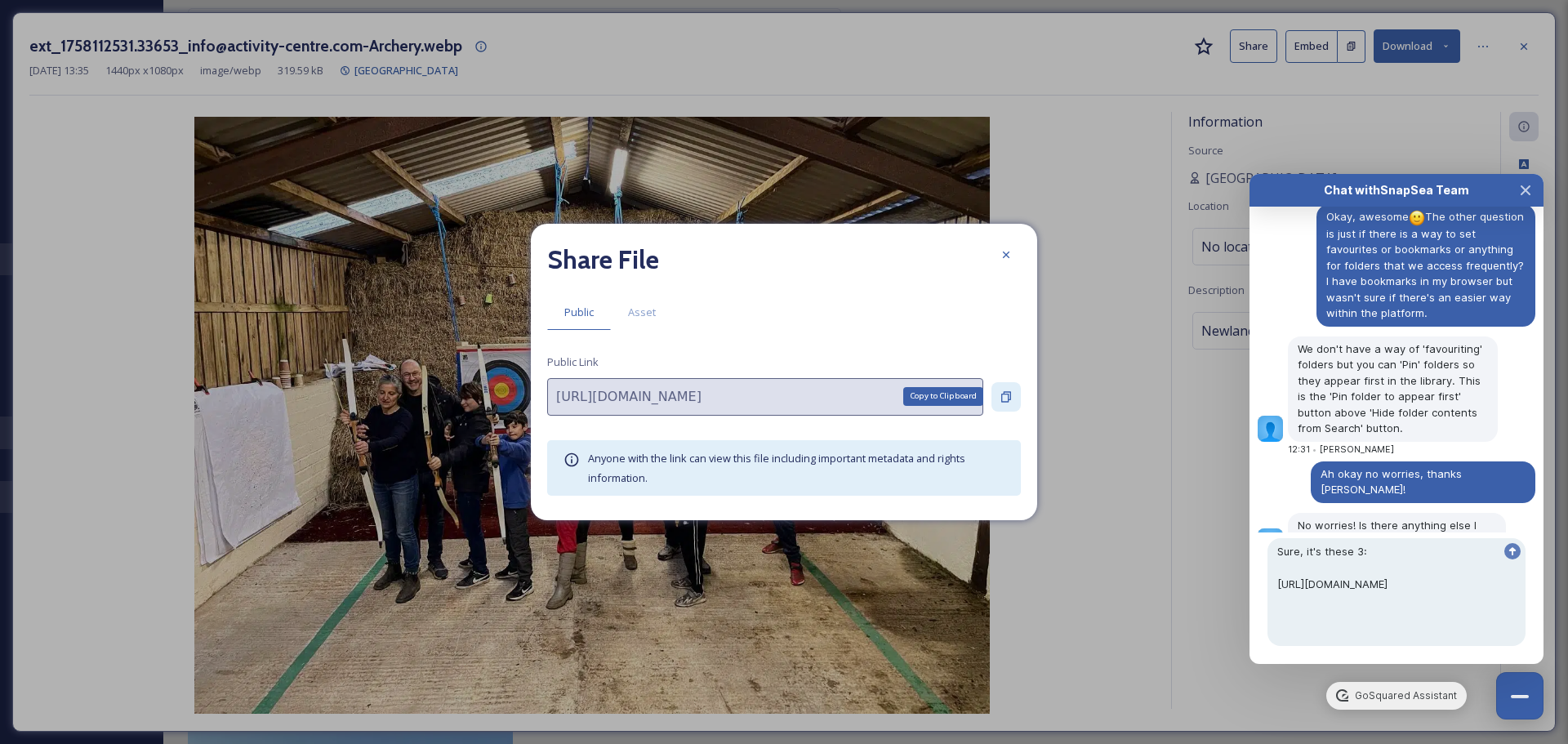
click at [1007, 394] on icon at bounding box center [1006, 397] width 13 height 13
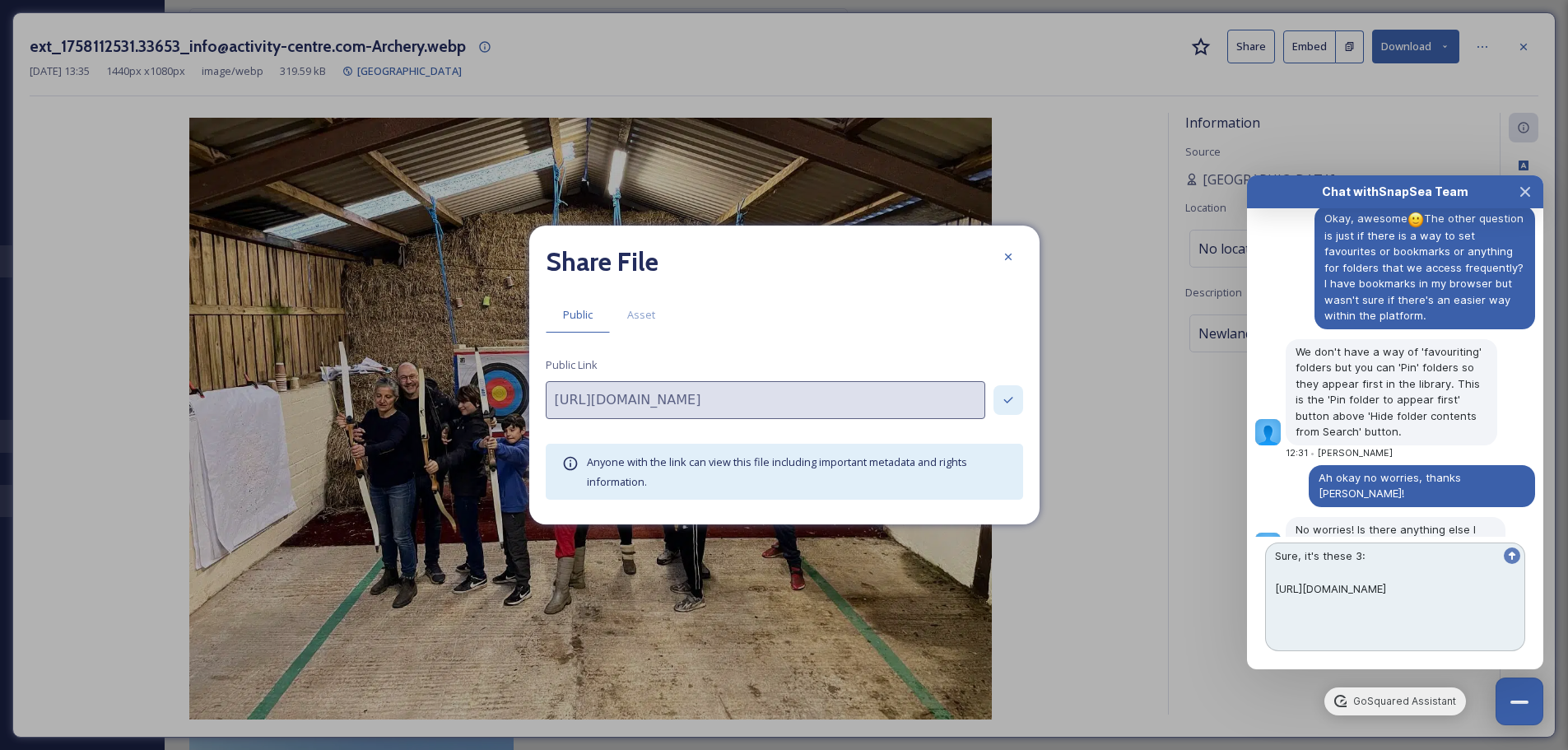
click at [1406, 648] on textarea "Sure, it's these 3: https://app.snapsea.io/p/file/a0fbef4c-9683-4f4c-85c9-87d9c…" at bounding box center [1395, 596] width 260 height 109
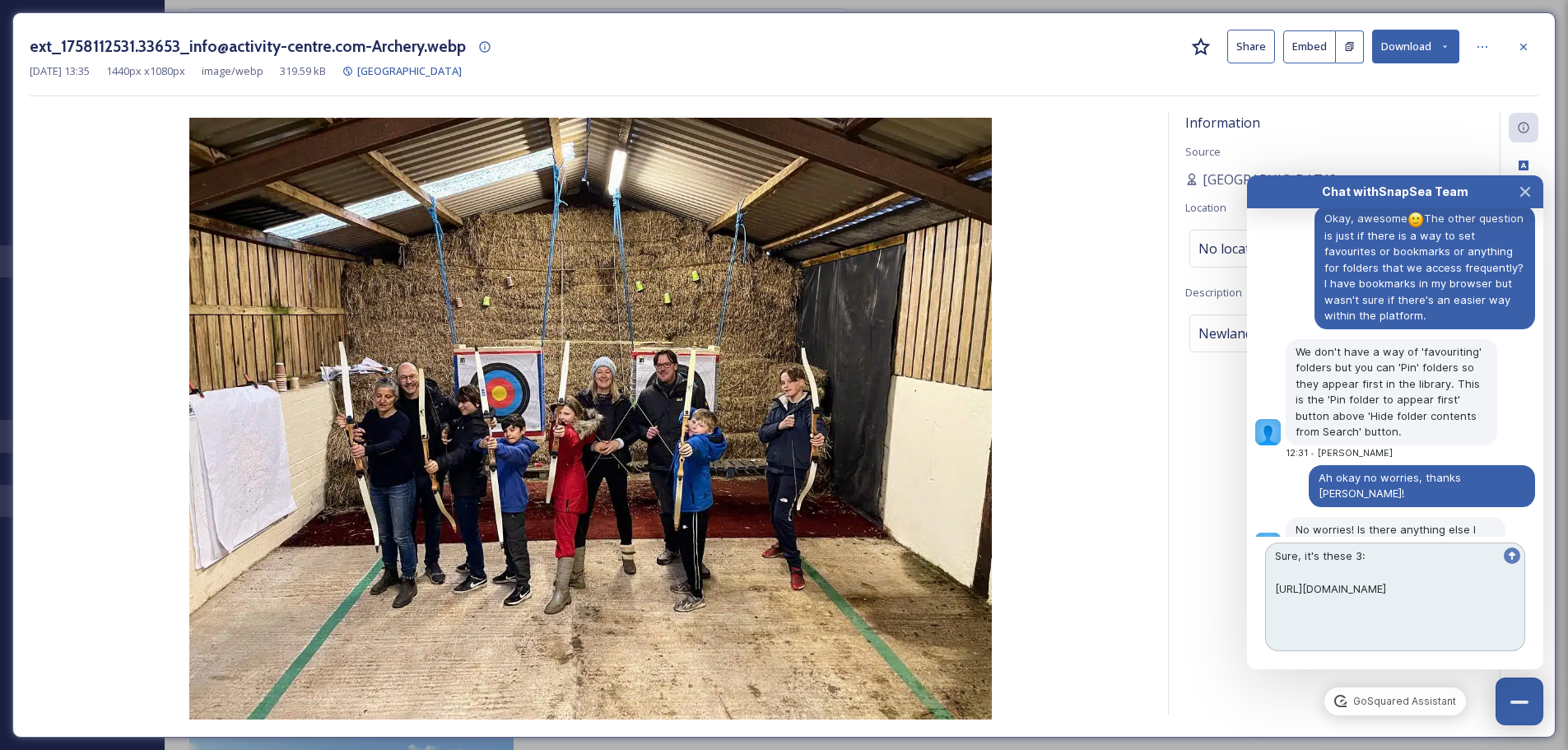
paste textarea "[URL][DOMAIN_NAME]"
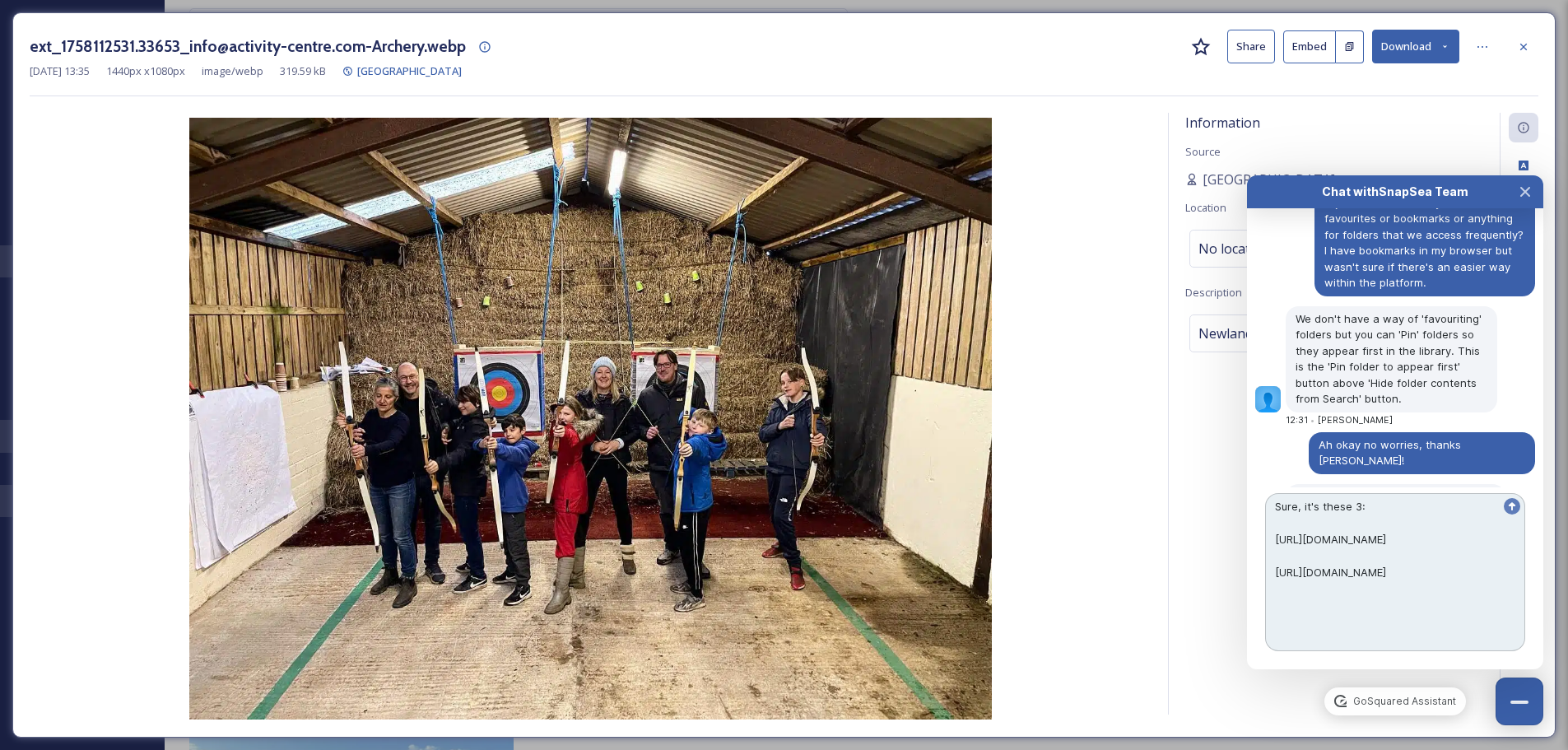
scroll to position [8330, 0]
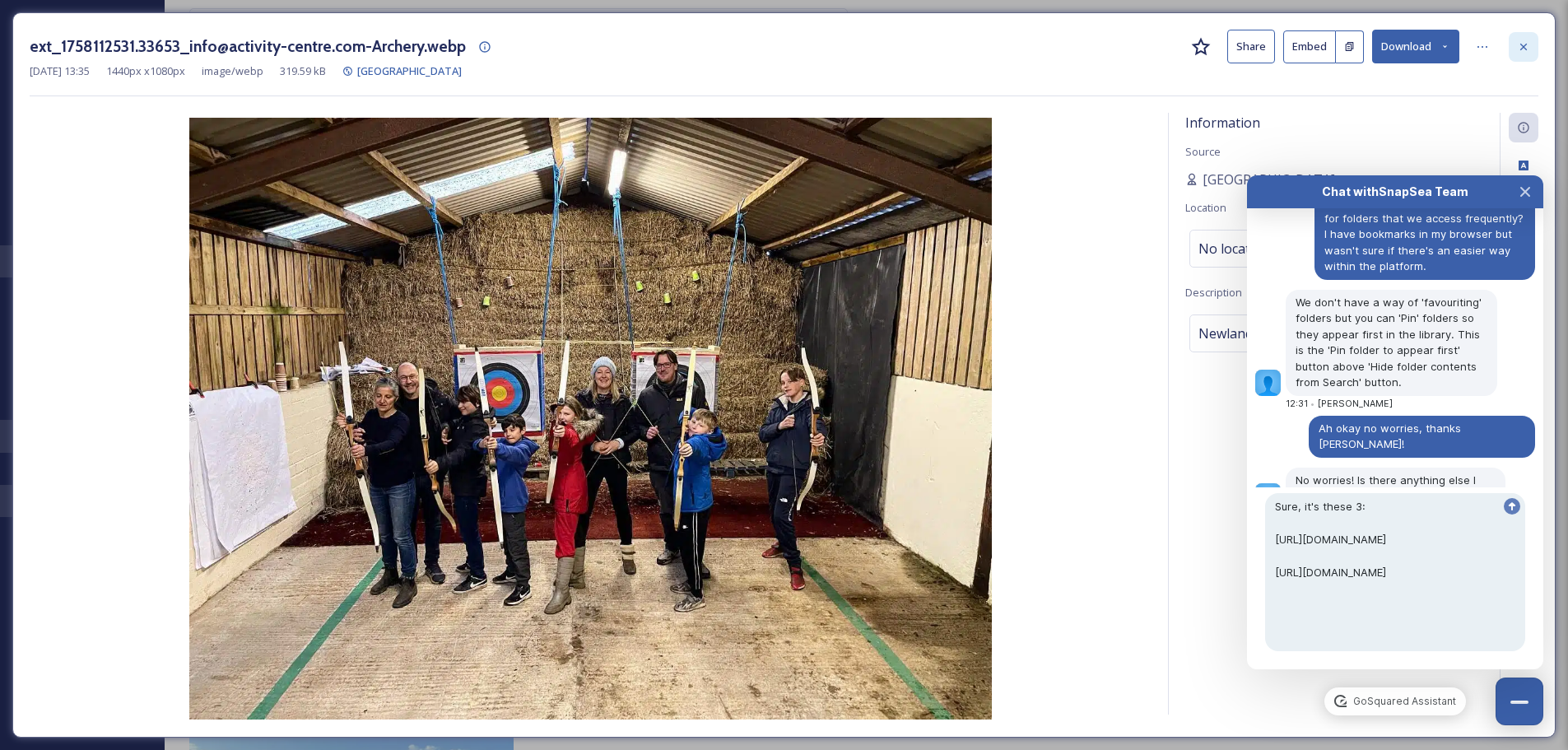
click at [1521, 40] on icon at bounding box center [1523, 47] width 13 height 13
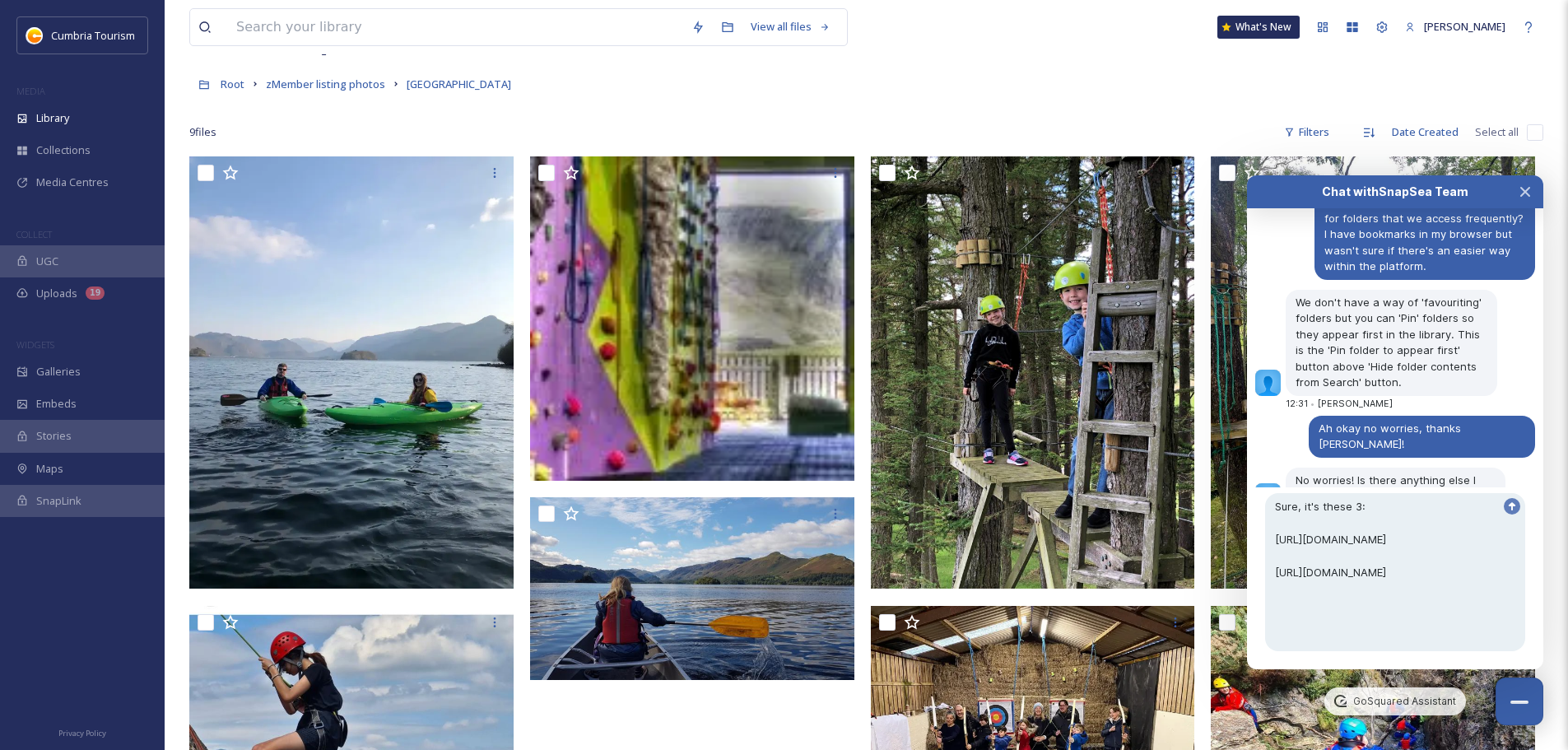
scroll to position [68, 0]
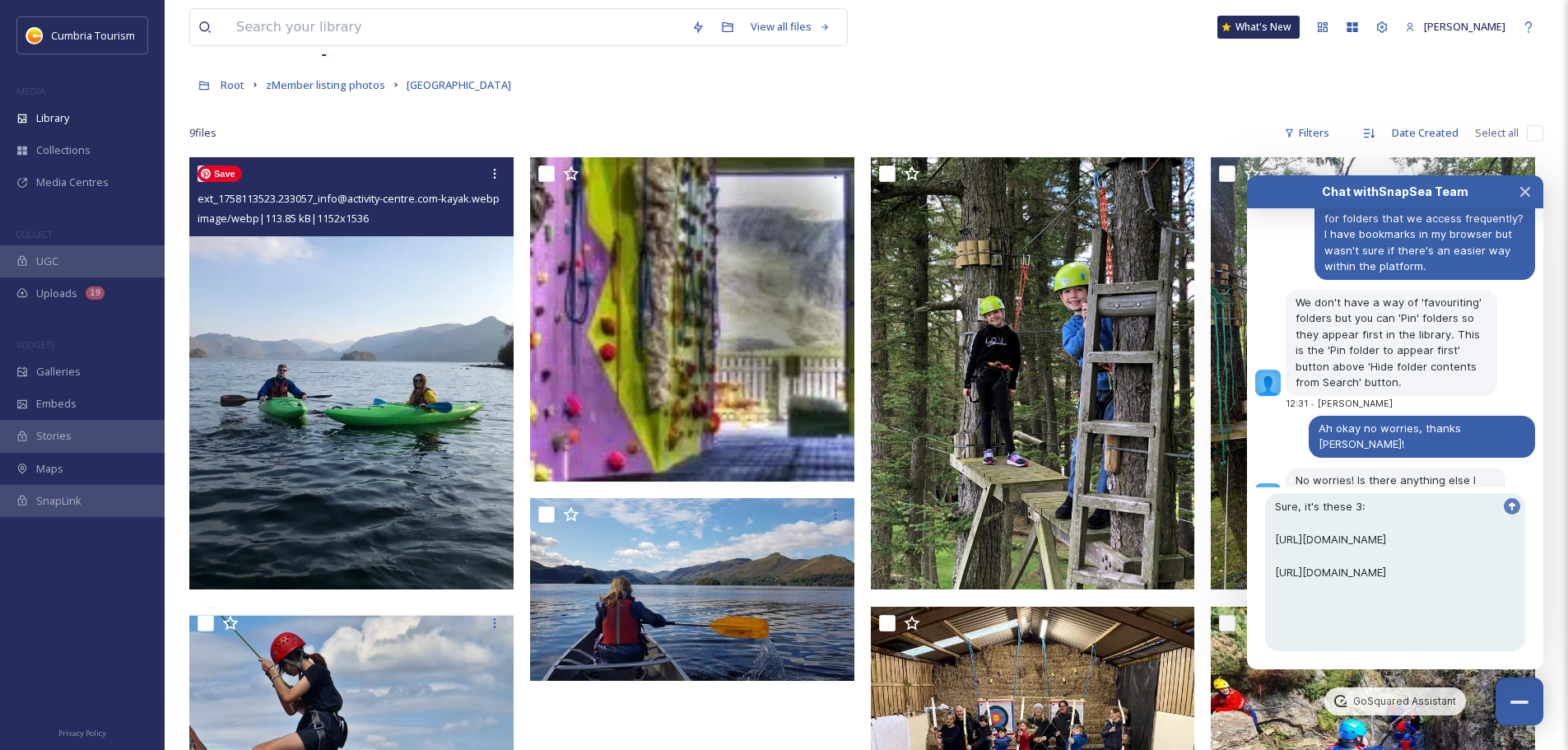
click at [363, 477] on img at bounding box center [352, 373] width 325 height 433
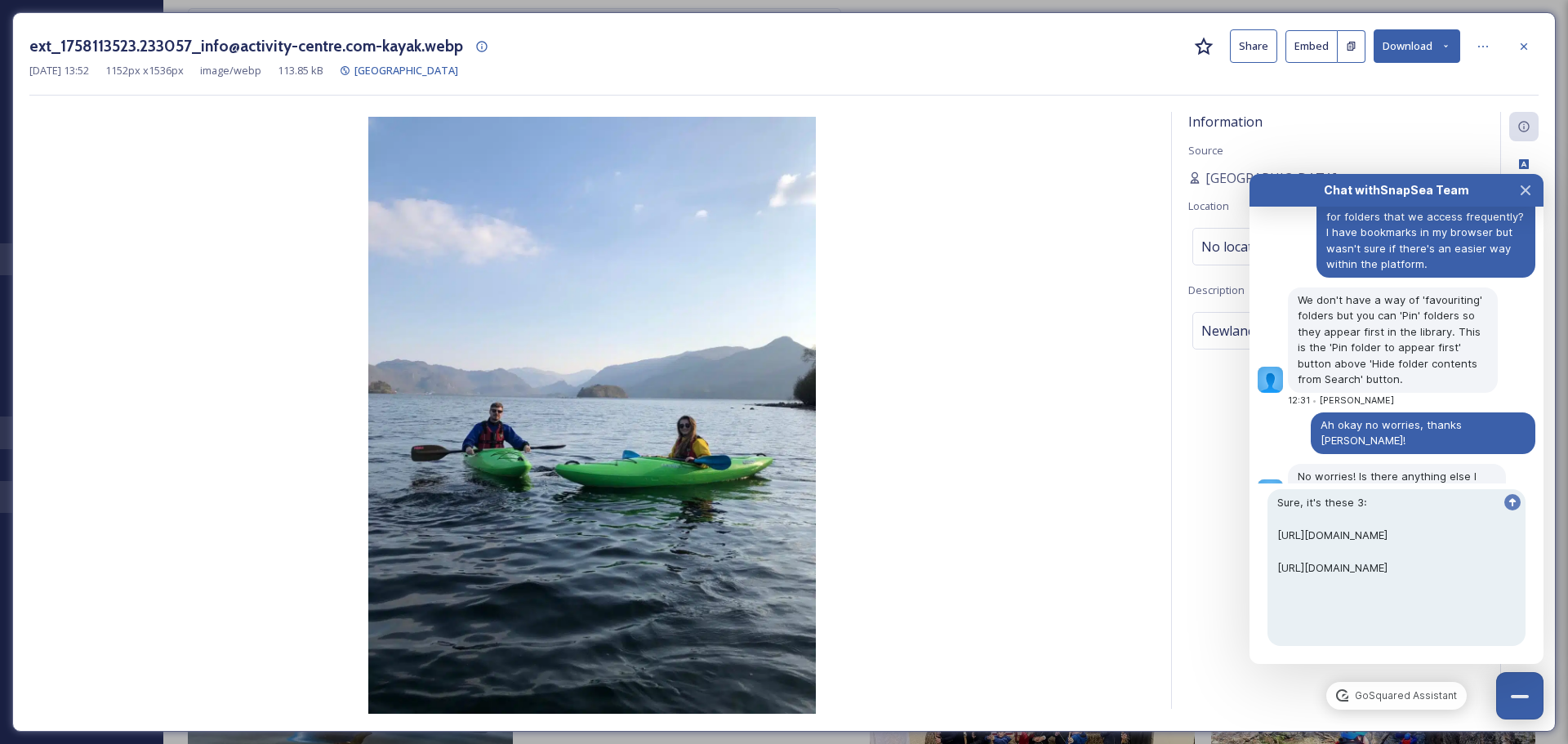
click at [1262, 46] on button "Share" at bounding box center [1253, 46] width 47 height 33
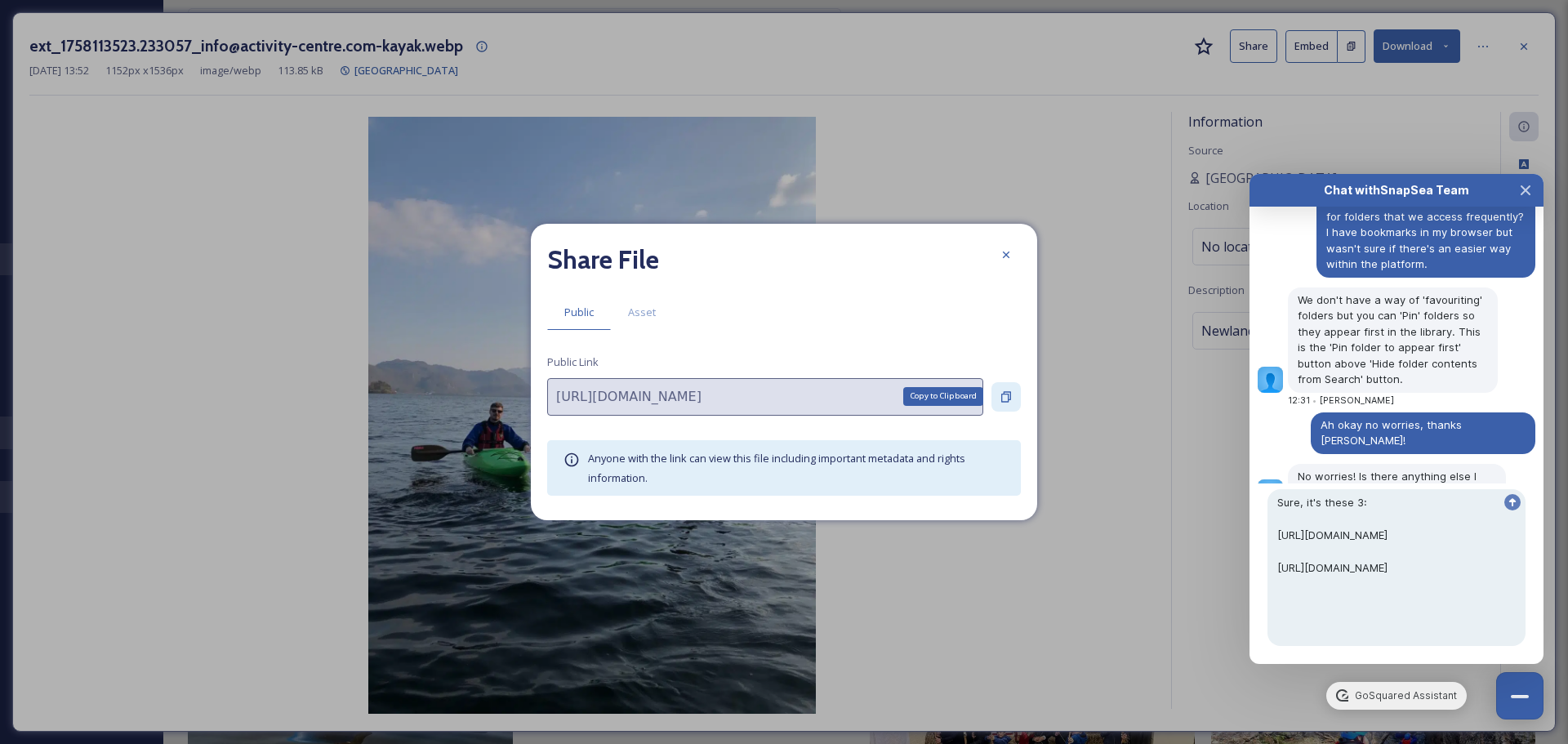
click at [1002, 398] on icon at bounding box center [1006, 397] width 10 height 11
click at [1458, 652] on div "Chat with SnapSea Team GoSquared Assistant June 5th No, I think that's all for …" at bounding box center [1396, 418] width 294 height 490
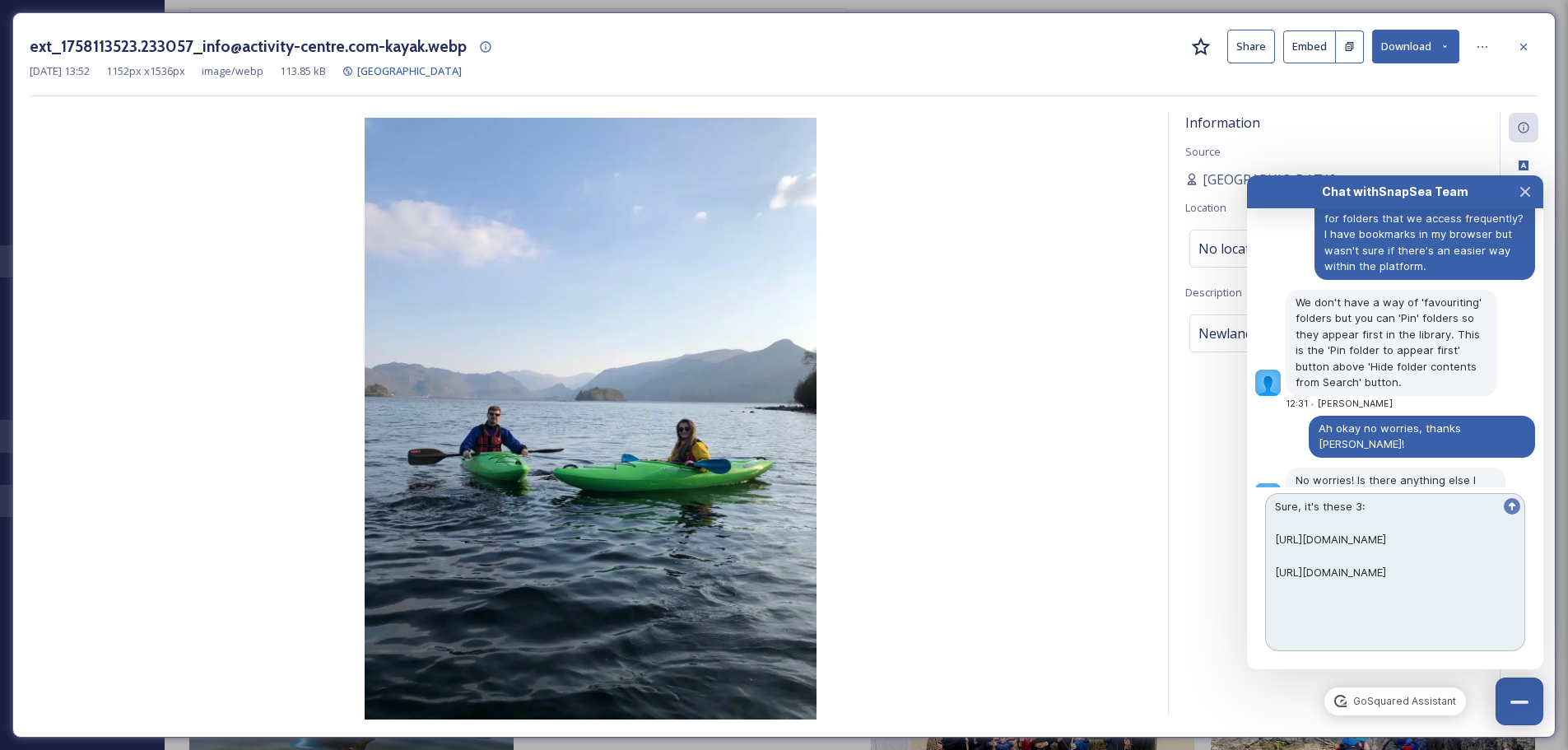
paste textarea "[URL][DOMAIN_NAME]"
type textarea "Sure, it's these 3: https://app.snapsea.io/p/file/a0fbef4c-9683-4f4c-85c9-87d9c…"
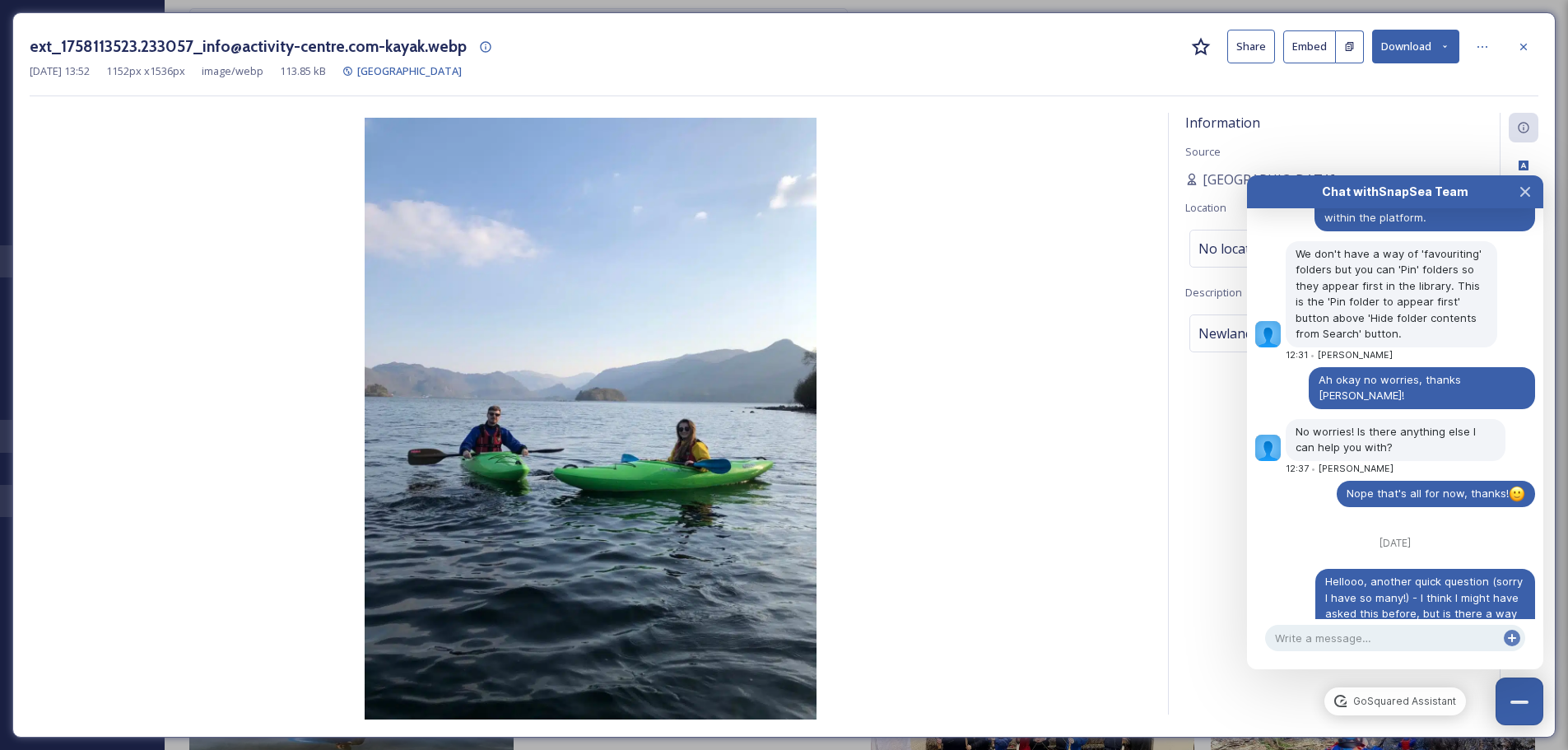
click at [1433, 68] on div "Sep 17 2025 13:52 1152 px x 1536 px image/webp 113.85 kB Newlands Adventure Cen…" at bounding box center [784, 71] width 1508 height 16
click at [1433, 67] on div "Sep 17 2025 13:52 1152 px x 1536 px image/webp 113.85 kB Newlands Adventure Cen…" at bounding box center [784, 71] width 1508 height 16
click at [1433, 60] on button "Download" at bounding box center [1415, 47] width 87 height 33
click at [1434, 53] on button "Download" at bounding box center [1415, 47] width 87 height 33
click at [1359, 633] on textarea at bounding box center [1395, 638] width 260 height 26
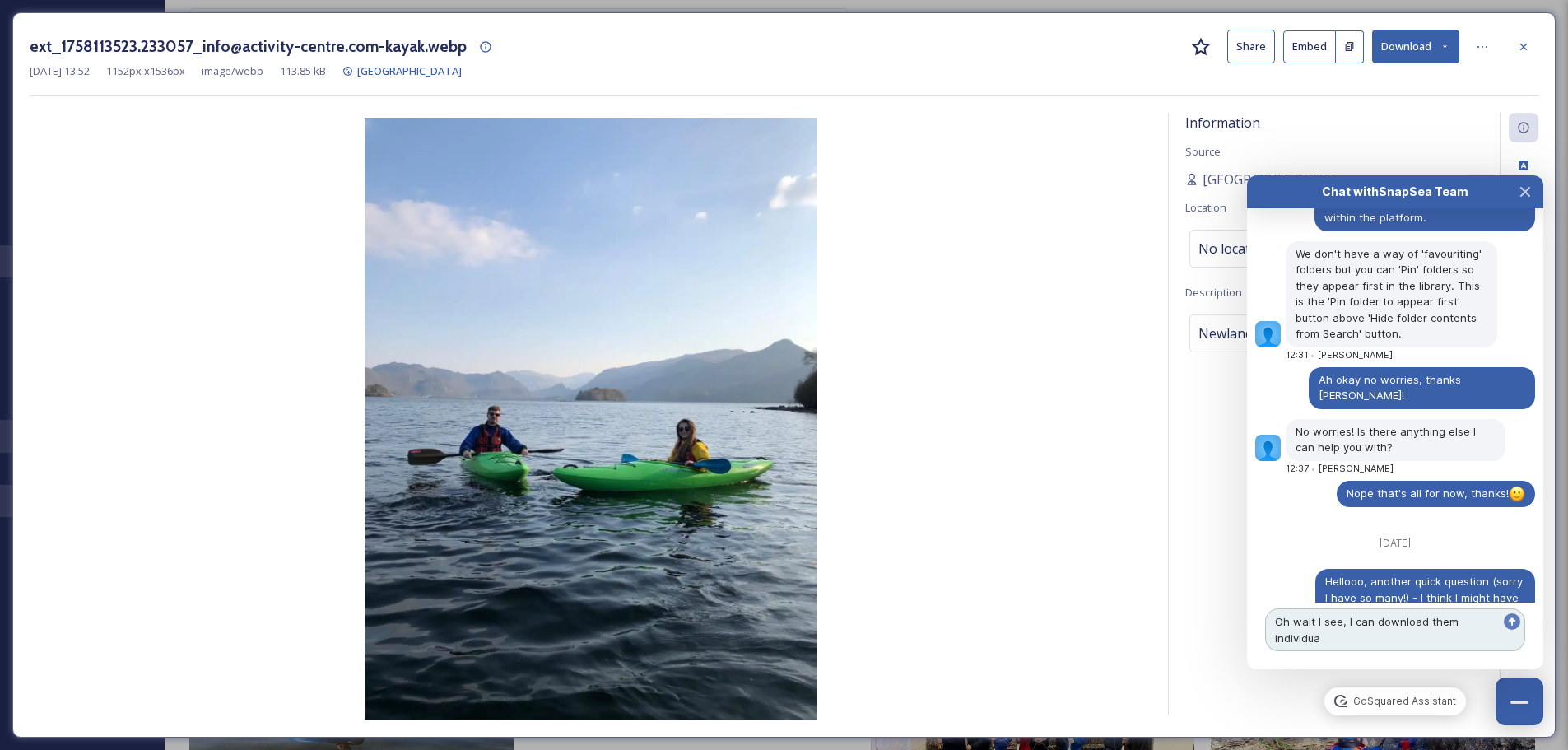
scroll to position [8395, 0]
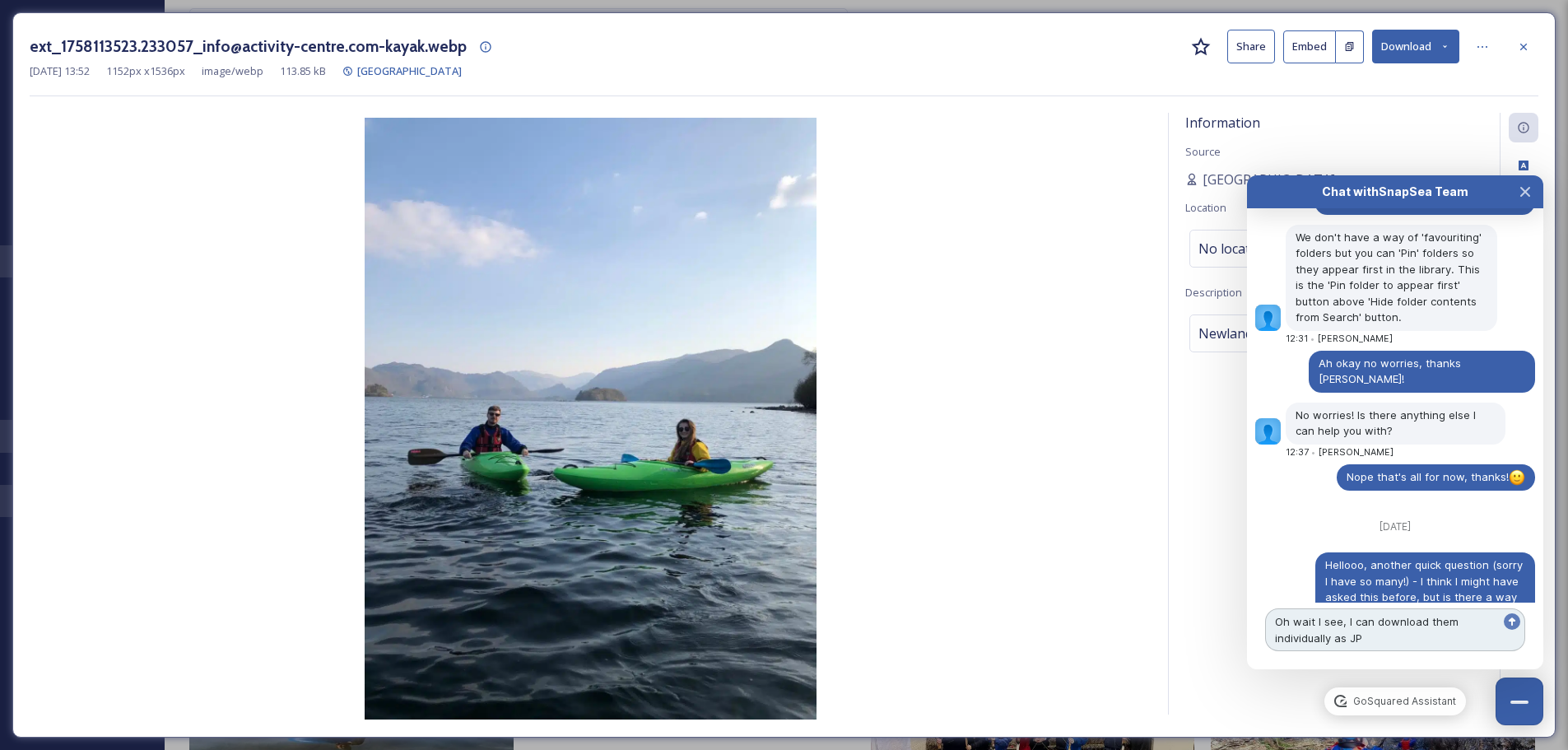
type textarea "Oh wait I see, I can download them individually as JPG"
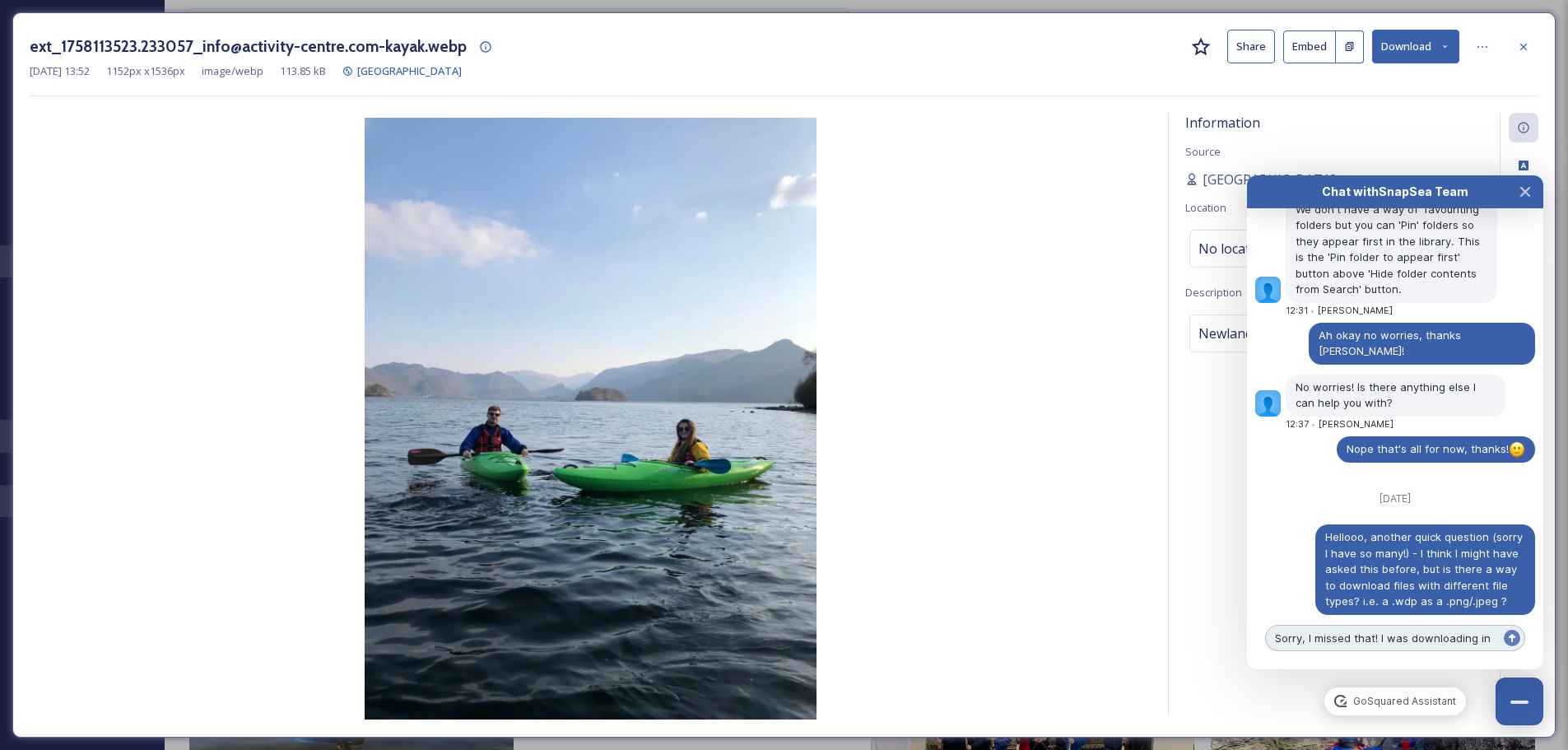
scroll to position [8439, 0]
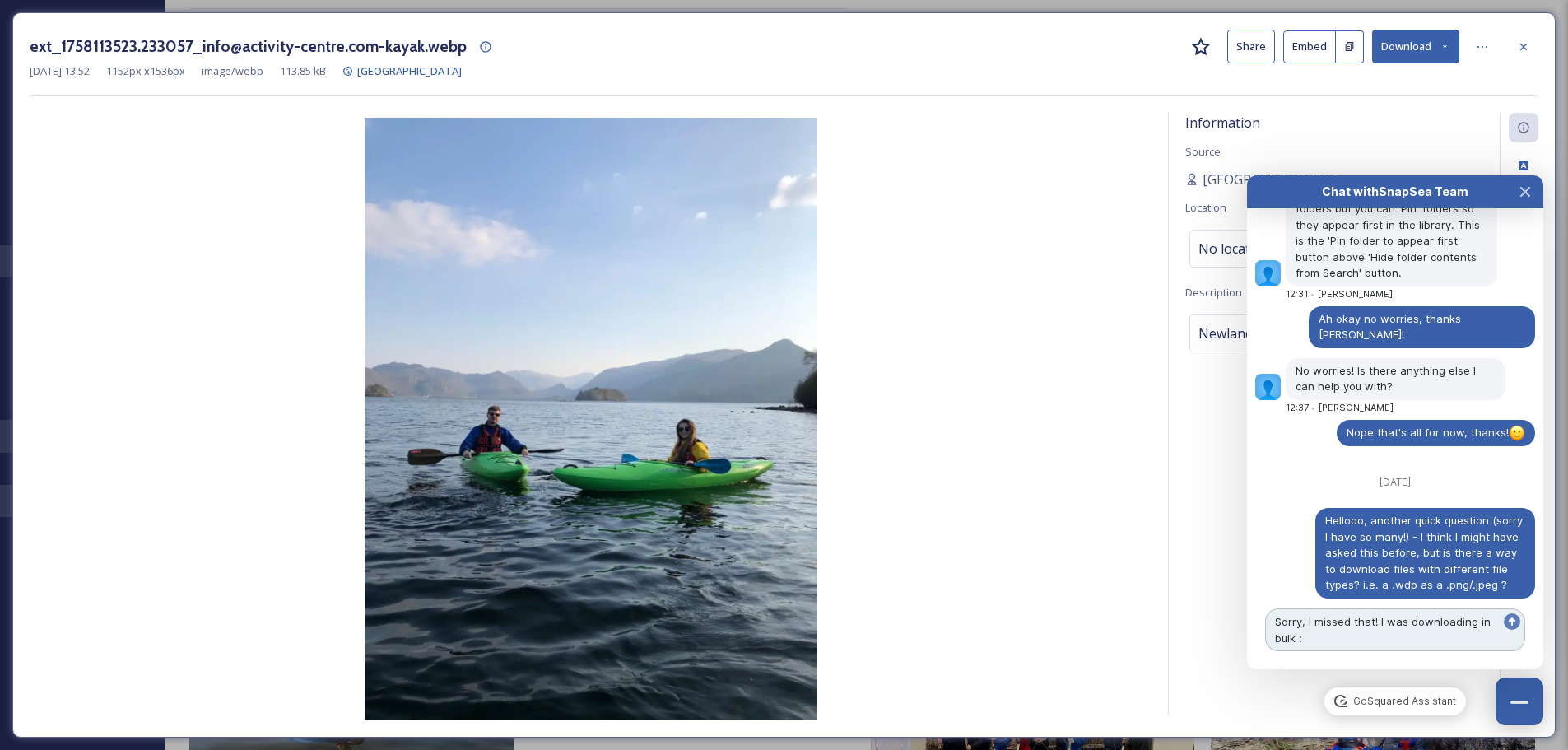
type textarea "Sorry, I missed that! I was downloading in bulk :)"
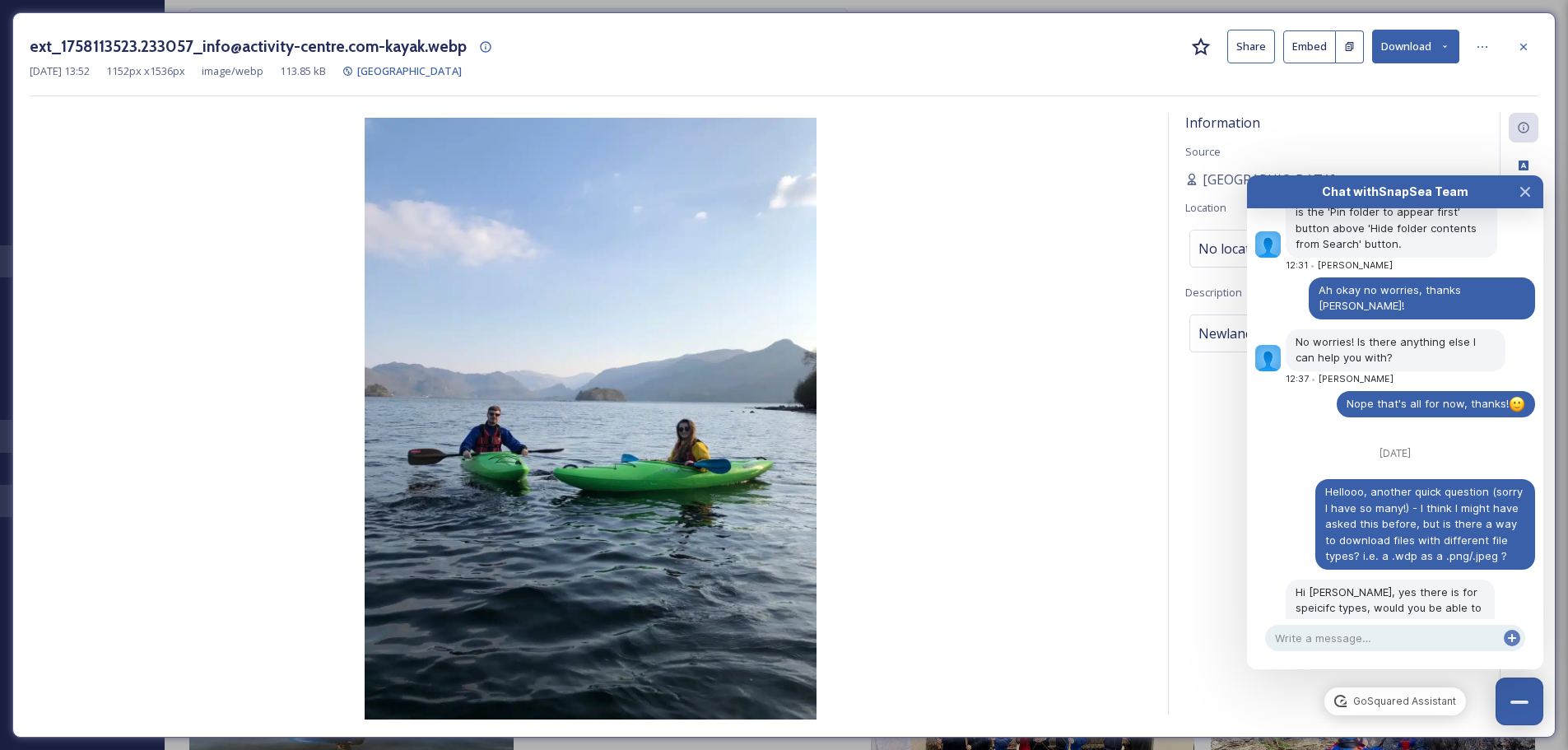
scroll to position [8498, 0]
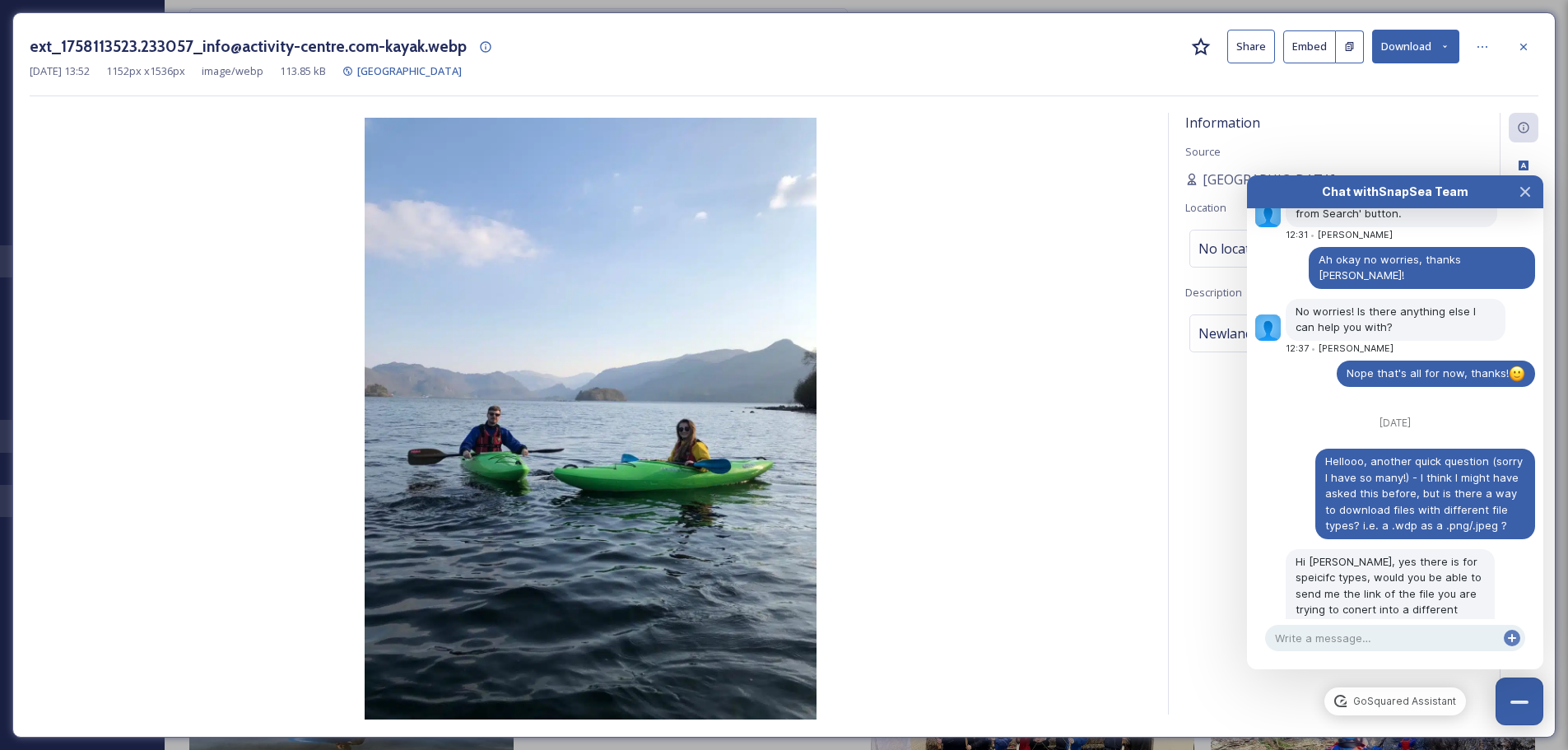
click at [1406, 55] on button "Download" at bounding box center [1415, 47] width 87 height 33
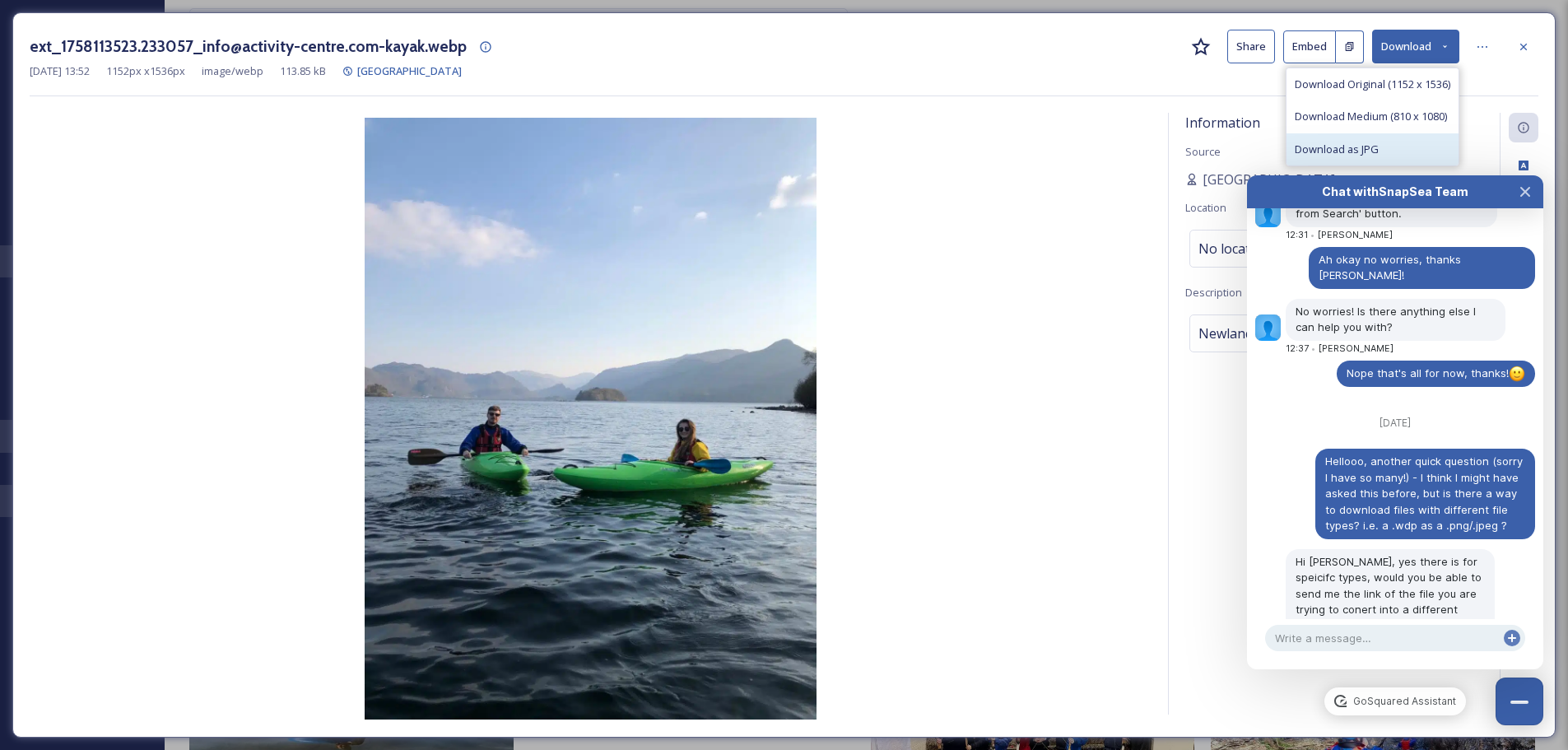
click at [1375, 145] on div "Download as JPG" at bounding box center [1372, 149] width 172 height 33
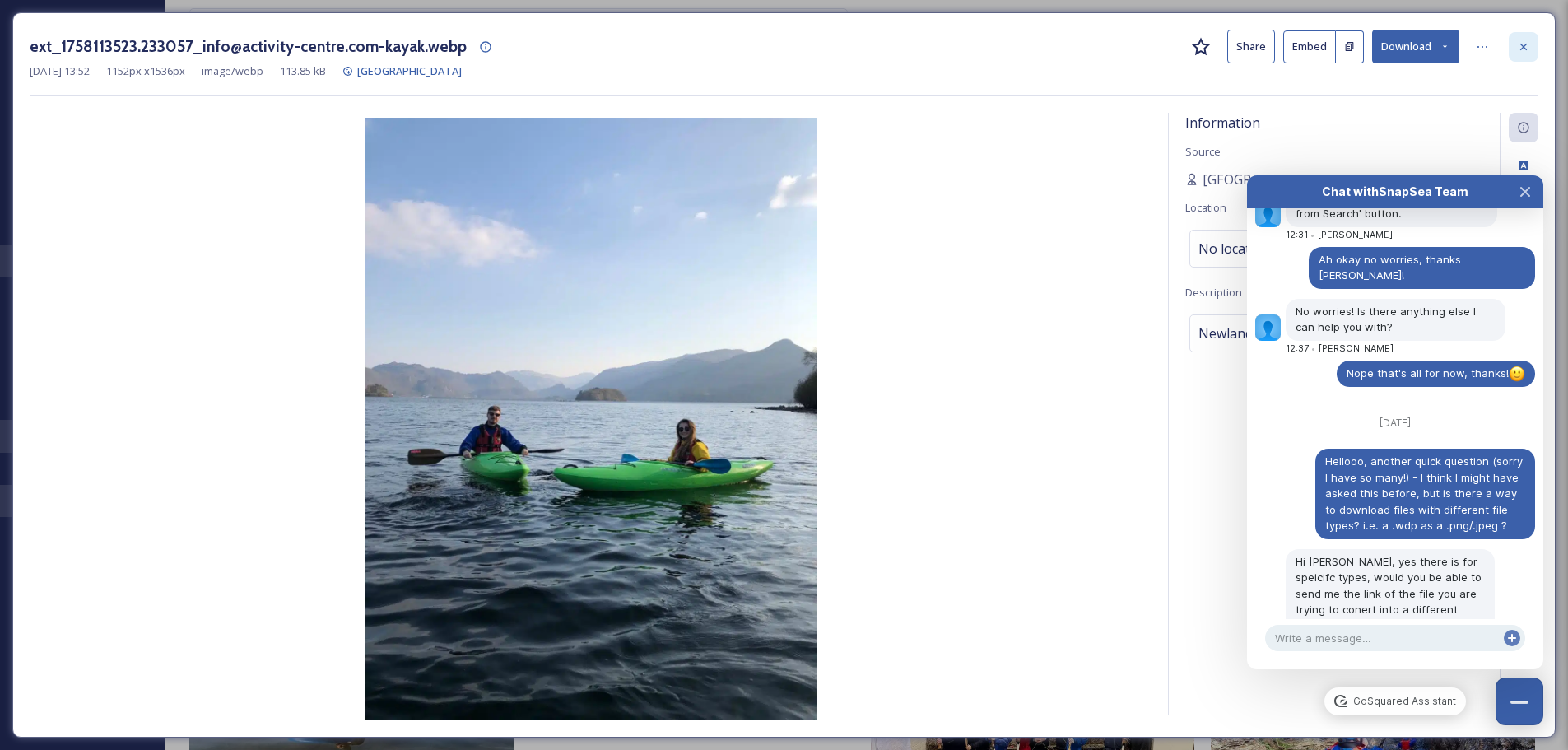
scroll to position [8577, 0]
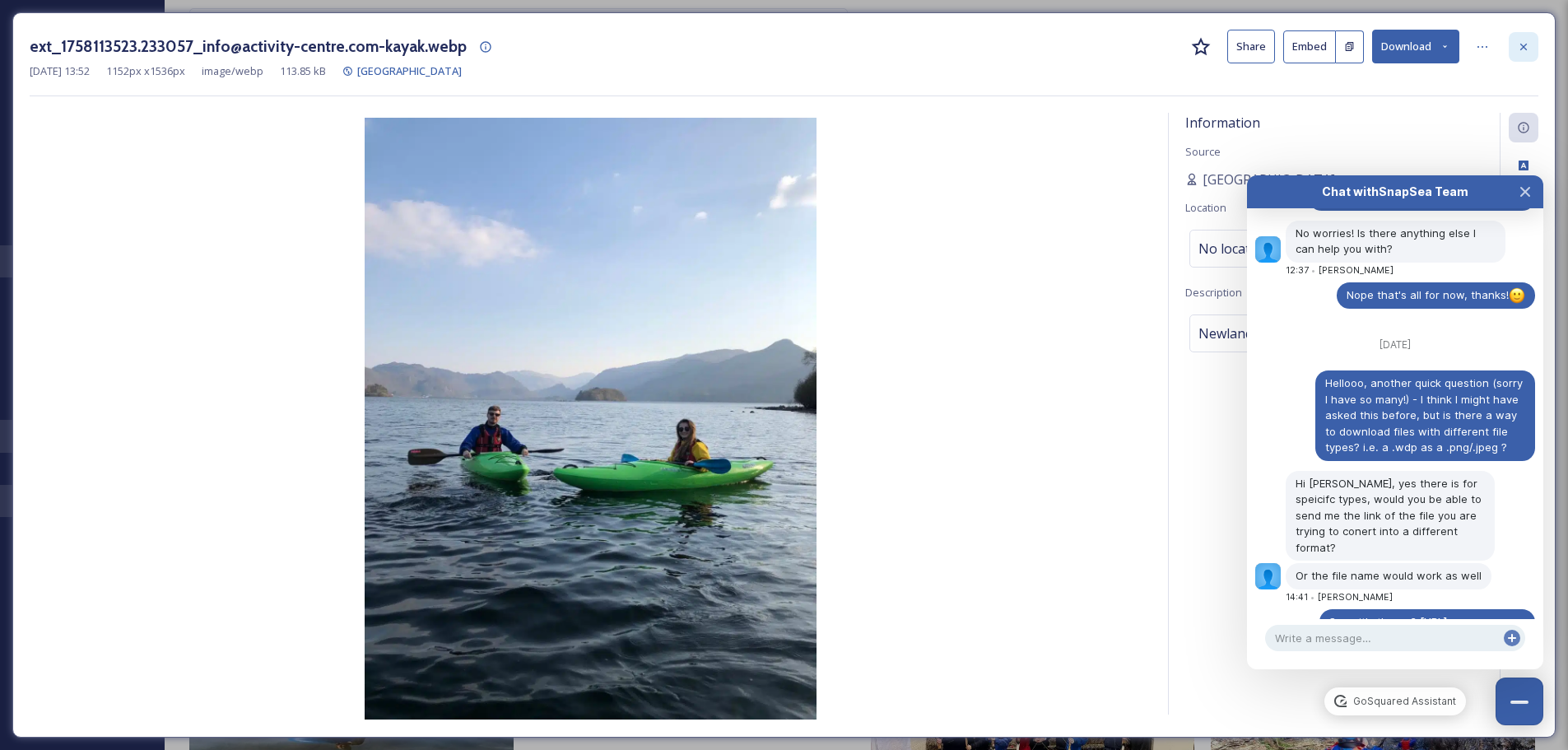
click at [1533, 54] on div at bounding box center [1523, 47] width 30 height 30
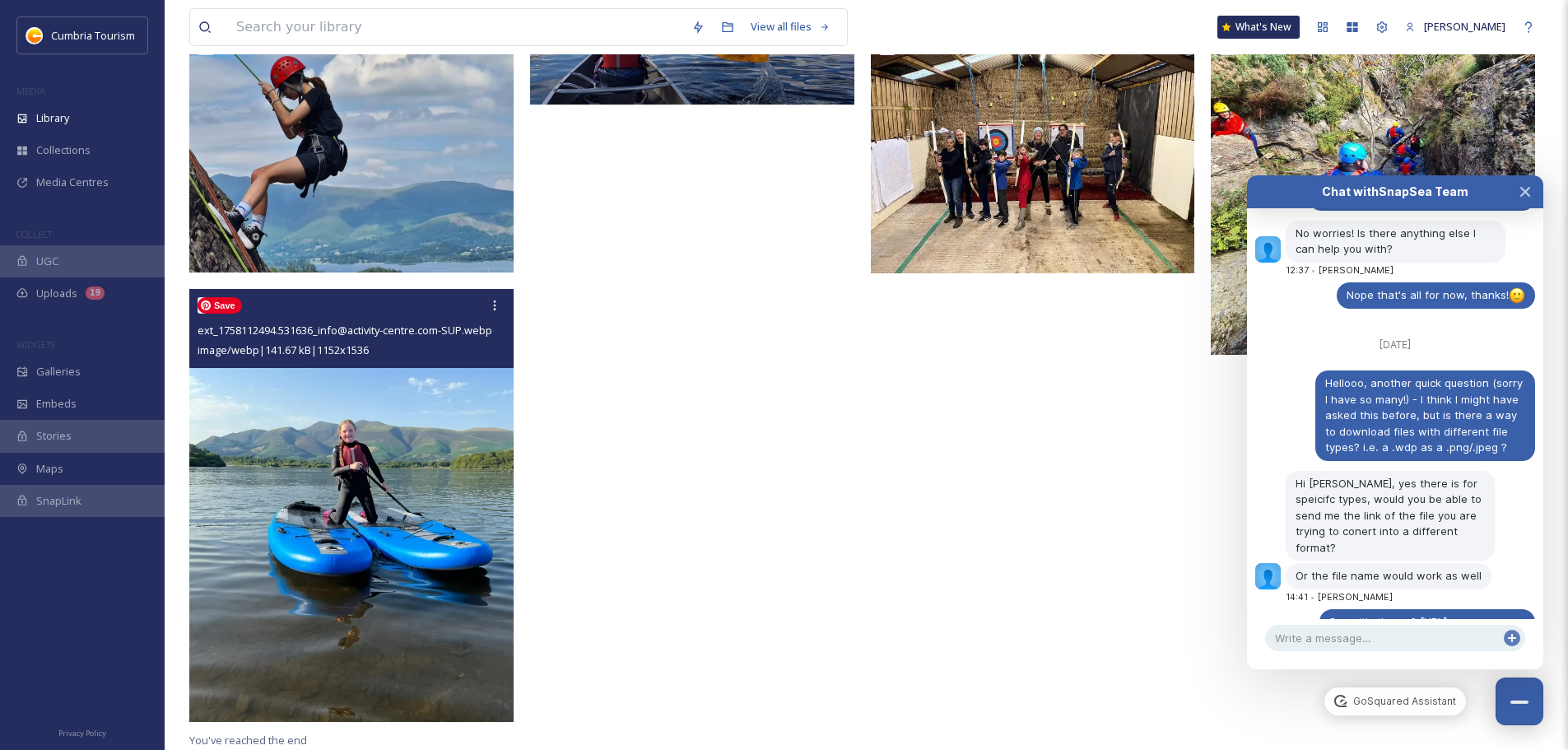
click at [394, 515] on img at bounding box center [352, 505] width 325 height 433
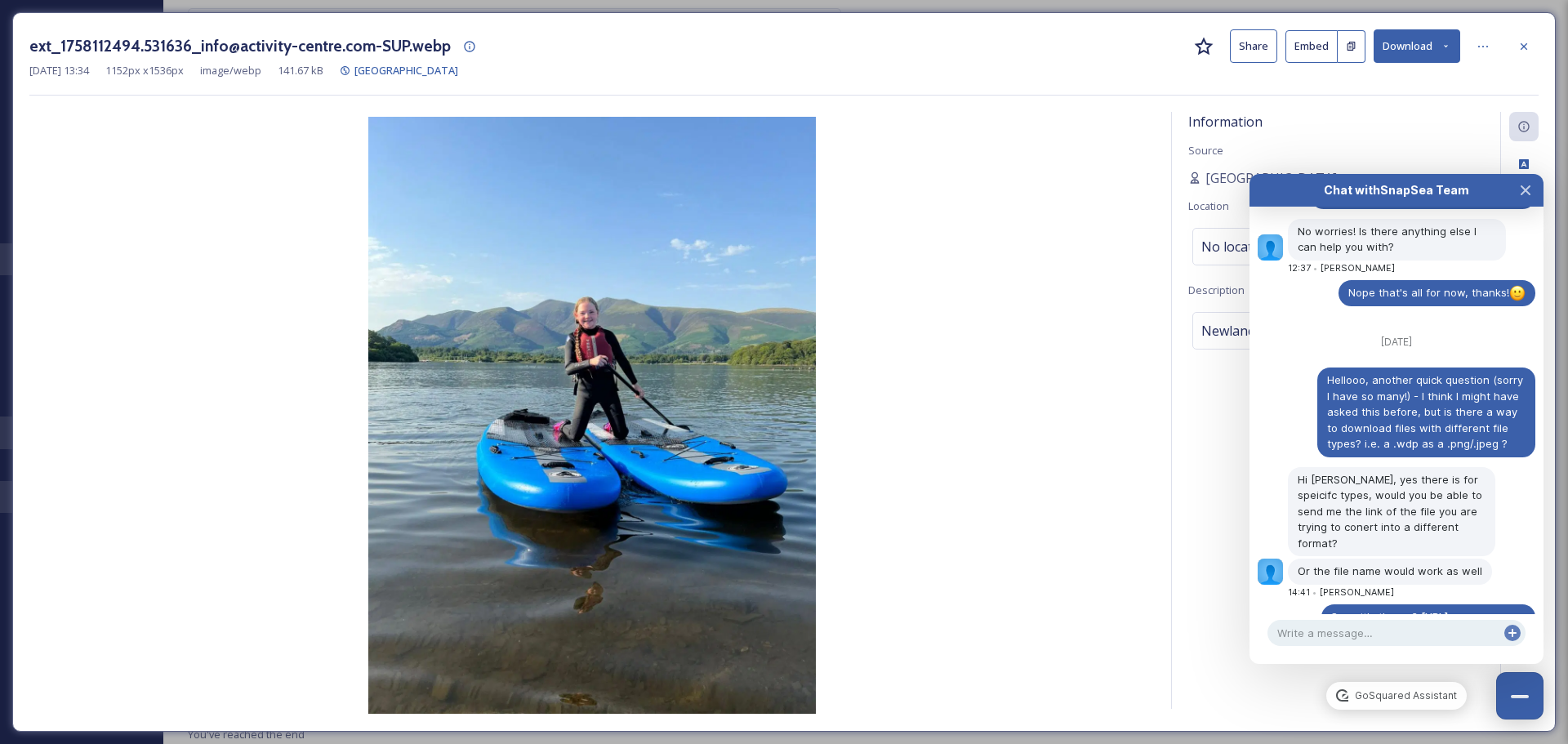
scroll to position [8478, 0]
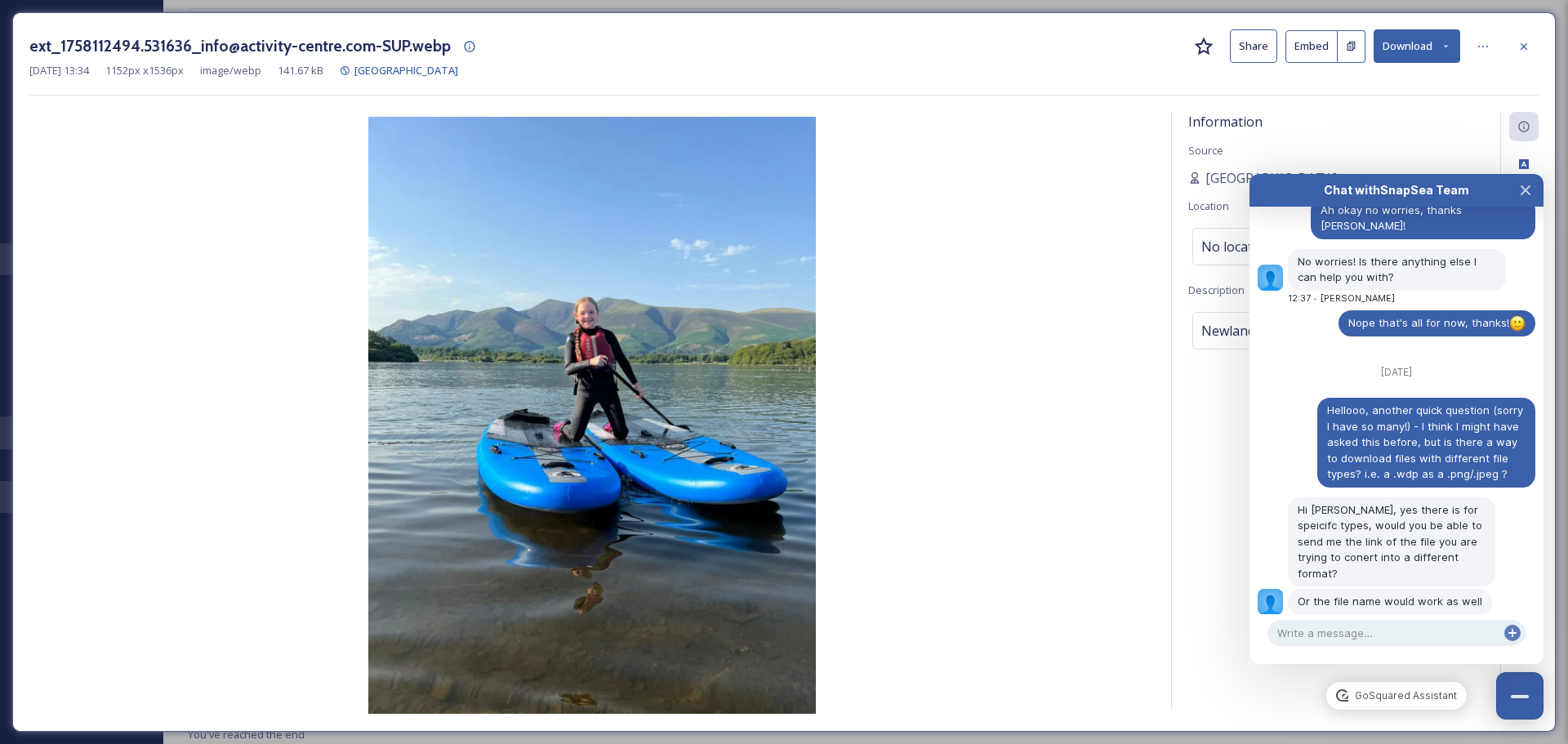
click at [1456, 52] on button "Download" at bounding box center [1417, 46] width 87 height 33
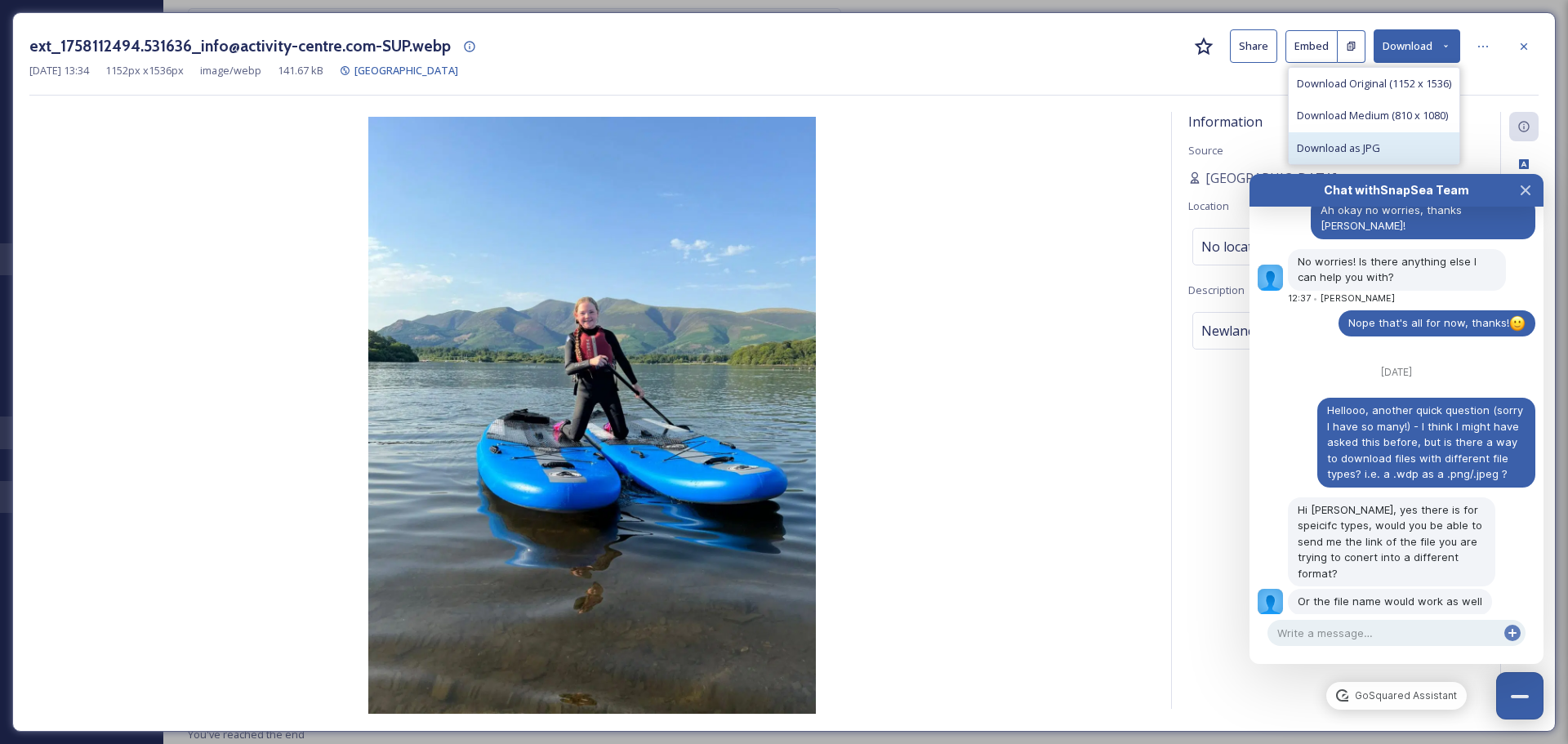
click at [1333, 144] on span "Download as JPG" at bounding box center [1338, 148] width 83 height 16
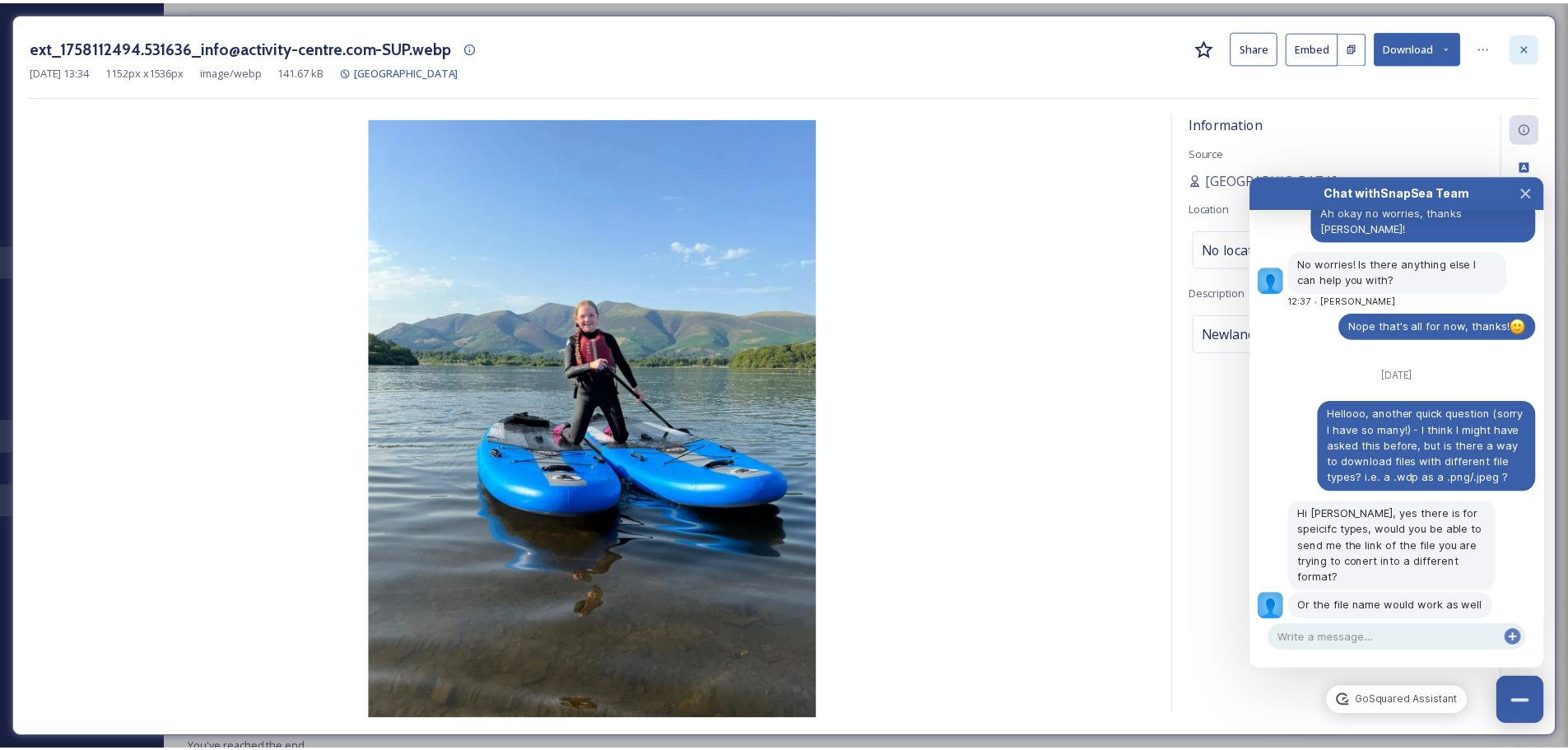
scroll to position [8577, 0]
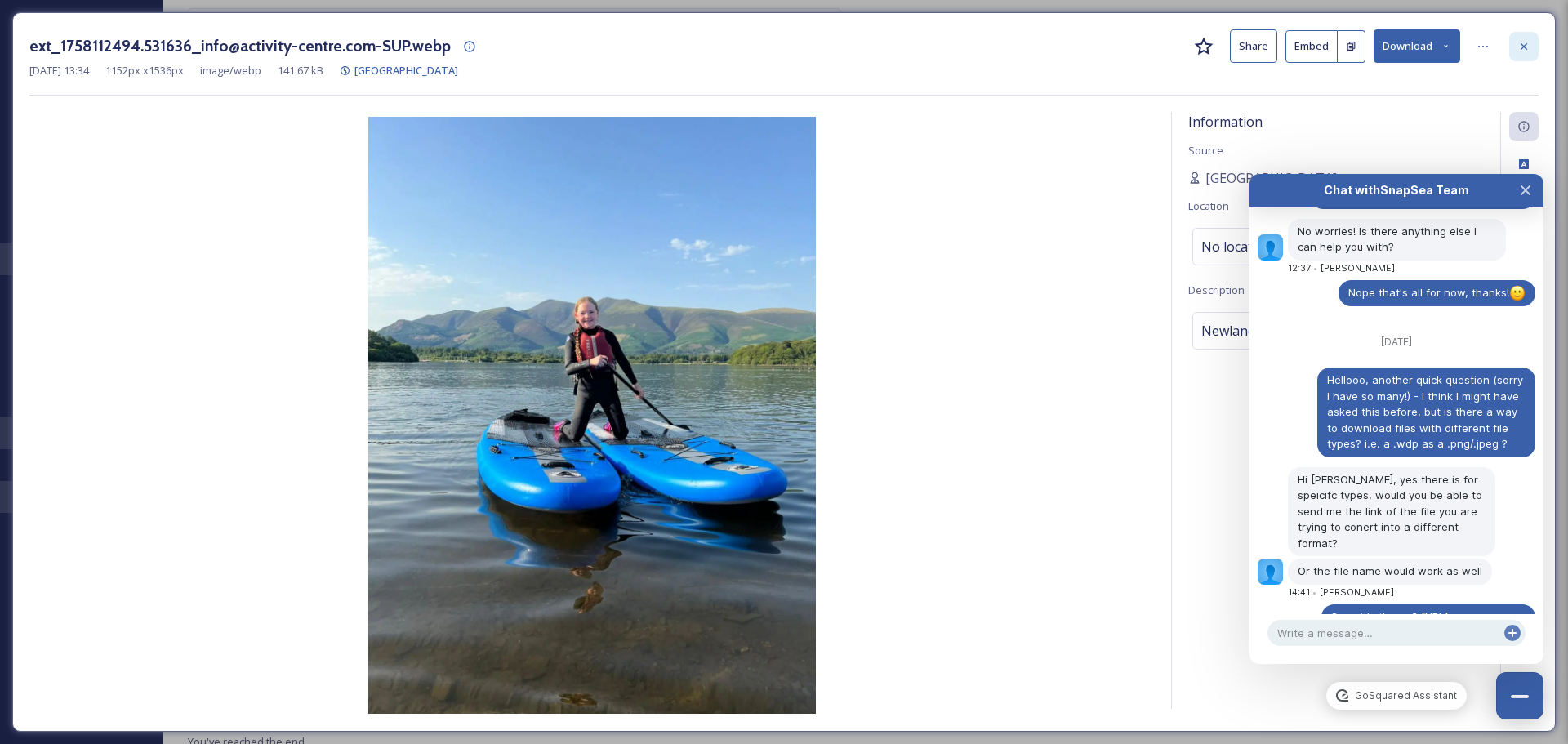
click at [1531, 55] on div at bounding box center [1524, 47] width 30 height 30
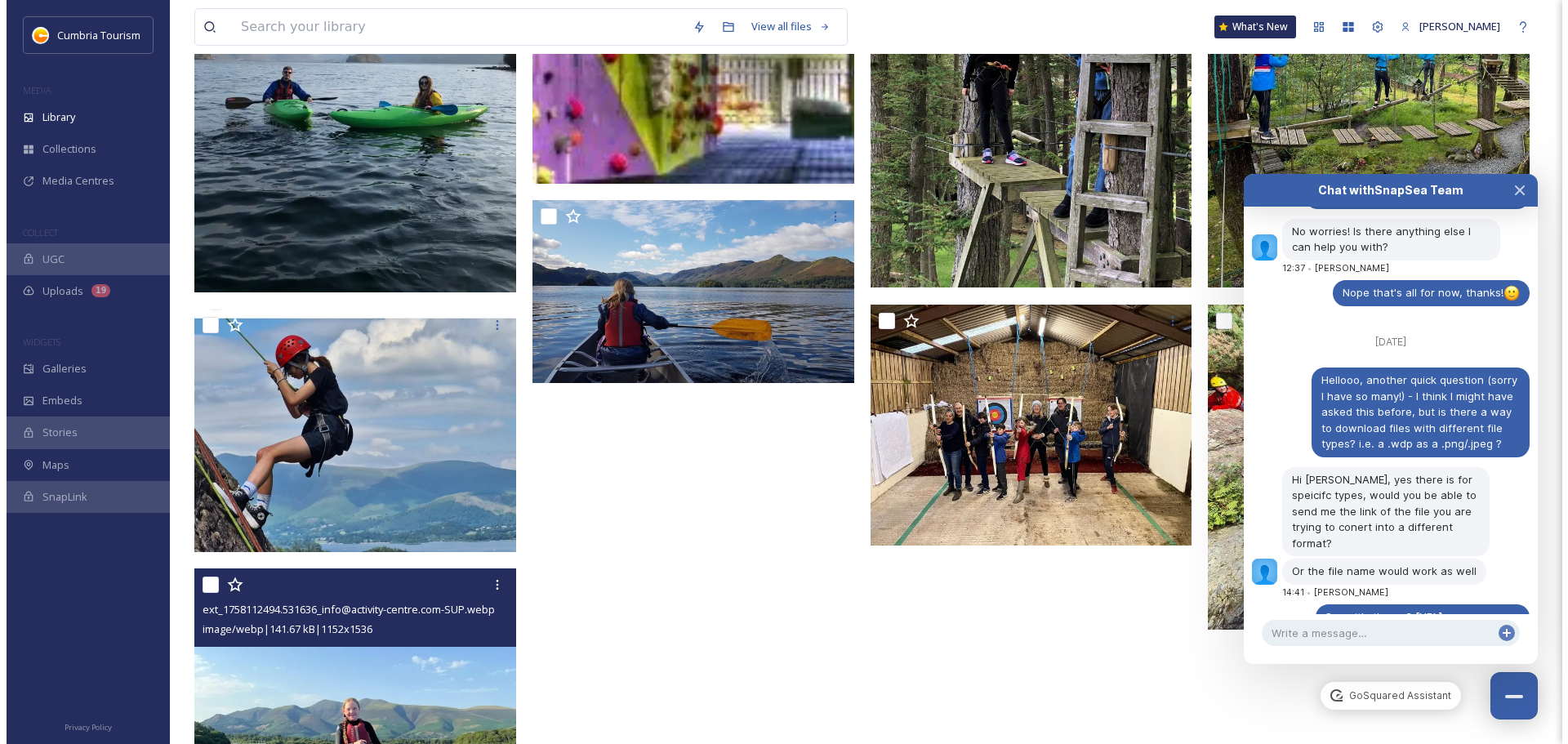
scroll to position [438, 0]
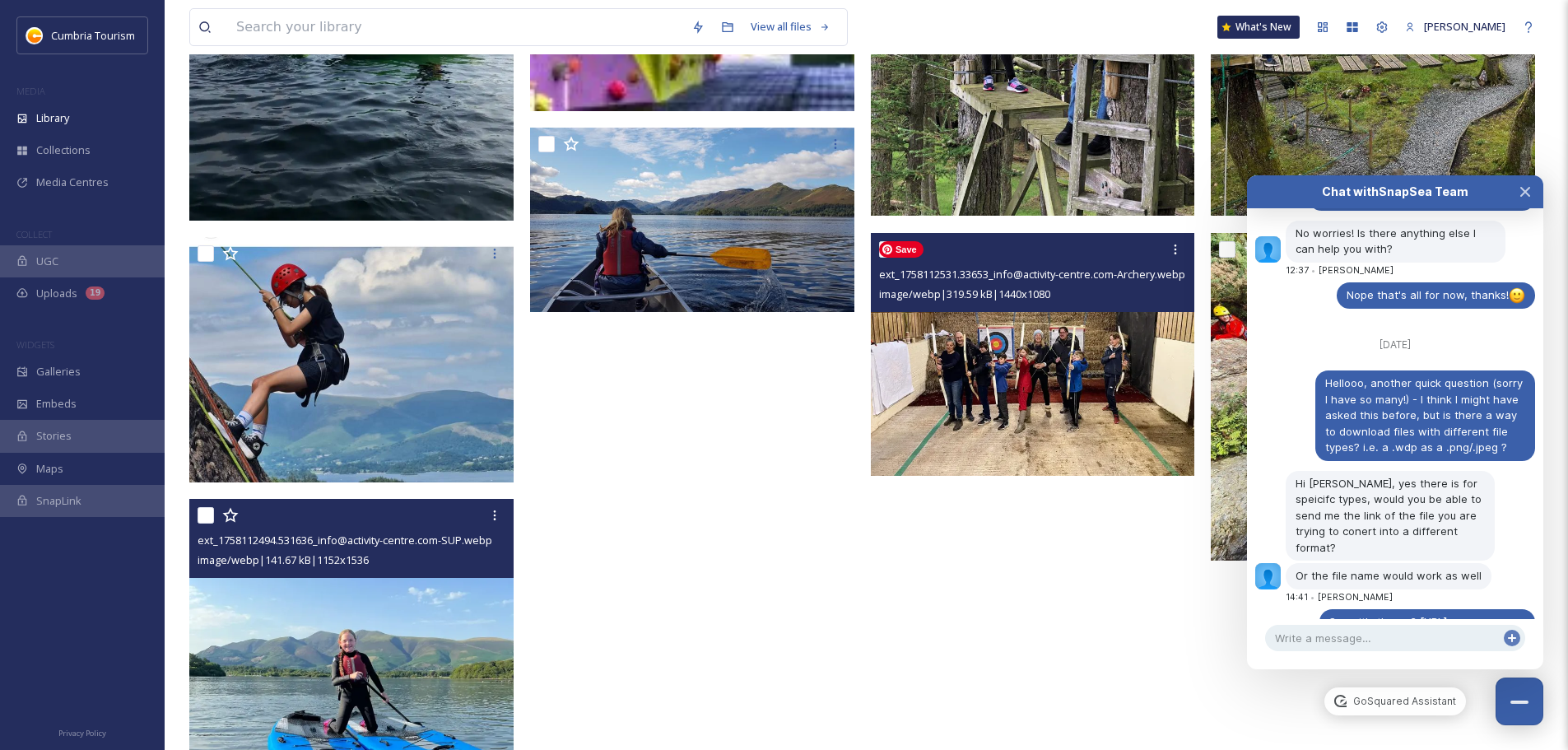
click at [1080, 440] on img at bounding box center [1032, 355] width 325 height 244
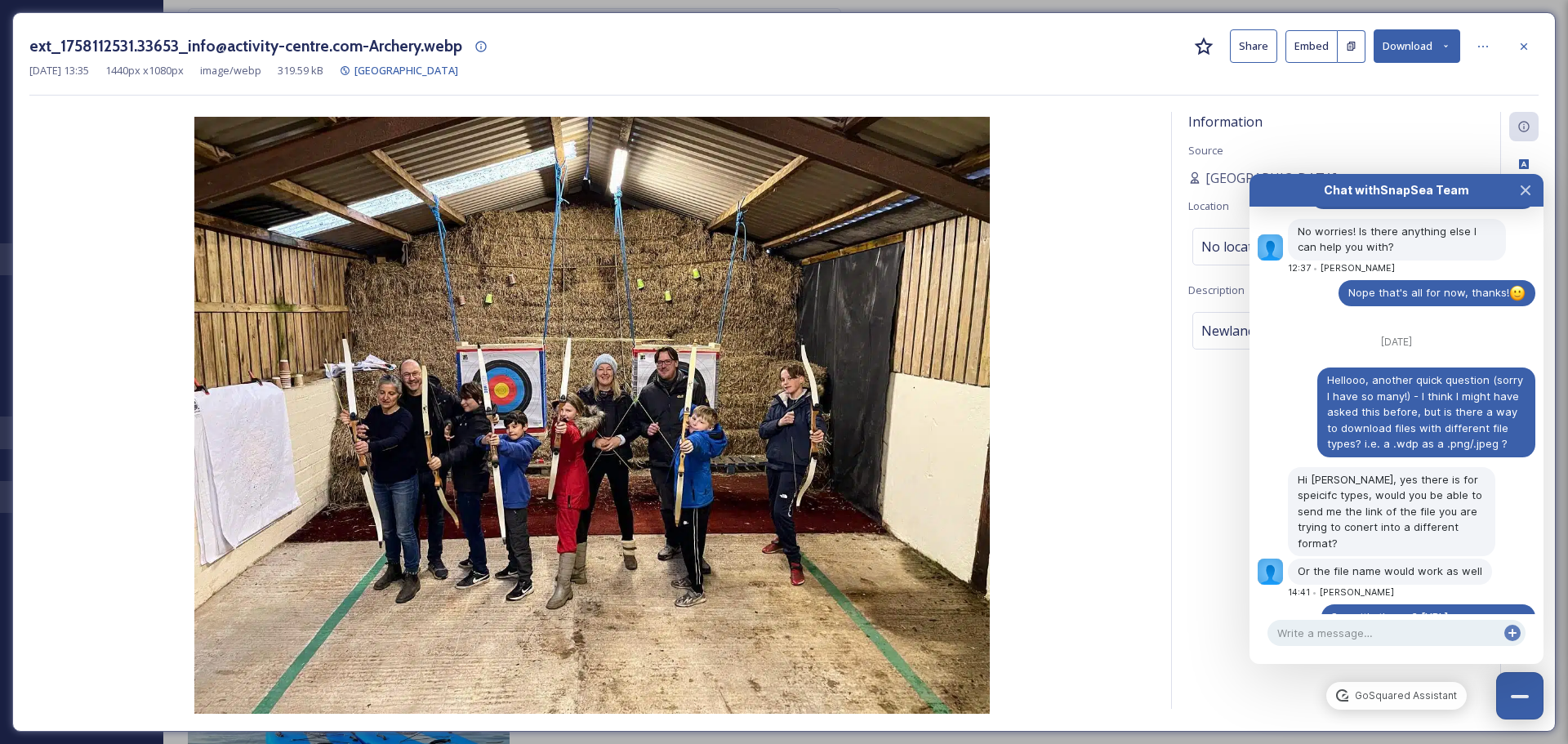
click at [1430, 63] on button "Download" at bounding box center [1417, 46] width 87 height 33
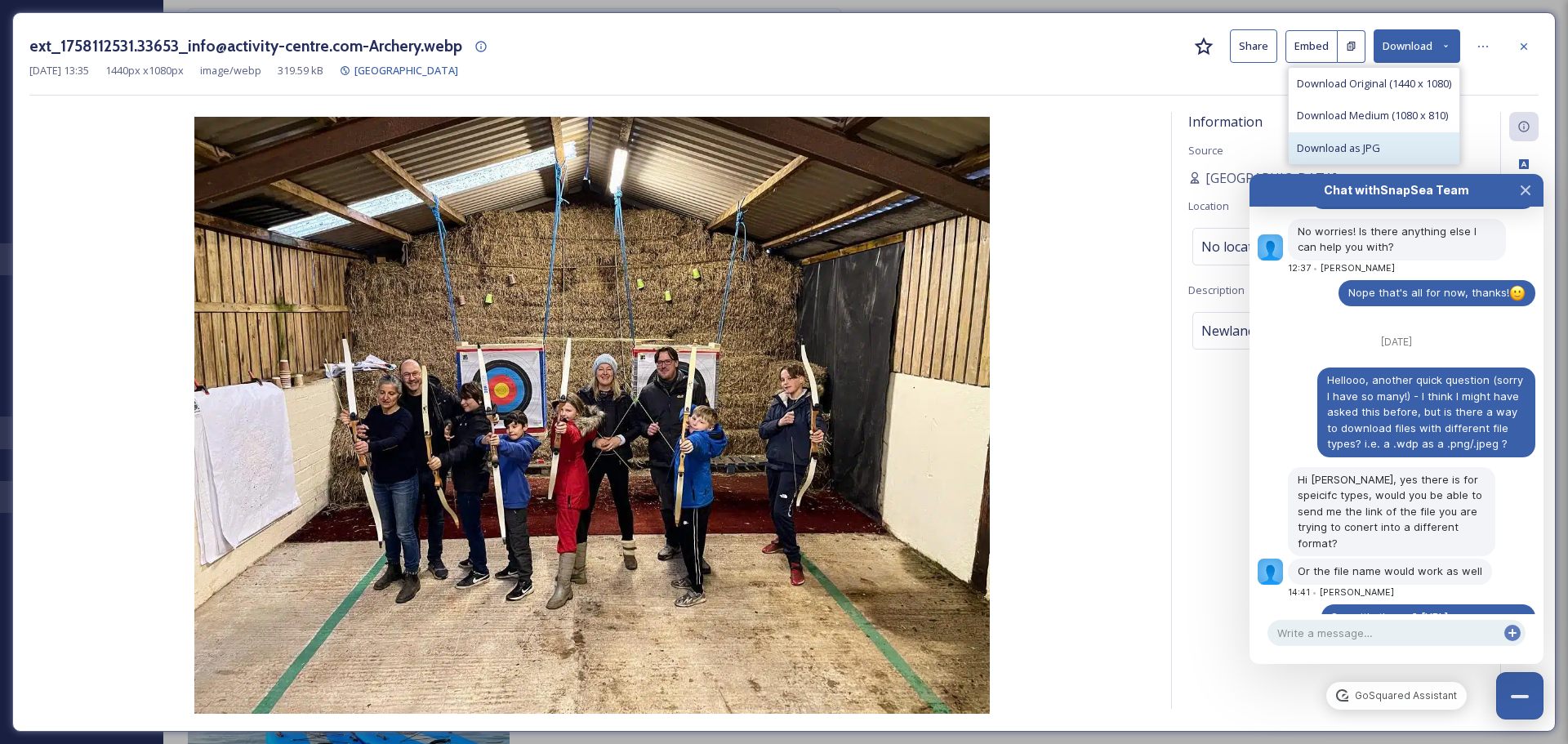
click at [1350, 153] on span "Download as JPG" at bounding box center [1338, 148] width 83 height 16
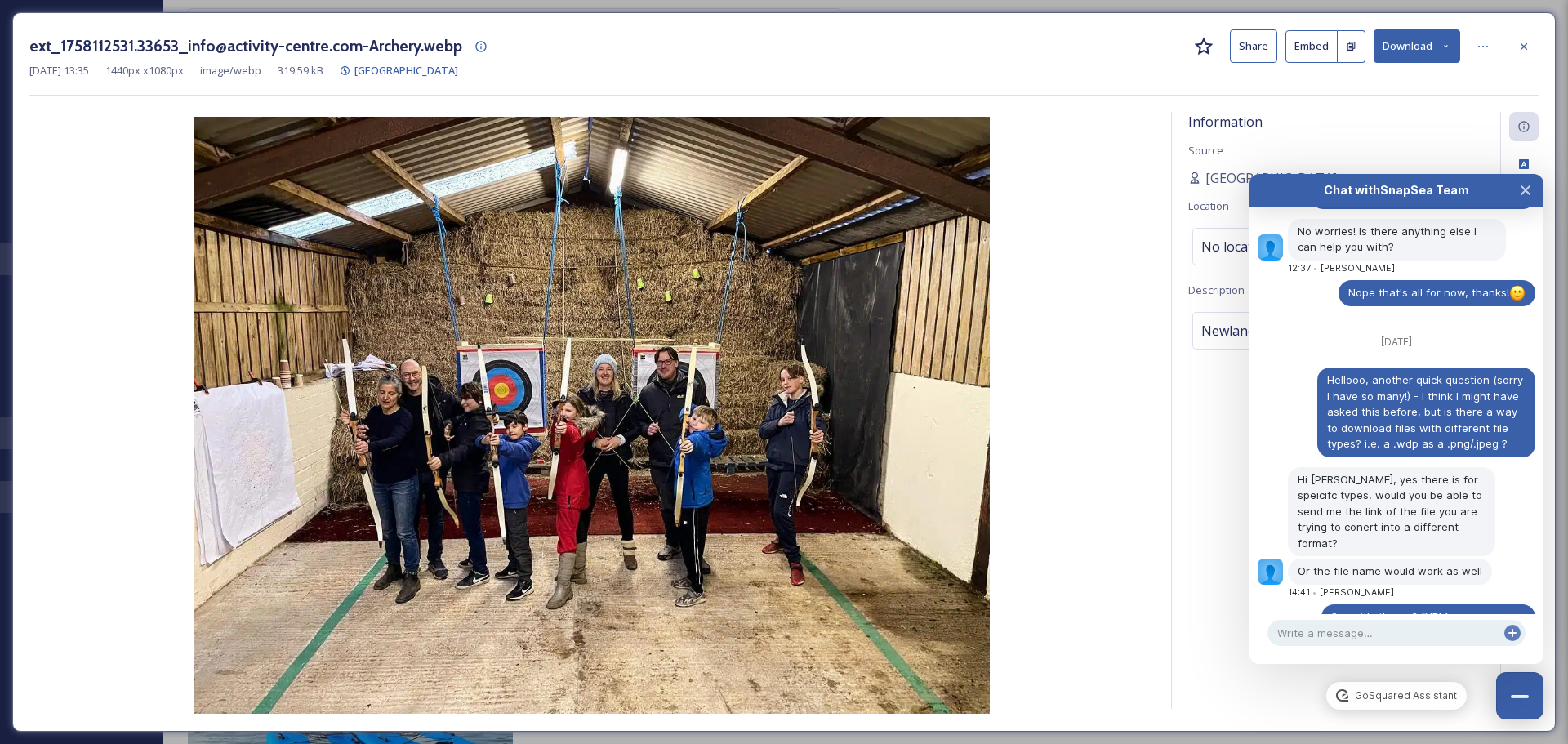
scroll to position [8522, 0]
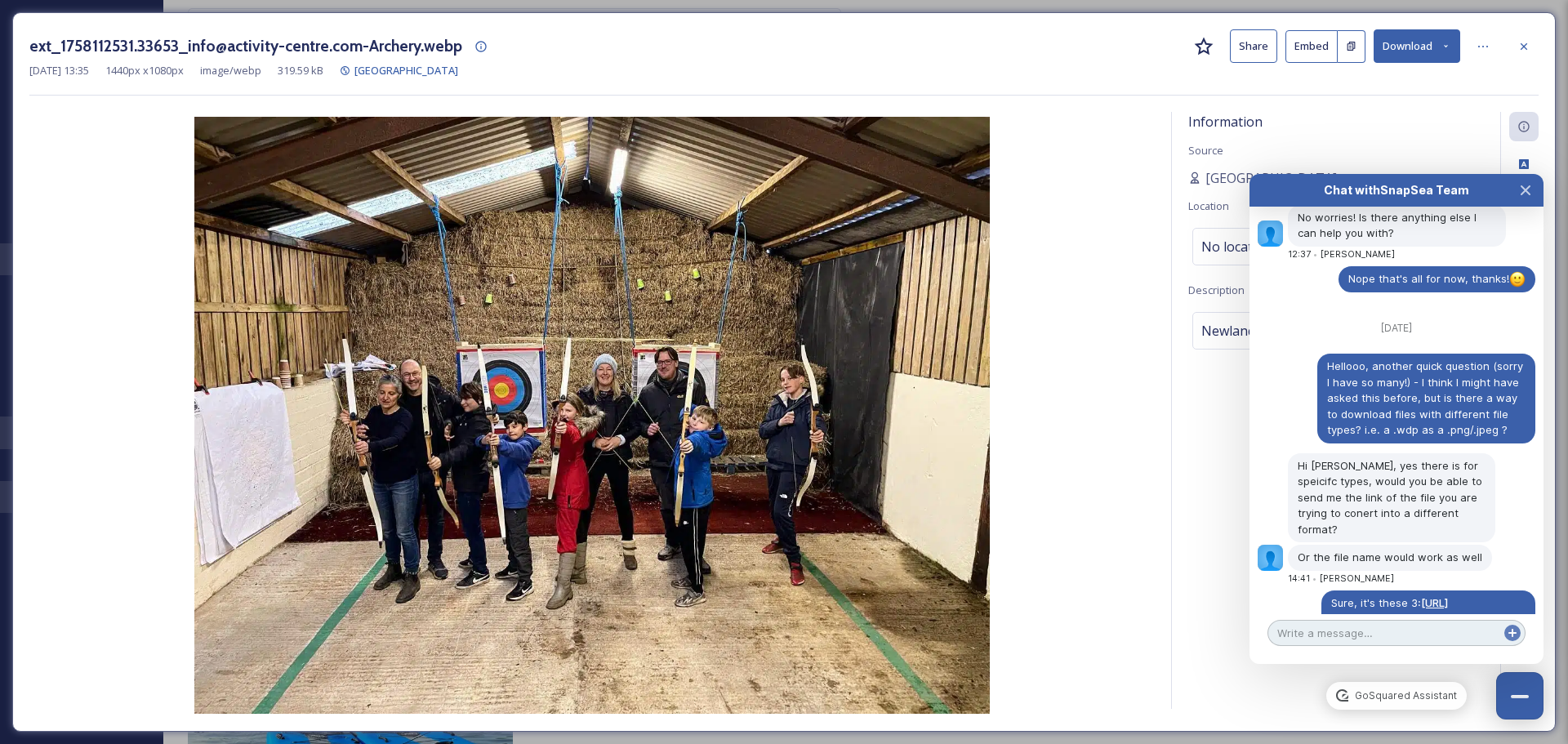
click at [1405, 636] on textarea at bounding box center [1396, 633] width 258 height 26
type textarea "Nope, that was all! Thanks Adham :D"
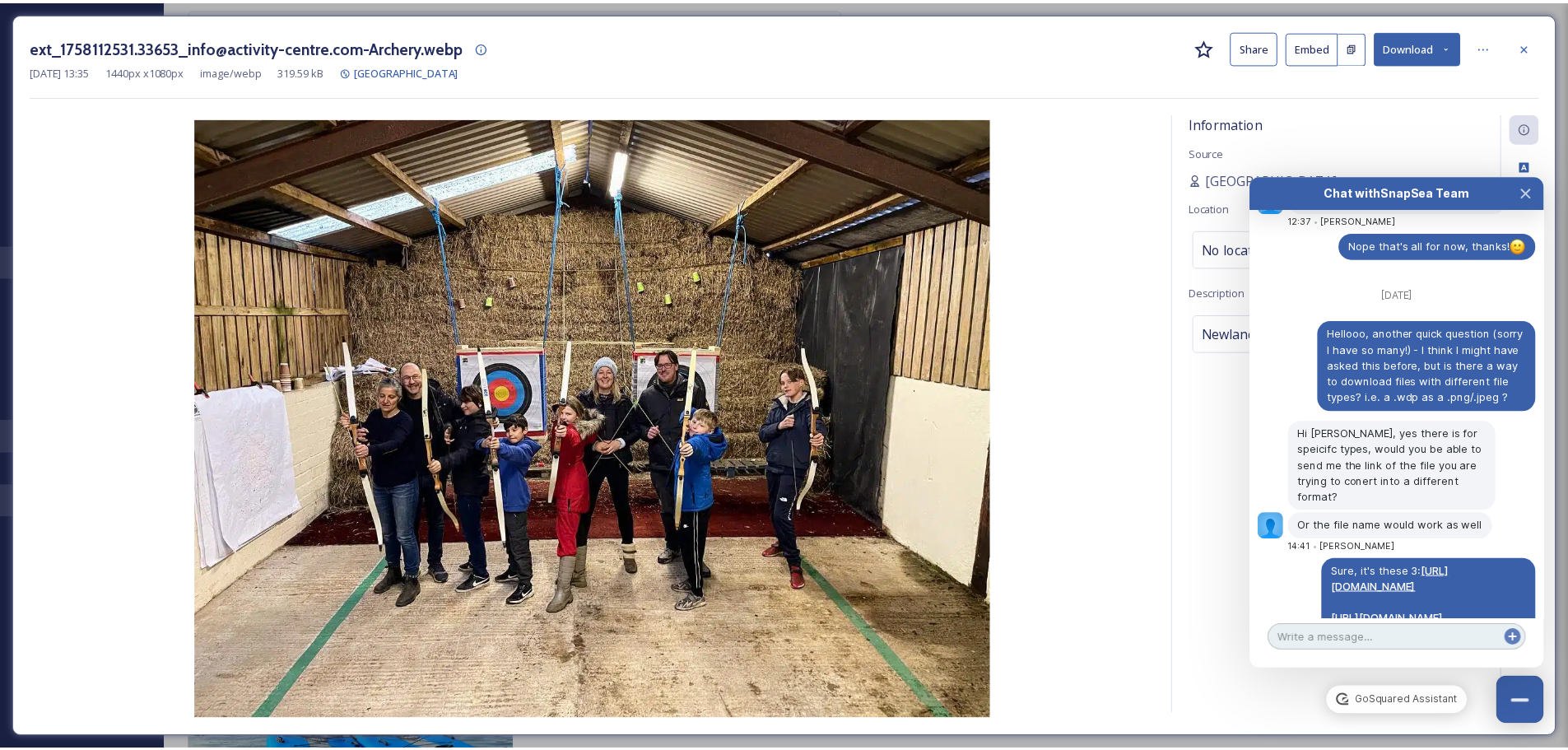
scroll to position [8689, 0]
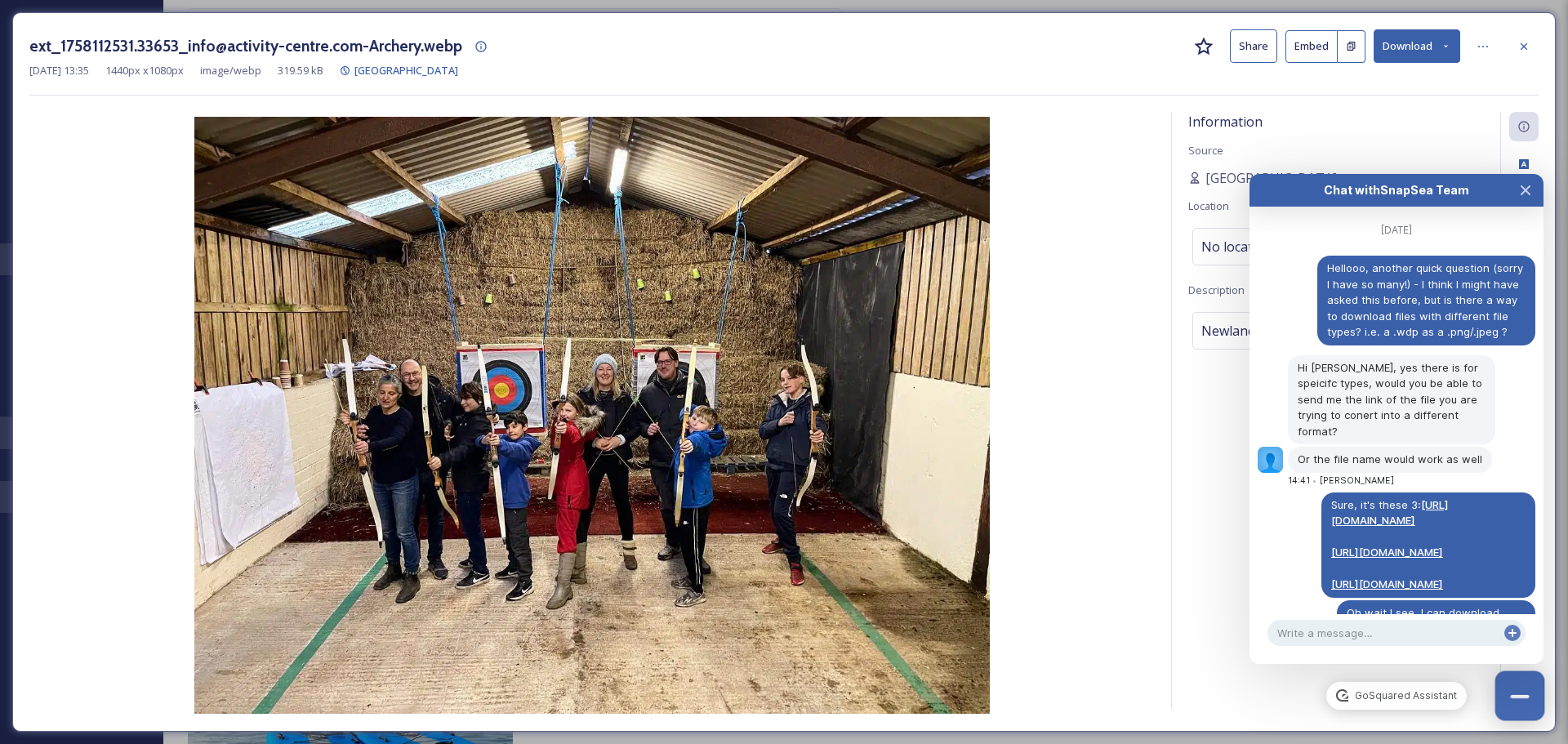
click at [1510, 714] on button "Close Chat" at bounding box center [1520, 696] width 50 height 50
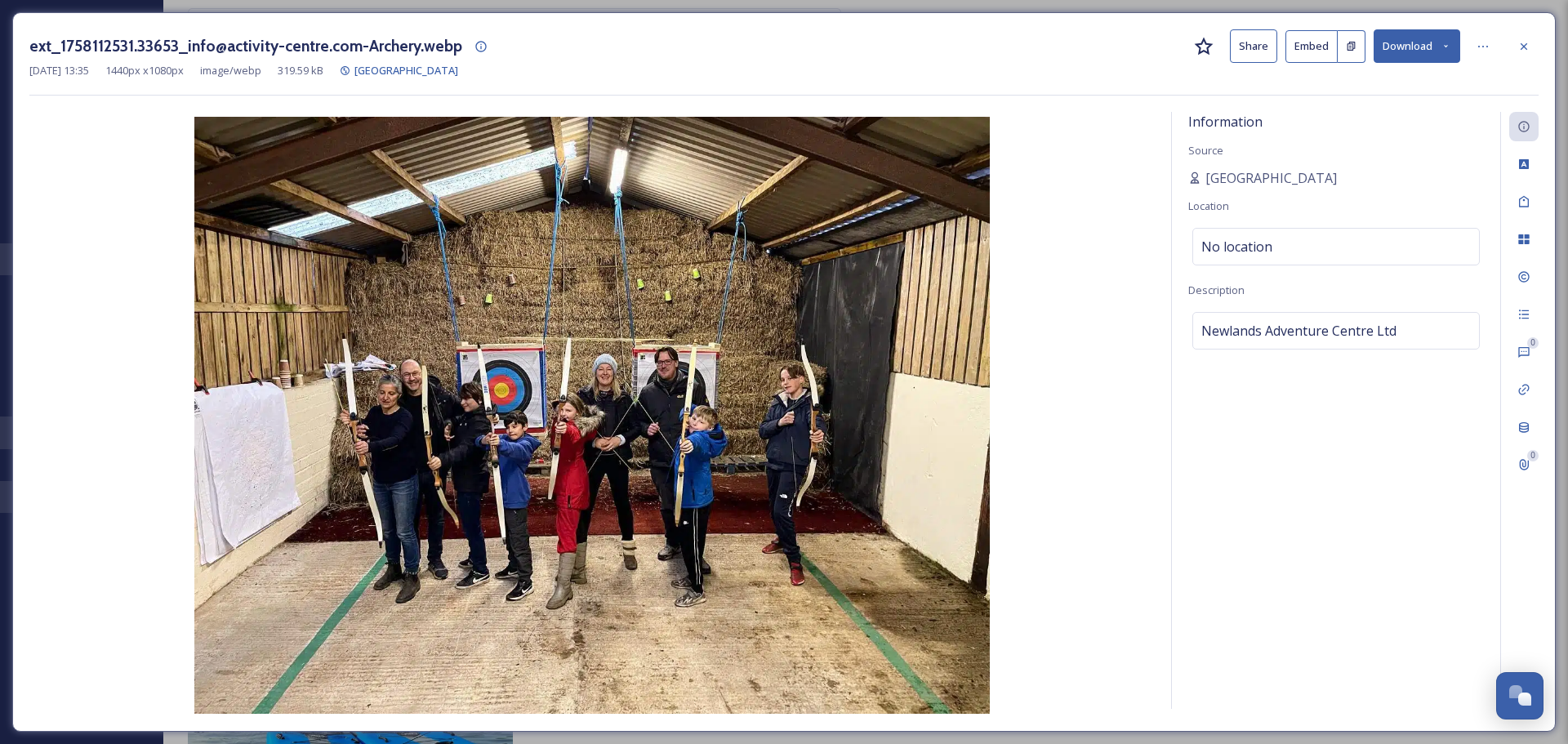
click at [1527, 38] on div at bounding box center [1524, 47] width 30 height 30
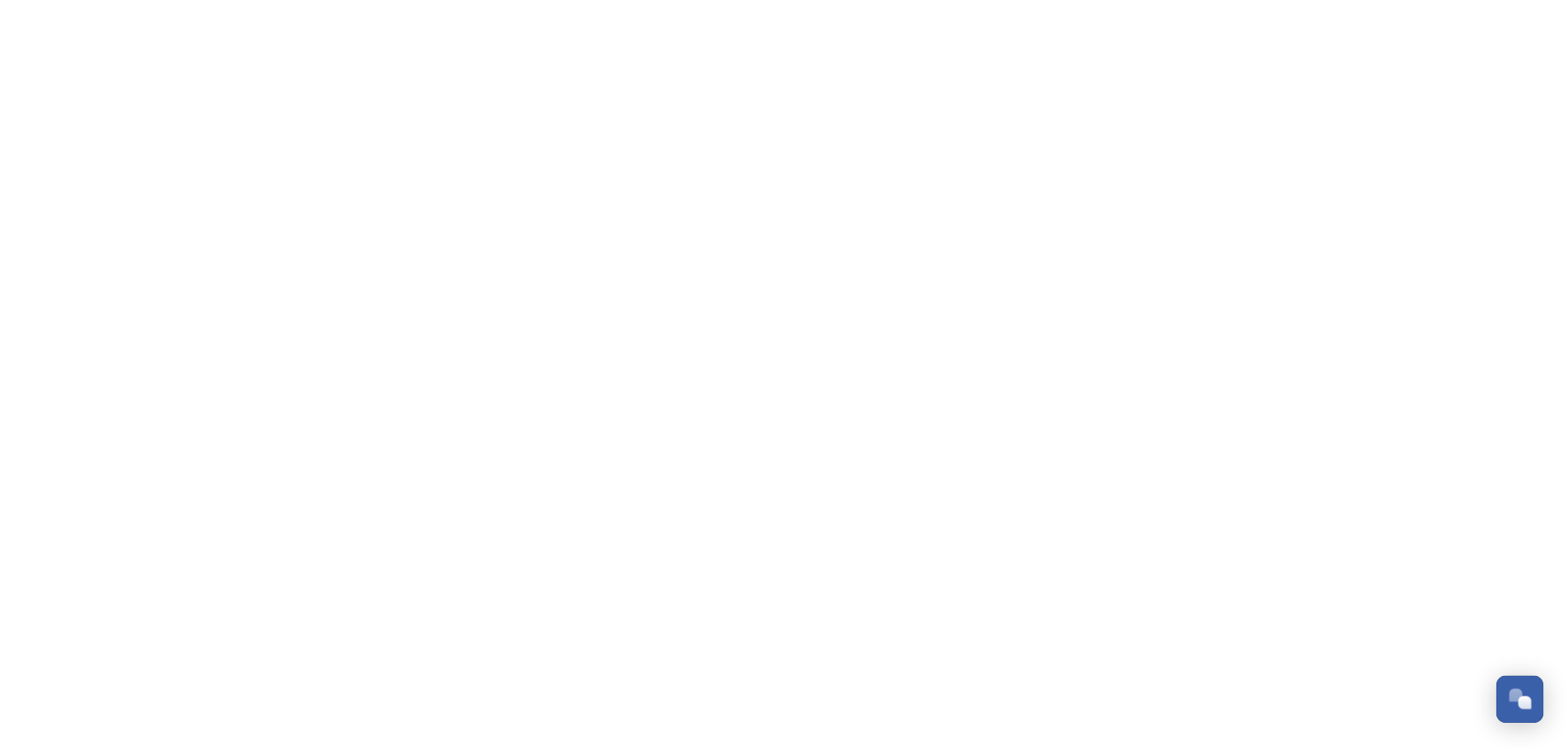
scroll to position [8786, 0]
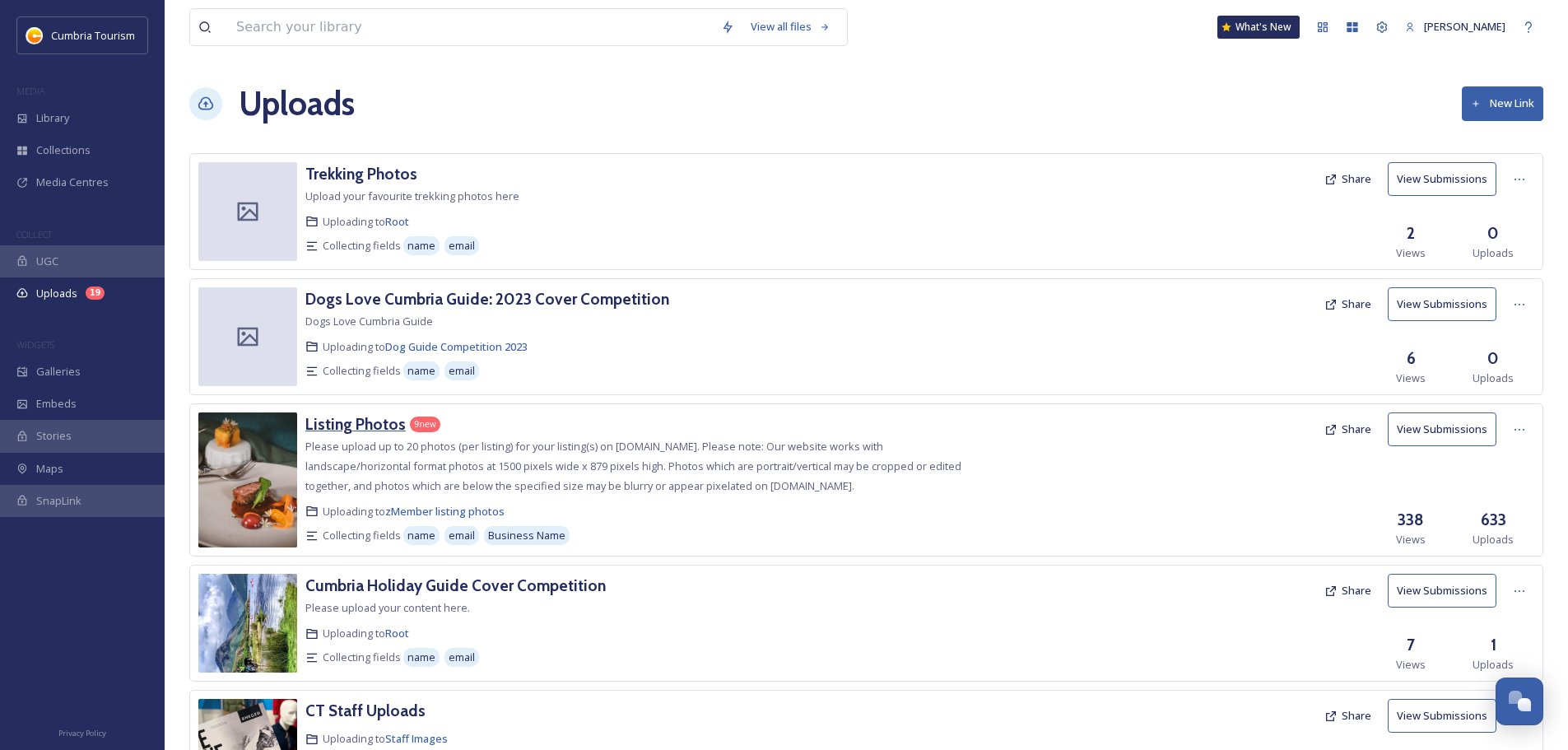
click at [339, 423] on h3 "Listing Photos" at bounding box center [355, 423] width 100 height 20
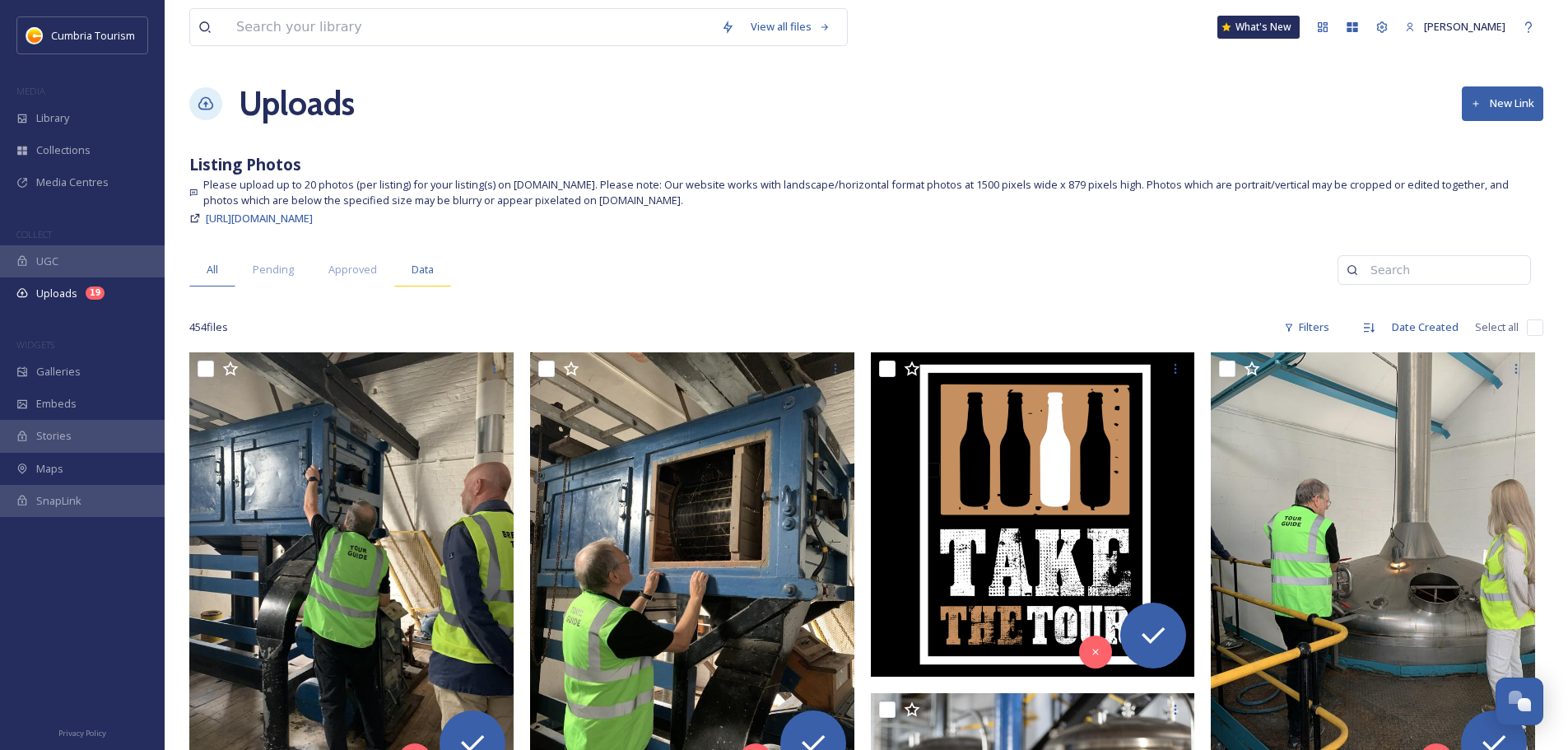
click at [419, 276] on span "Data" at bounding box center [422, 269] width 22 height 16
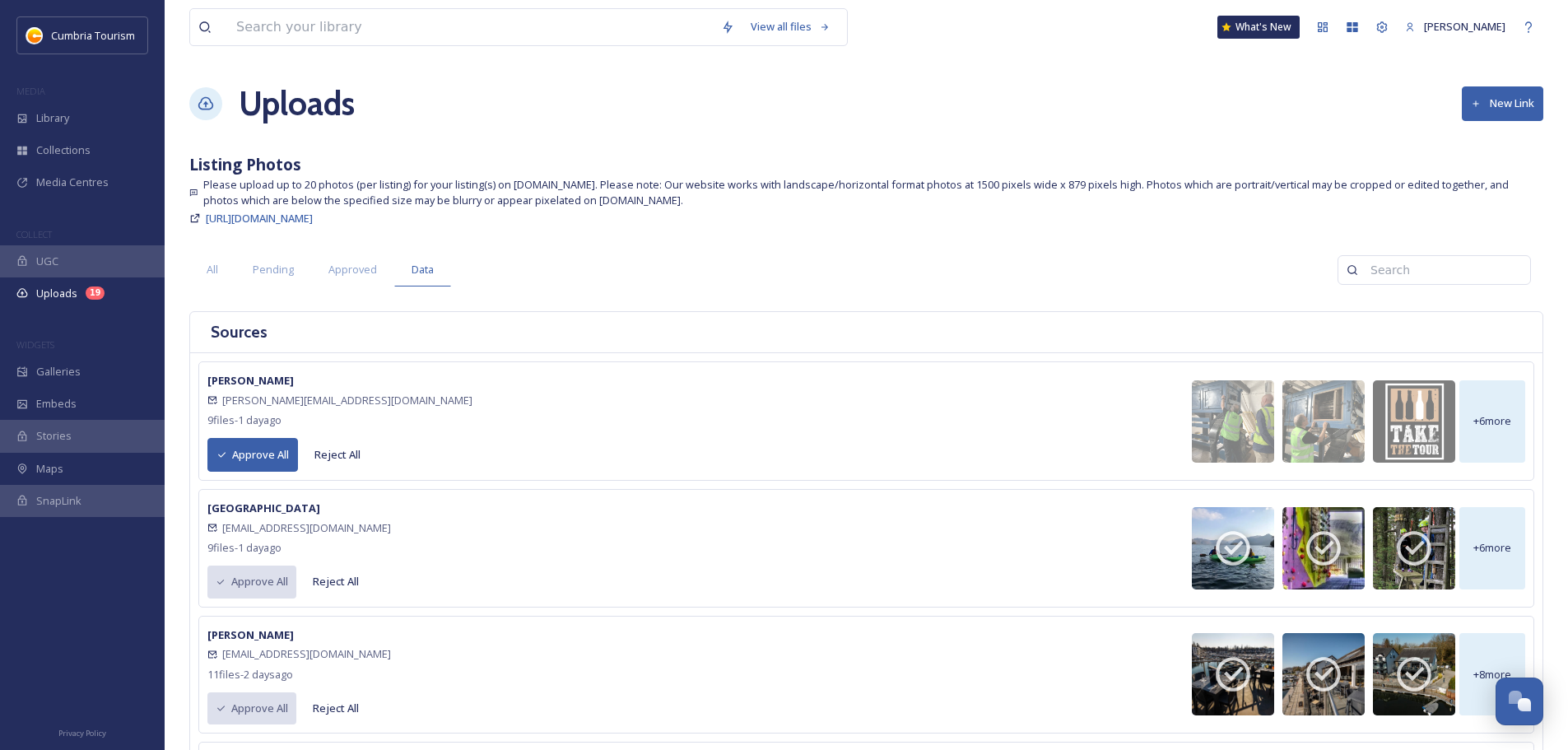
click at [229, 458] on button "Approve All" at bounding box center [252, 455] width 90 height 33
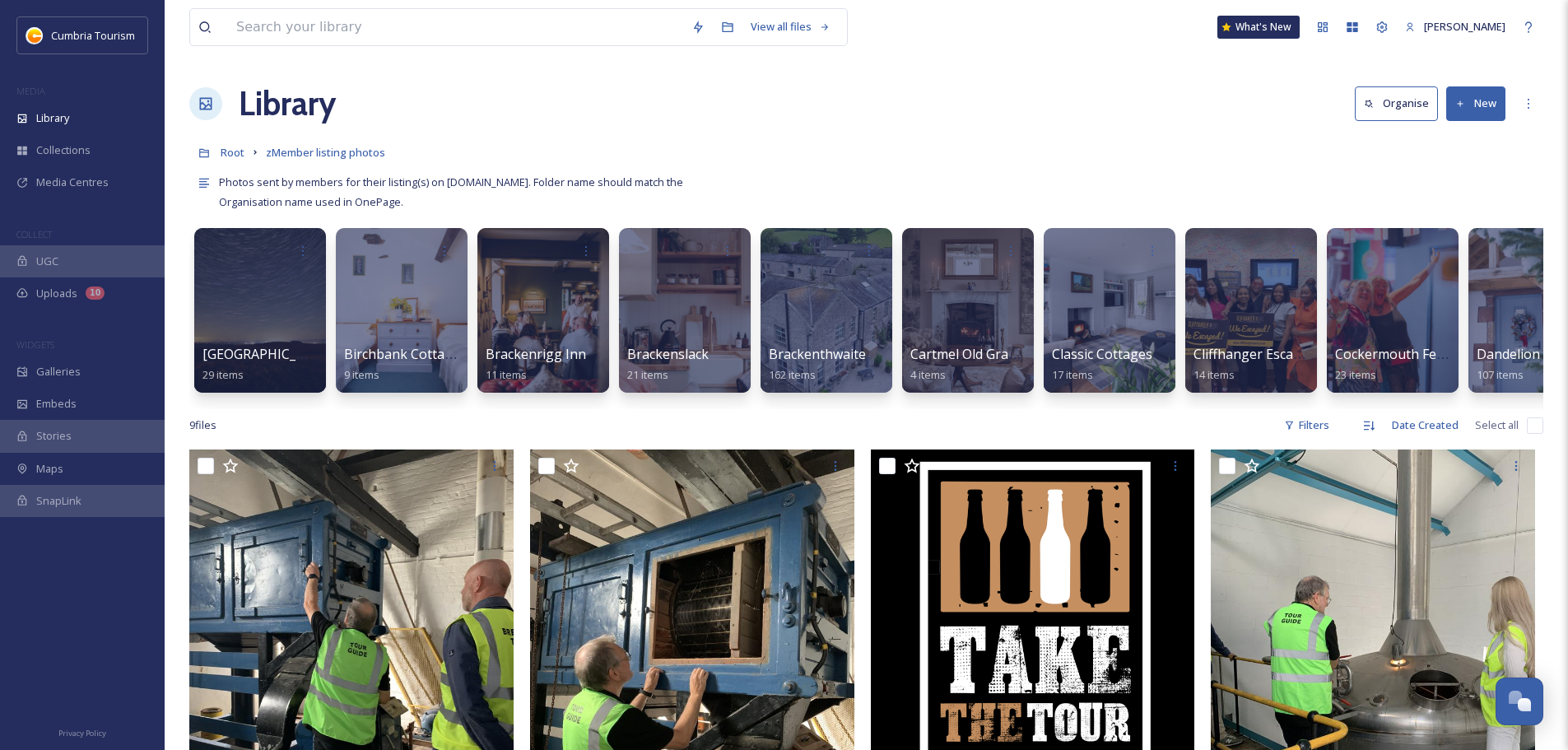
click at [1469, 88] on button "New" at bounding box center [1476, 103] width 60 height 33
click at [1468, 214] on span "Folder" at bounding box center [1456, 206] width 32 height 16
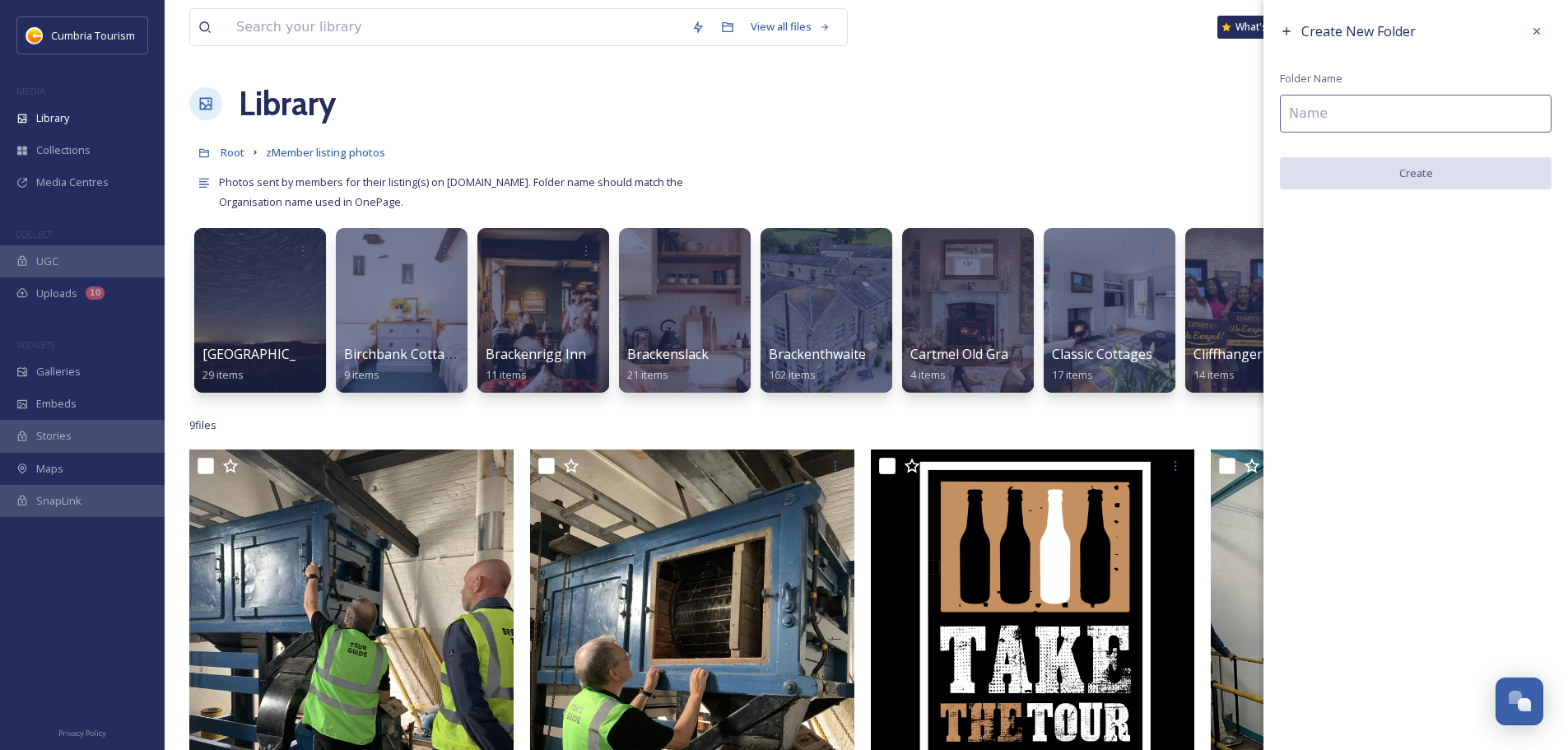
click at [1415, 147] on div "Create New Folder Folder Name Create" at bounding box center [1415, 102] width 304 height 206
click at [1412, 135] on div "Create New Folder Folder Name Create" at bounding box center [1415, 102] width 304 height 206
paste input "[PERSON_NAME] Brewery"
click at [1413, 123] on input "[PERSON_NAME] Brewery" at bounding box center [1415, 114] width 272 height 38
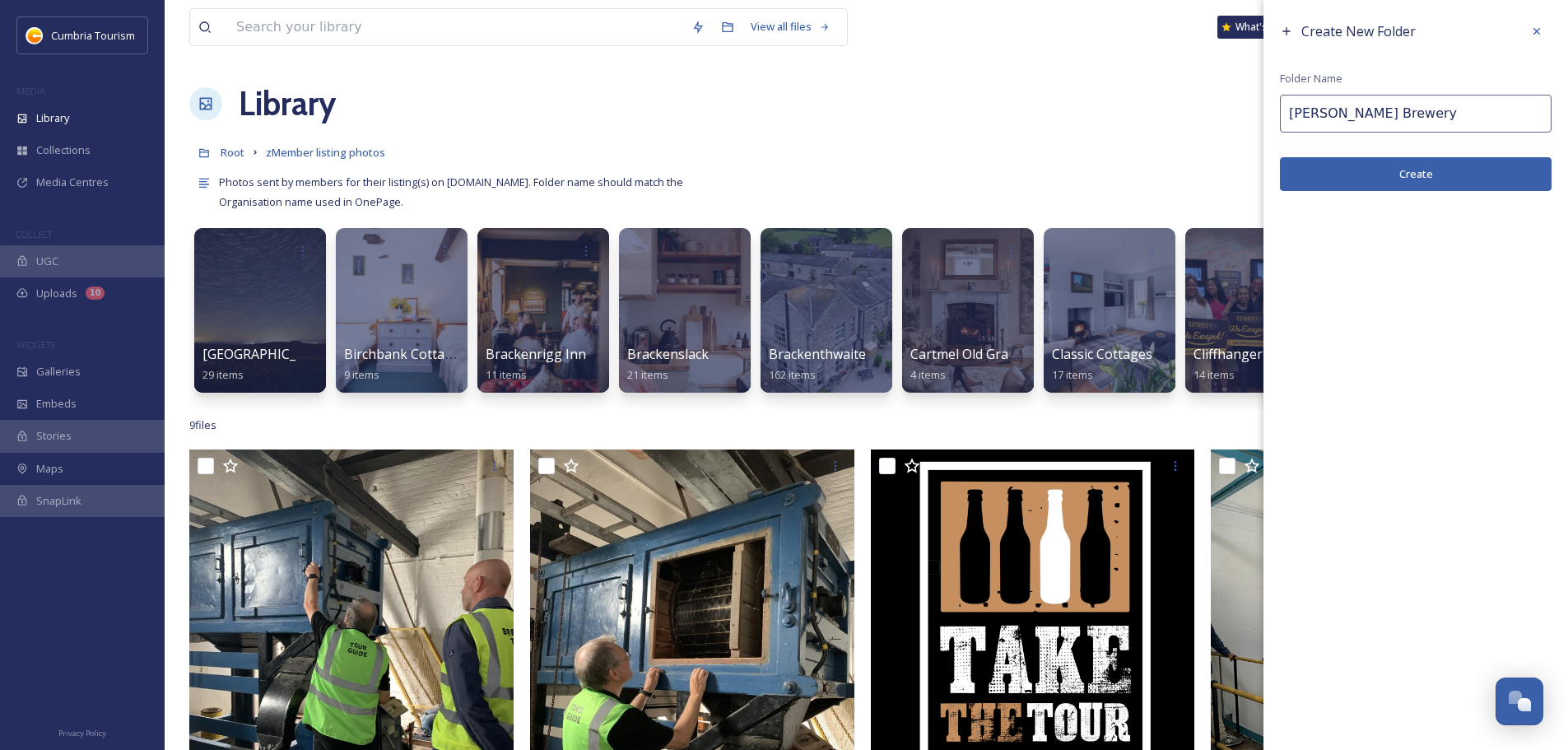
drag, startPoint x: 1288, startPoint y: 107, endPoint x: 1297, endPoint y: 113, distance: 10.8
click at [1297, 113] on input "[PERSON_NAME] Brewery" at bounding box center [1415, 114] width 272 height 38
type input "[PERSON_NAME] Brewery"
click at [1394, 173] on button "Create" at bounding box center [1415, 174] width 272 height 33
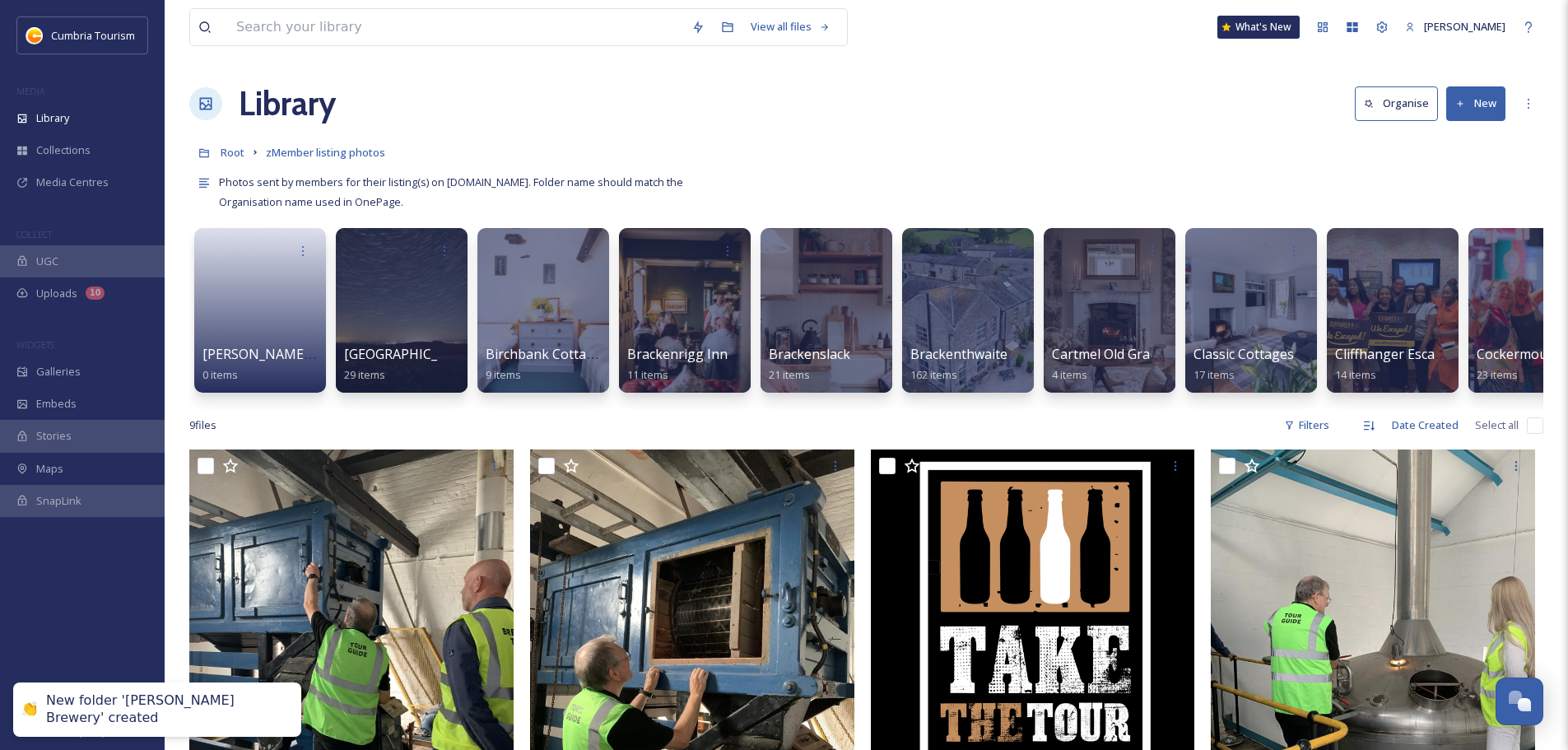
click at [1529, 434] on input "checkbox" at bounding box center [1535, 426] width 17 height 17
checkbox input "true"
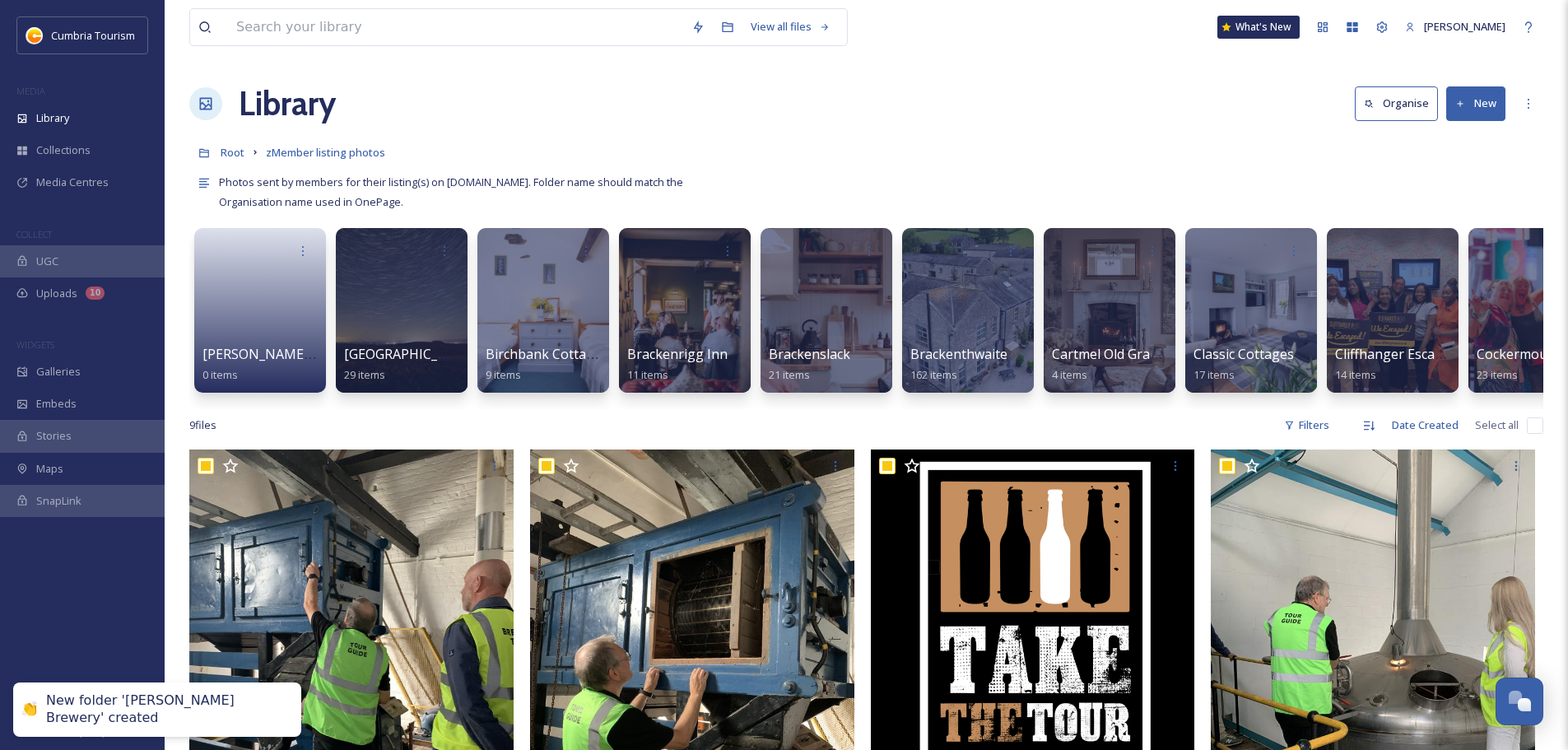
checkbox input "true"
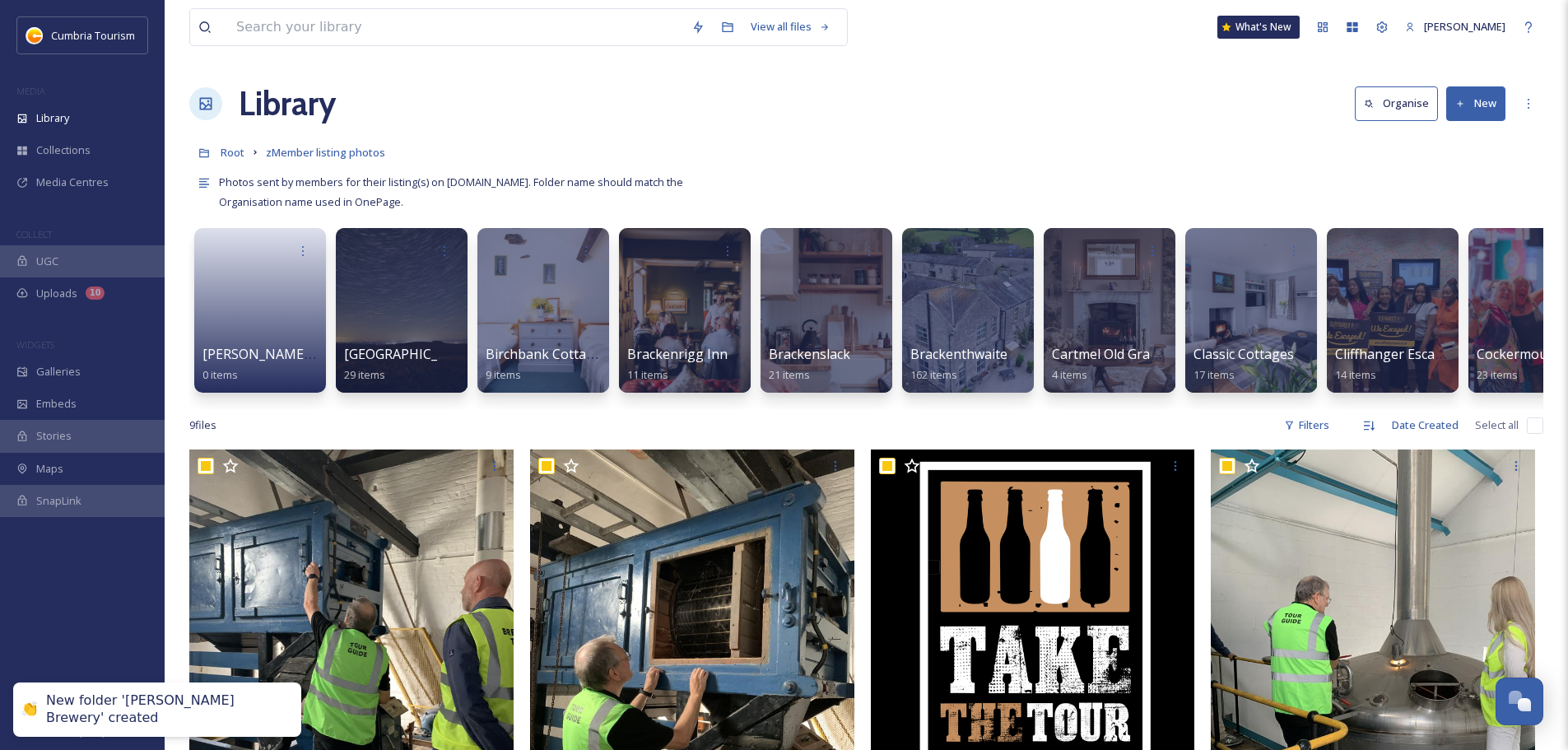
checkbox input "true"
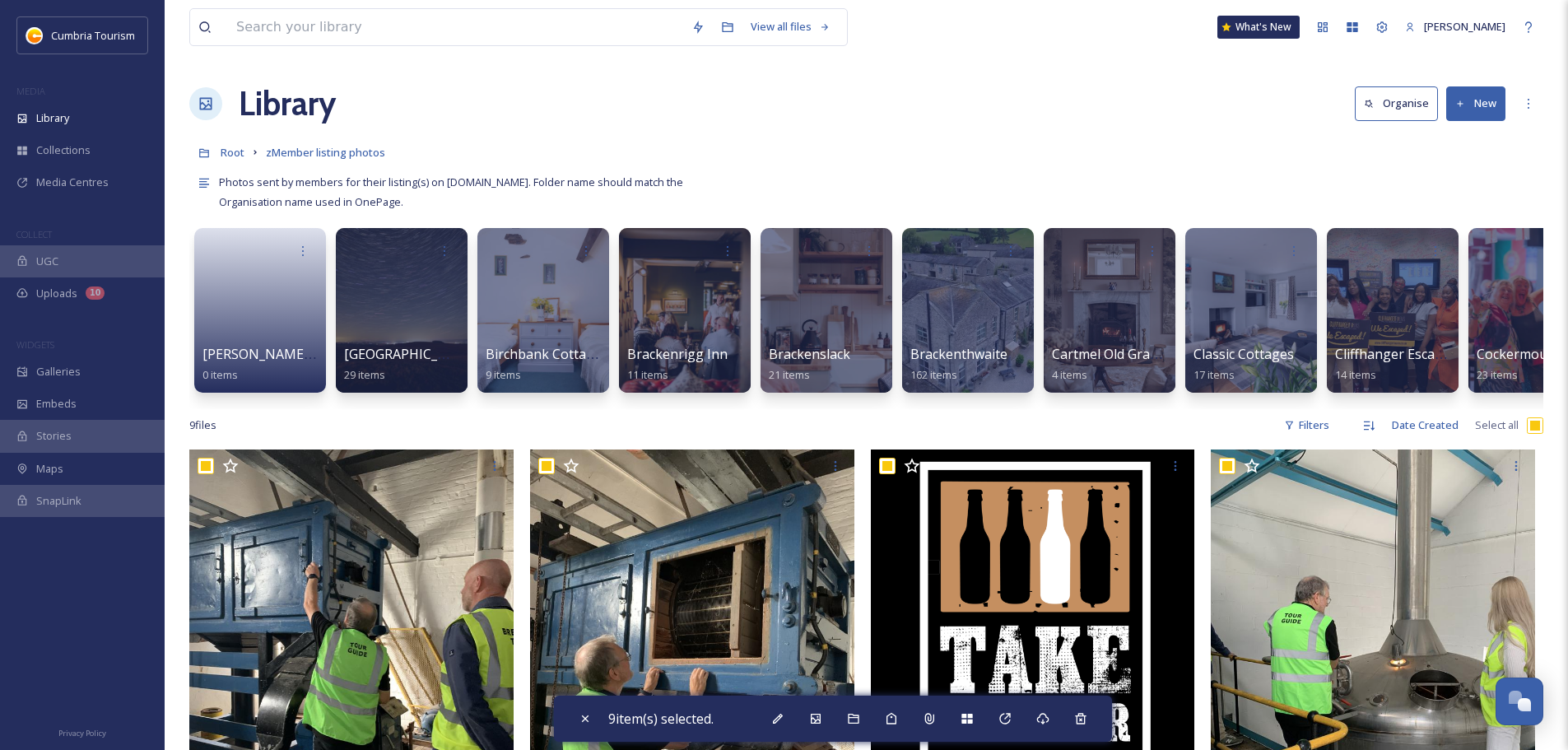
click at [875, 717] on div "9 item(s) selected." at bounding box center [833, 719] width 558 height 47
click at [858, 717] on icon at bounding box center [853, 718] width 11 height 10
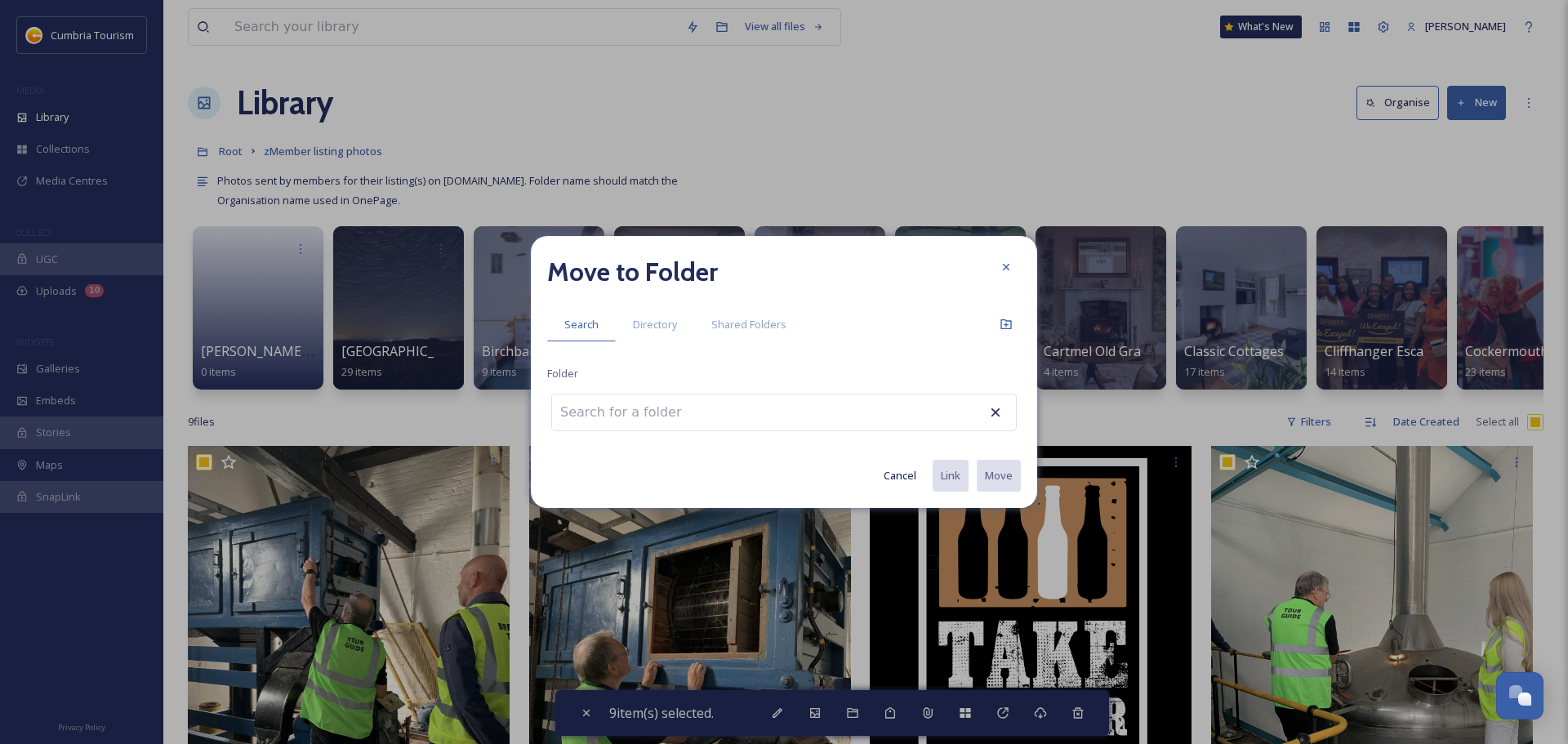
click at [631, 411] on input at bounding box center [641, 412] width 180 height 36
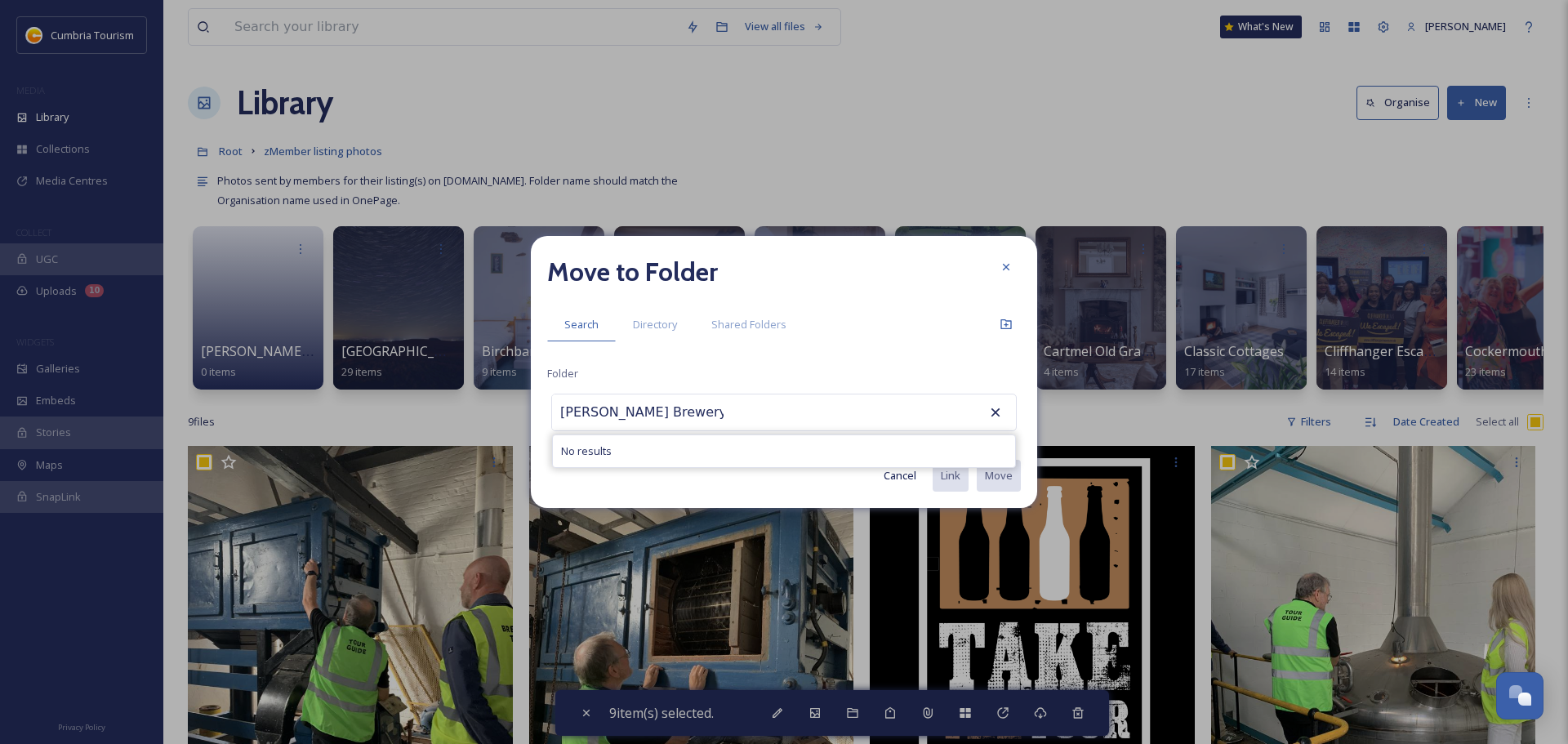
click at [566, 409] on input "[PERSON_NAME] Brewery" at bounding box center [641, 412] width 180 height 36
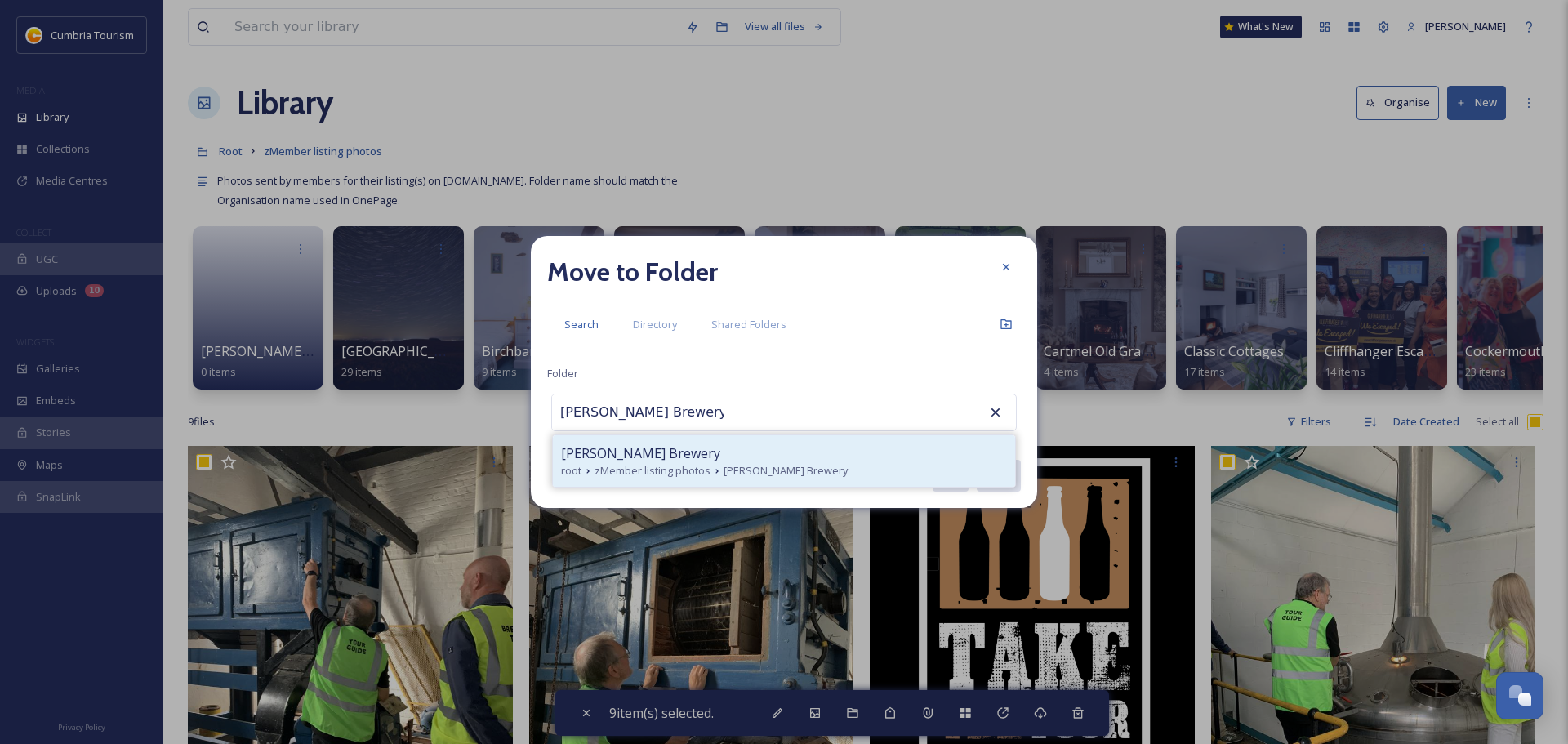
type input "[PERSON_NAME] Brewery"
click at [665, 465] on span "zMember listing photos" at bounding box center [652, 471] width 116 height 16
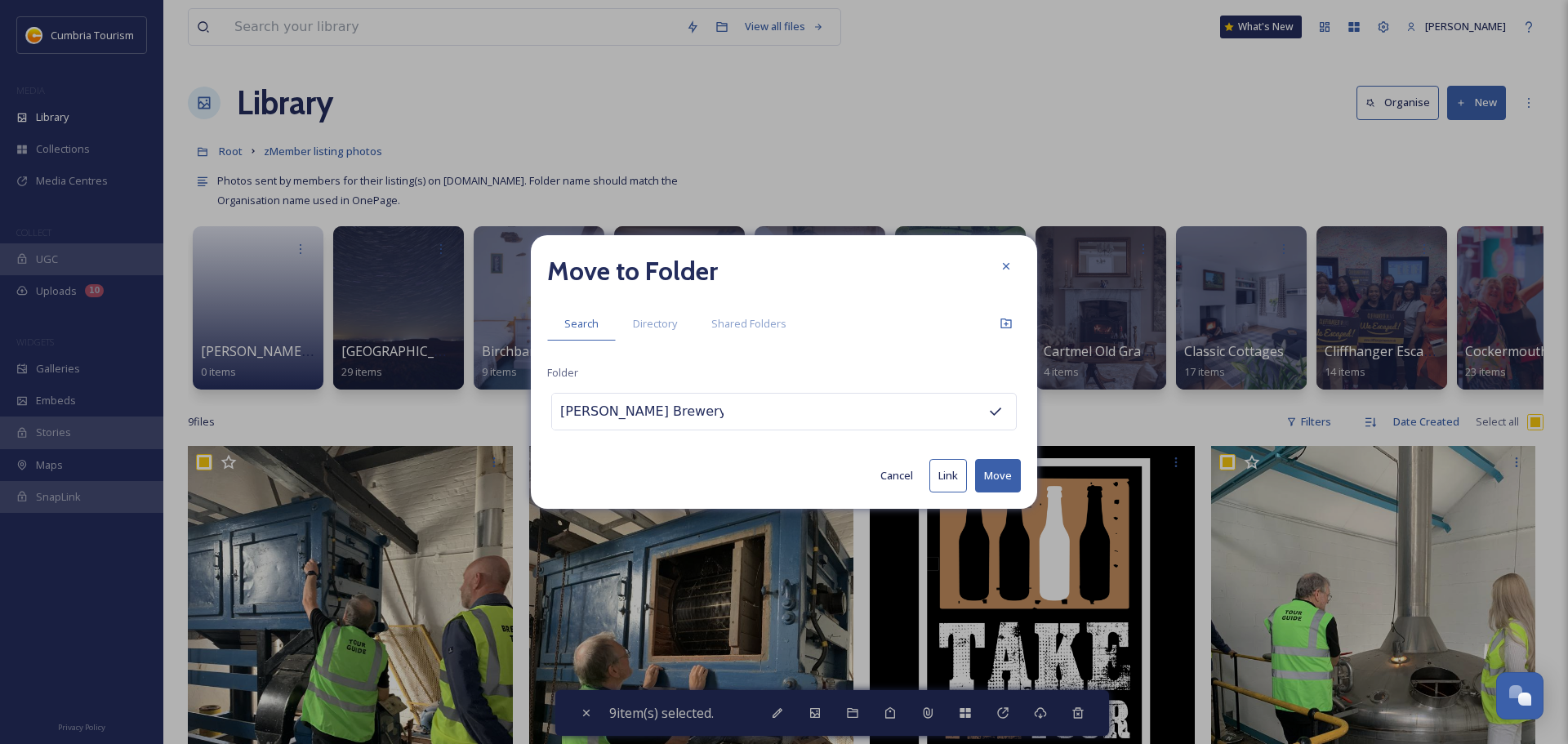
click at [1012, 475] on button "Move" at bounding box center [999, 475] width 46 height 33
checkbox input "false"
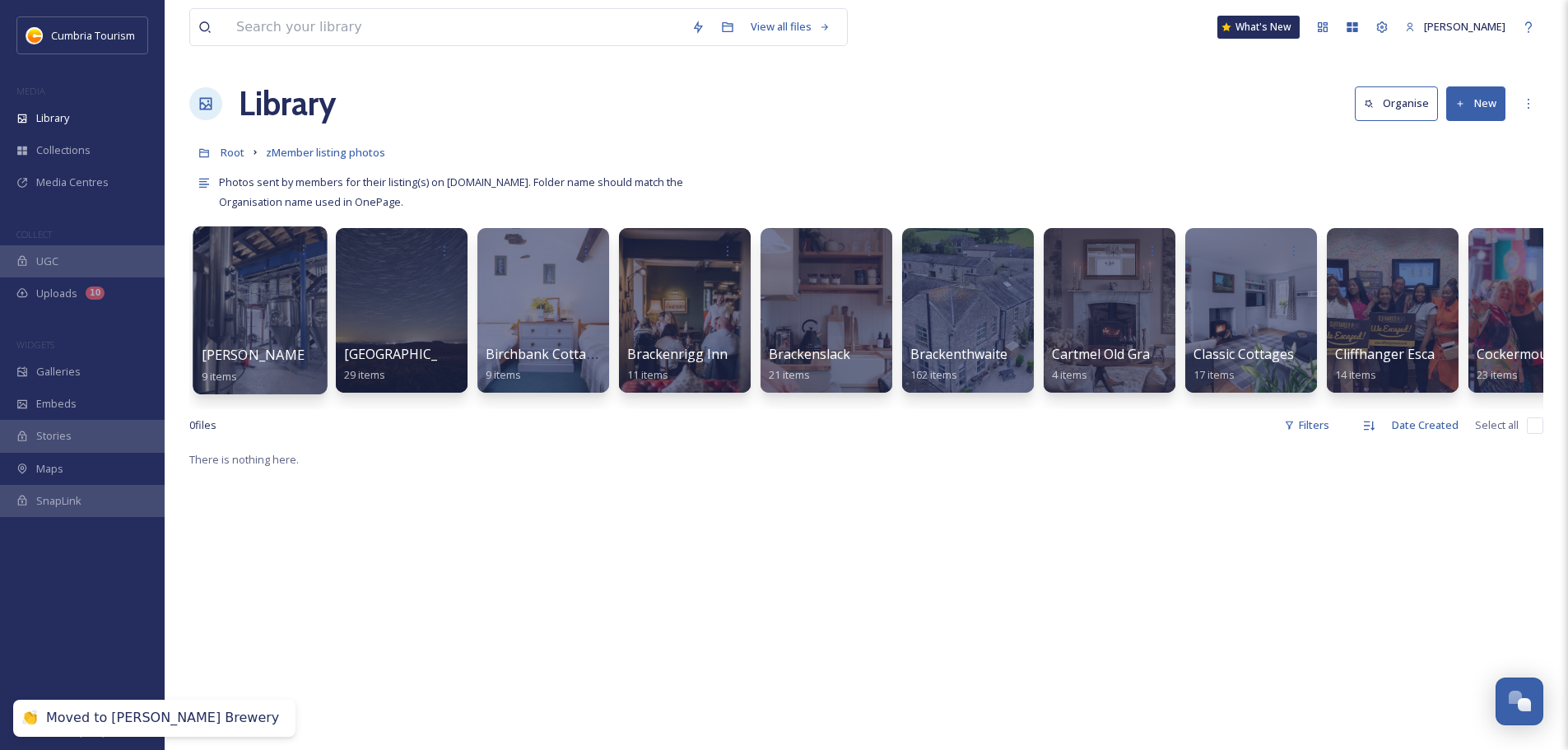
click at [267, 348] on span "[PERSON_NAME] Brewery" at bounding box center [284, 355] width 164 height 18
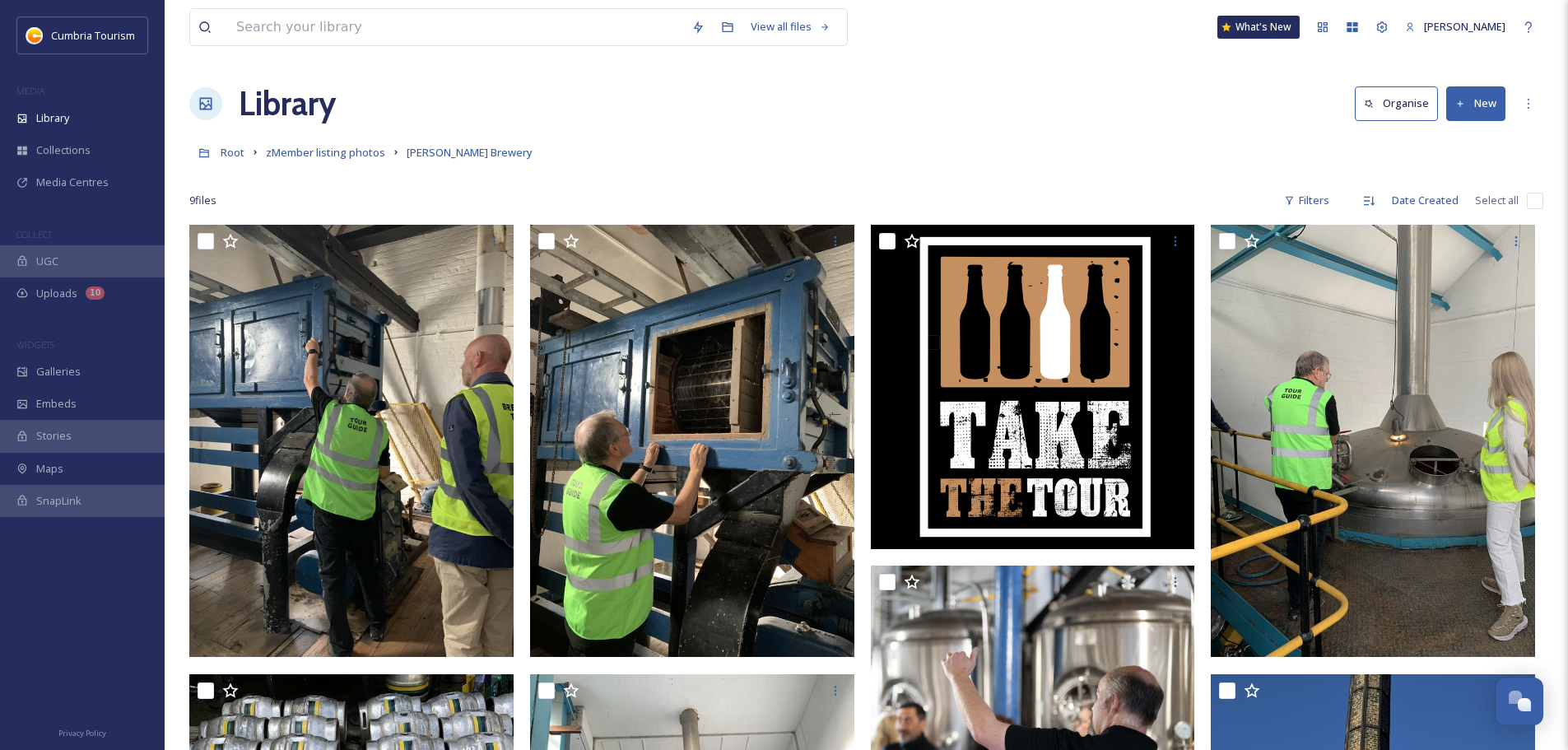
click at [1542, 203] on input "checkbox" at bounding box center [1535, 201] width 17 height 17
checkbox input "true"
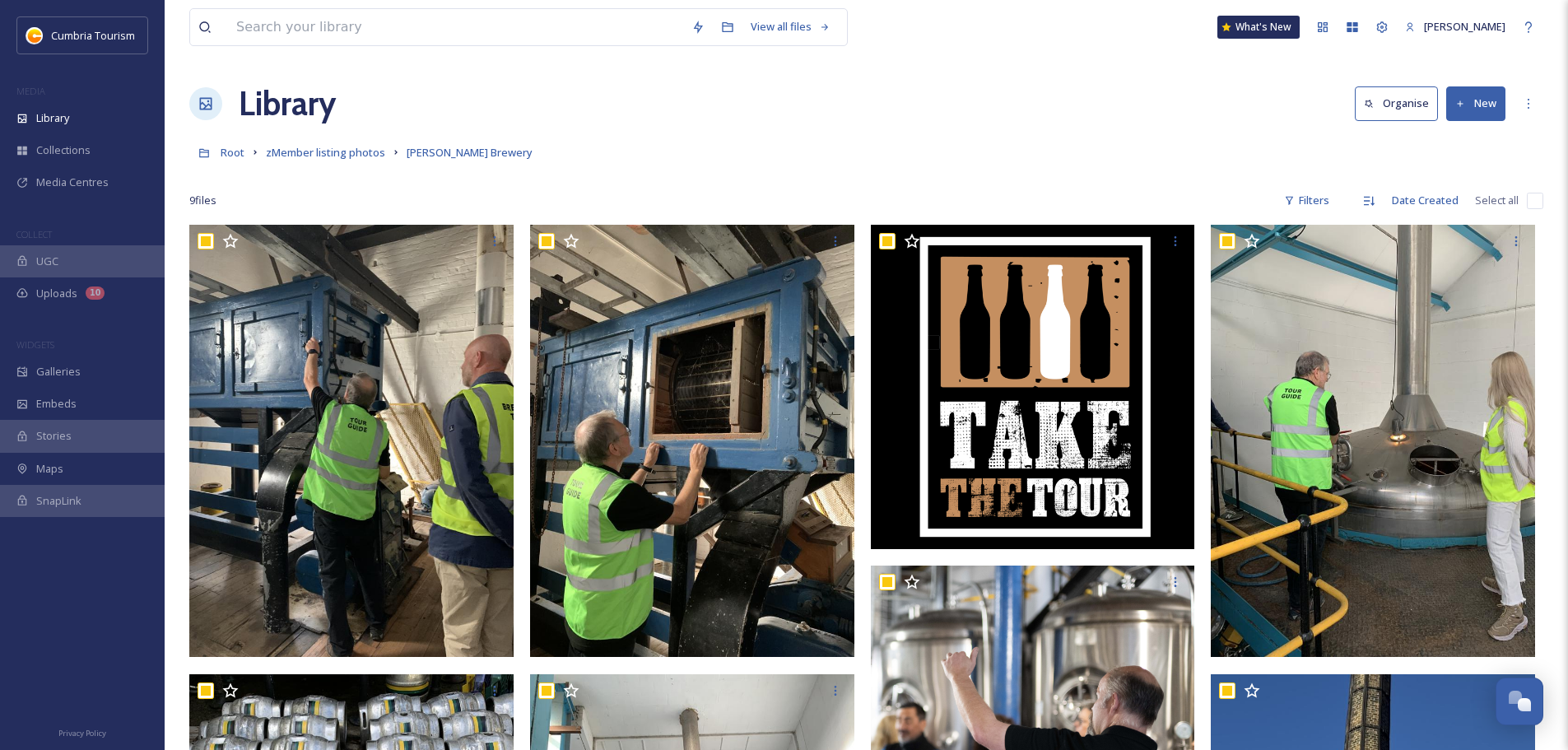
checkbox input "true"
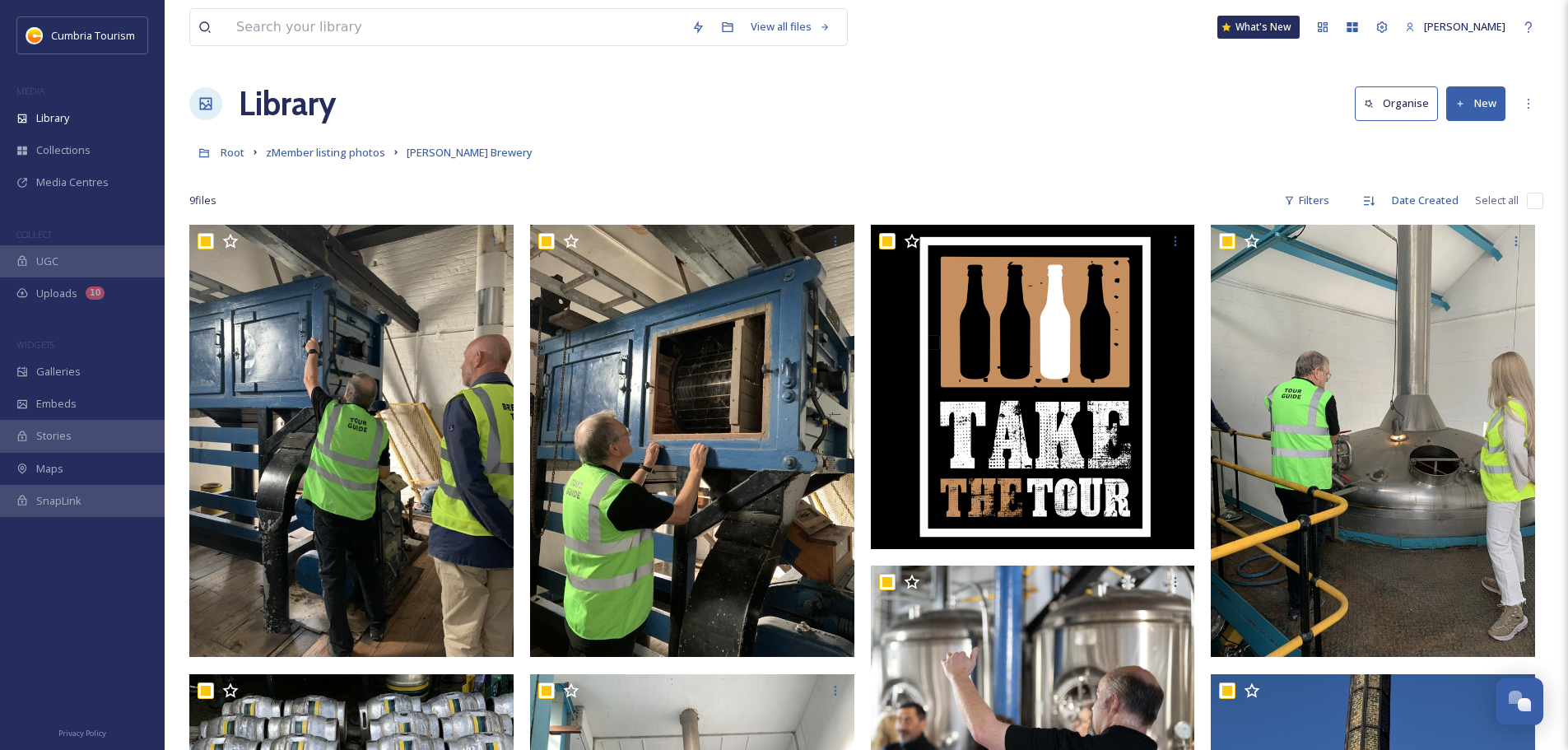
checkbox input "true"
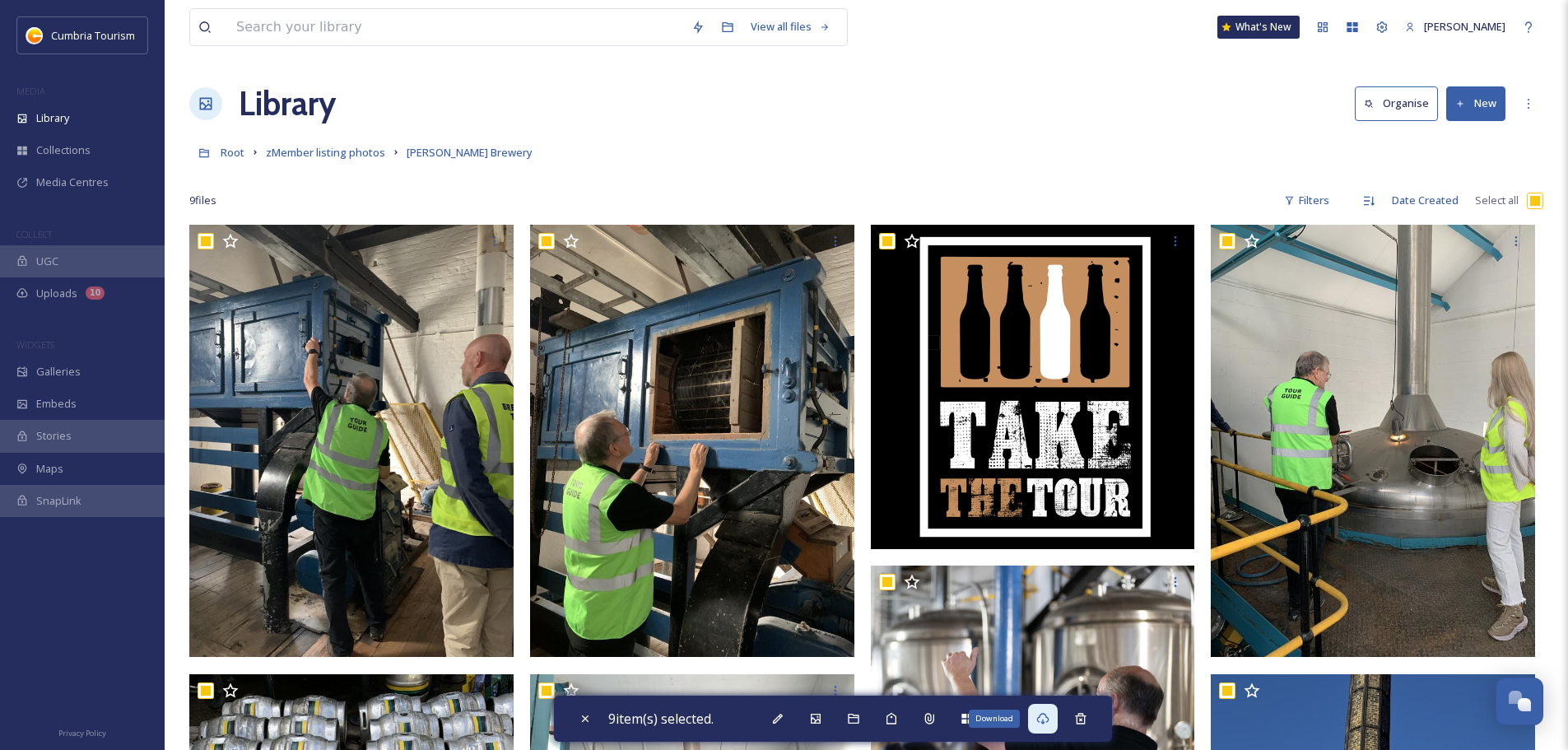
click at [1055, 726] on div "Download" at bounding box center [1043, 719] width 30 height 30
